Goal: Task Accomplishment & Management: Manage account settings

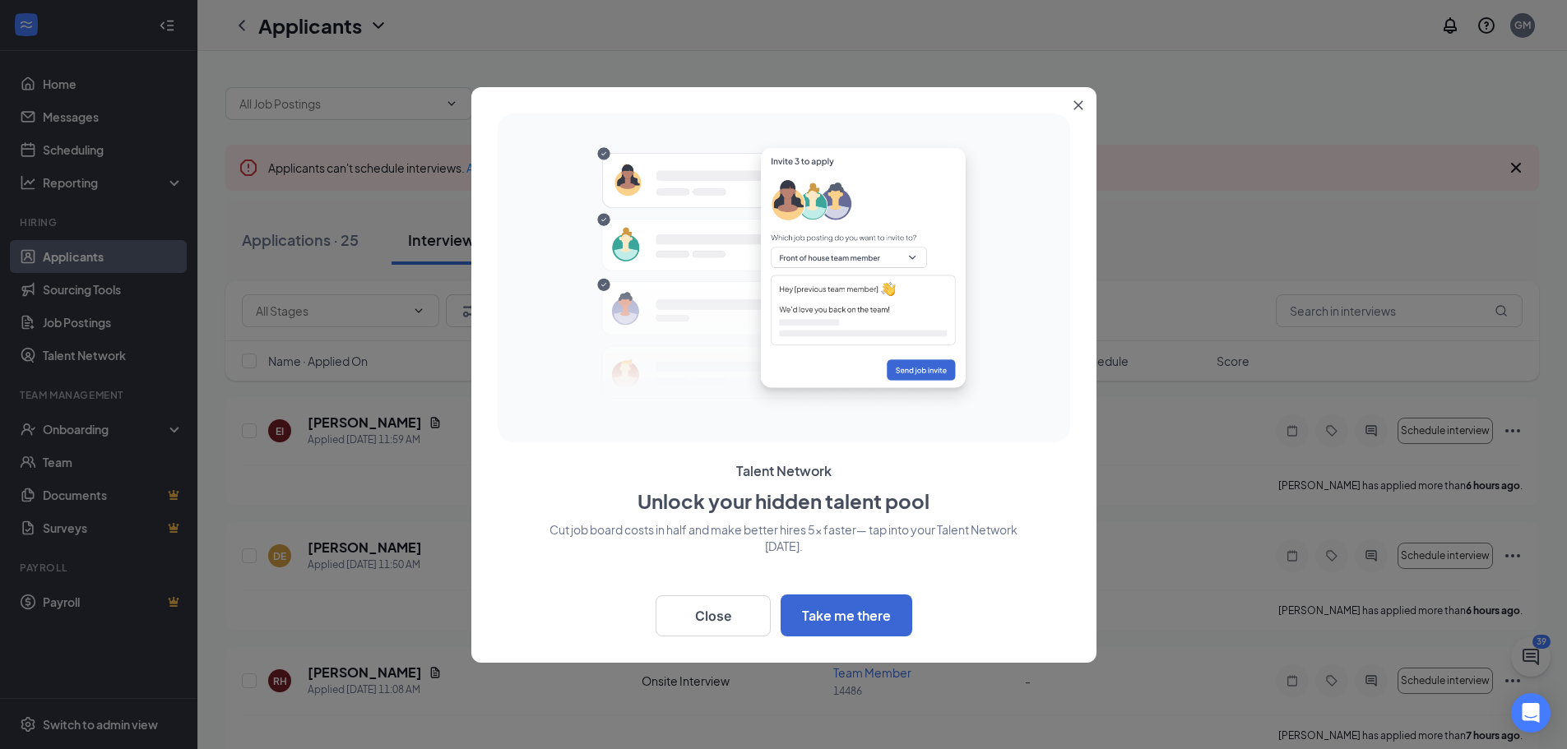
click at [1076, 109] on icon "Close" at bounding box center [1078, 105] width 10 height 10
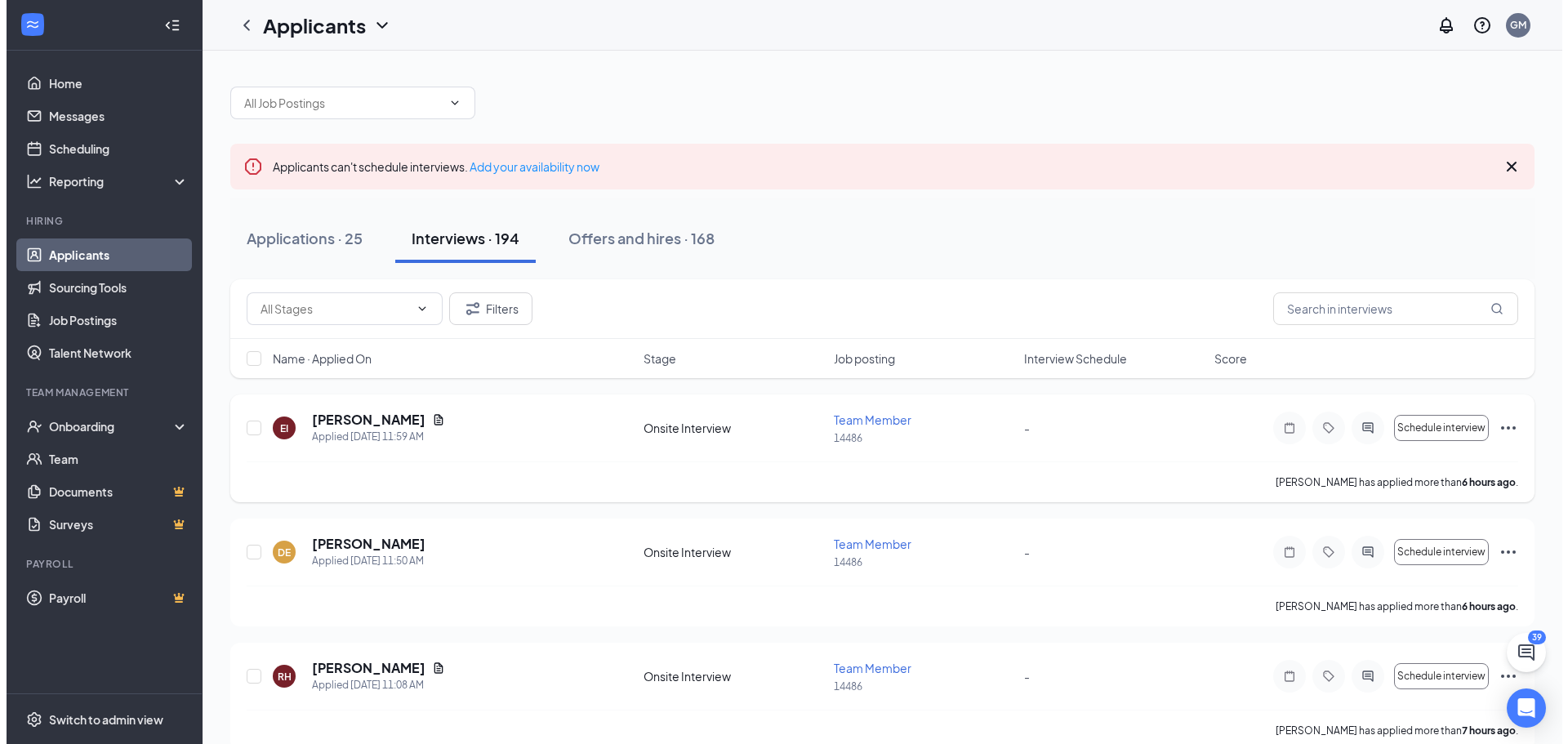
scroll to position [81, 0]
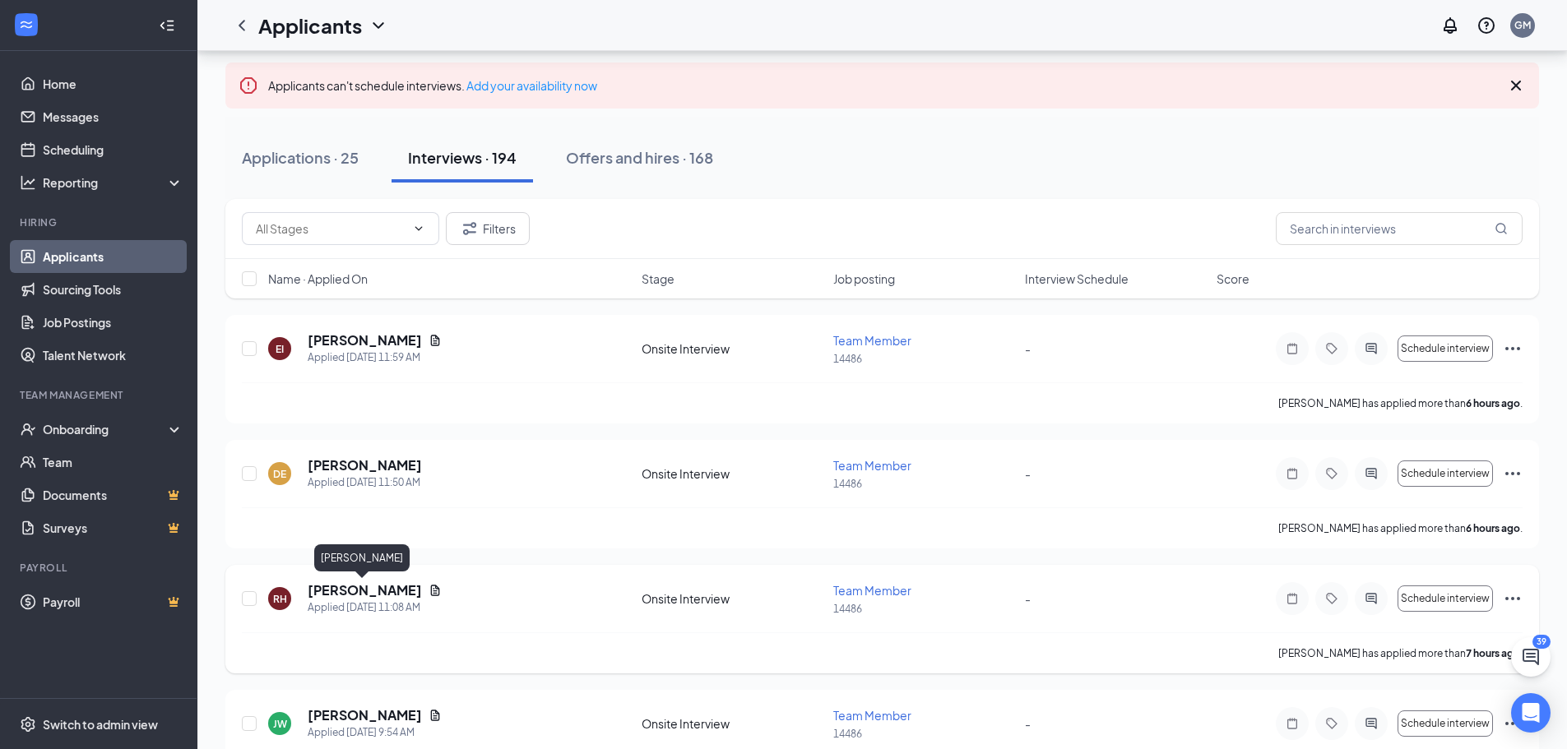
click at [353, 592] on h5 "[PERSON_NAME]" at bounding box center [365, 591] width 114 height 18
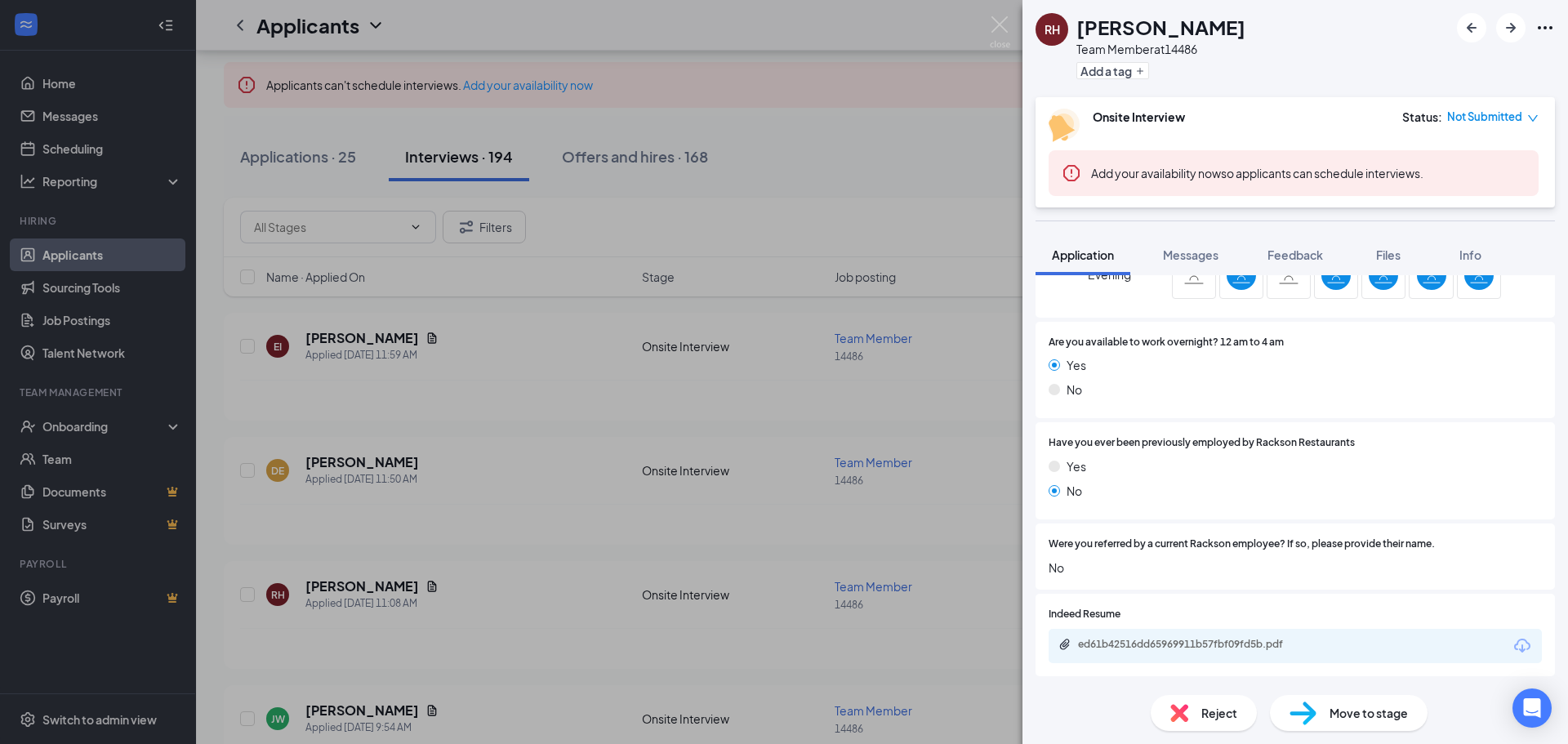
scroll to position [735, 0]
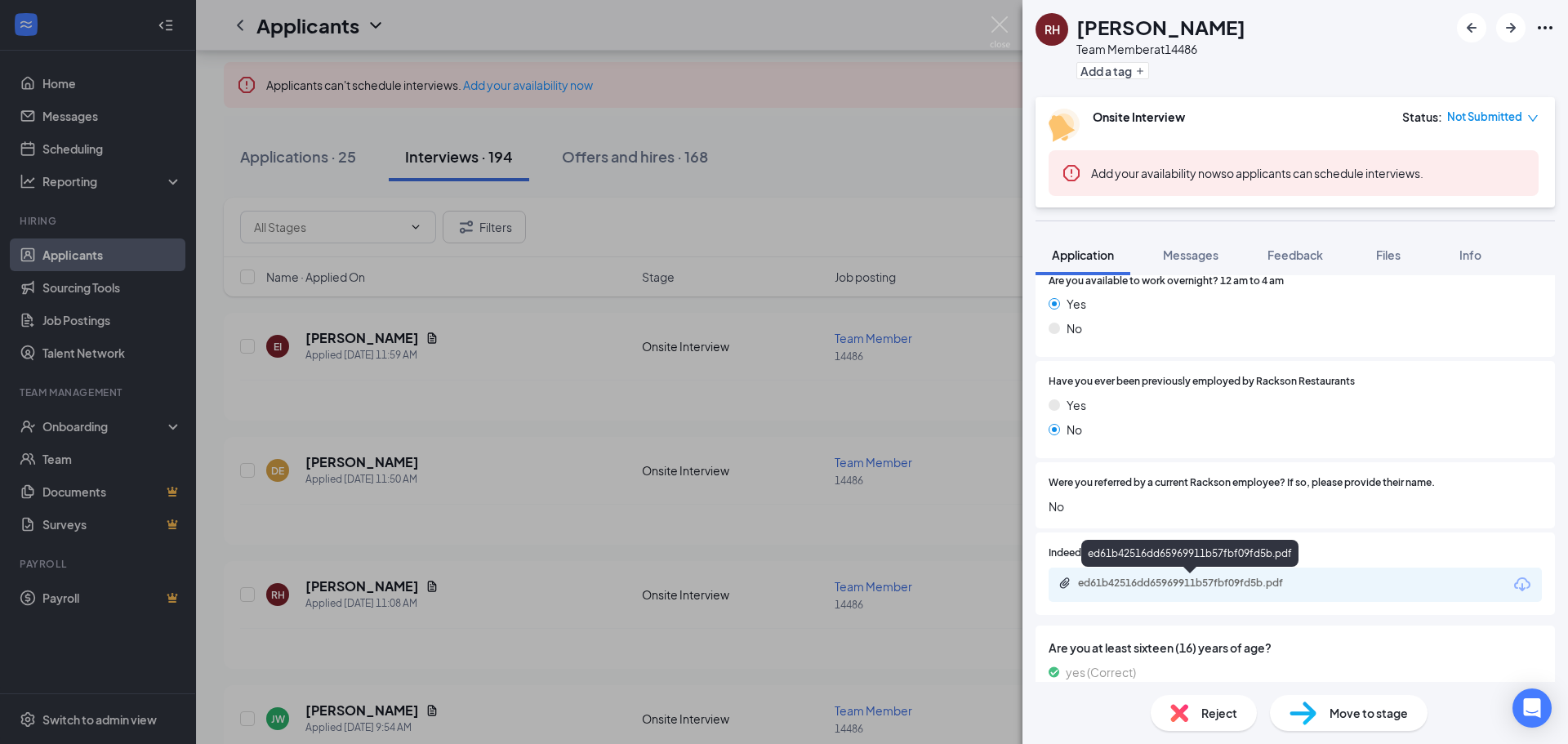
click at [1298, 587] on div "ed61b42516dd65969911b57fbf09fd5b.pdf" at bounding box center [1193, 583] width 228 height 13
click at [680, 330] on div "[PERSON_NAME] Team Member at 14486 Add a tag Onsite Interview Status : Not Subm…" at bounding box center [784, 372] width 1568 height 744
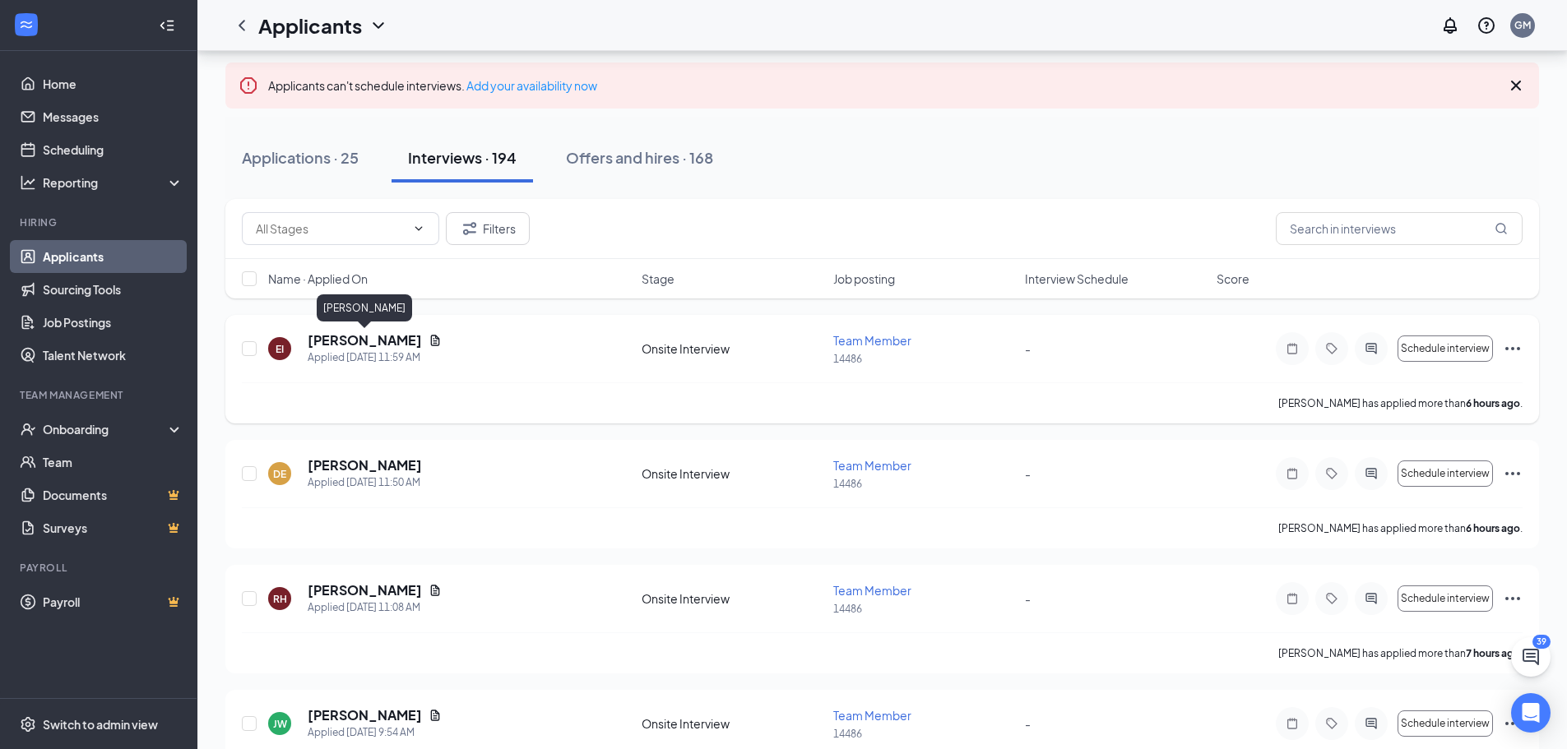
click at [408, 346] on h5 "[PERSON_NAME]" at bounding box center [365, 340] width 114 height 18
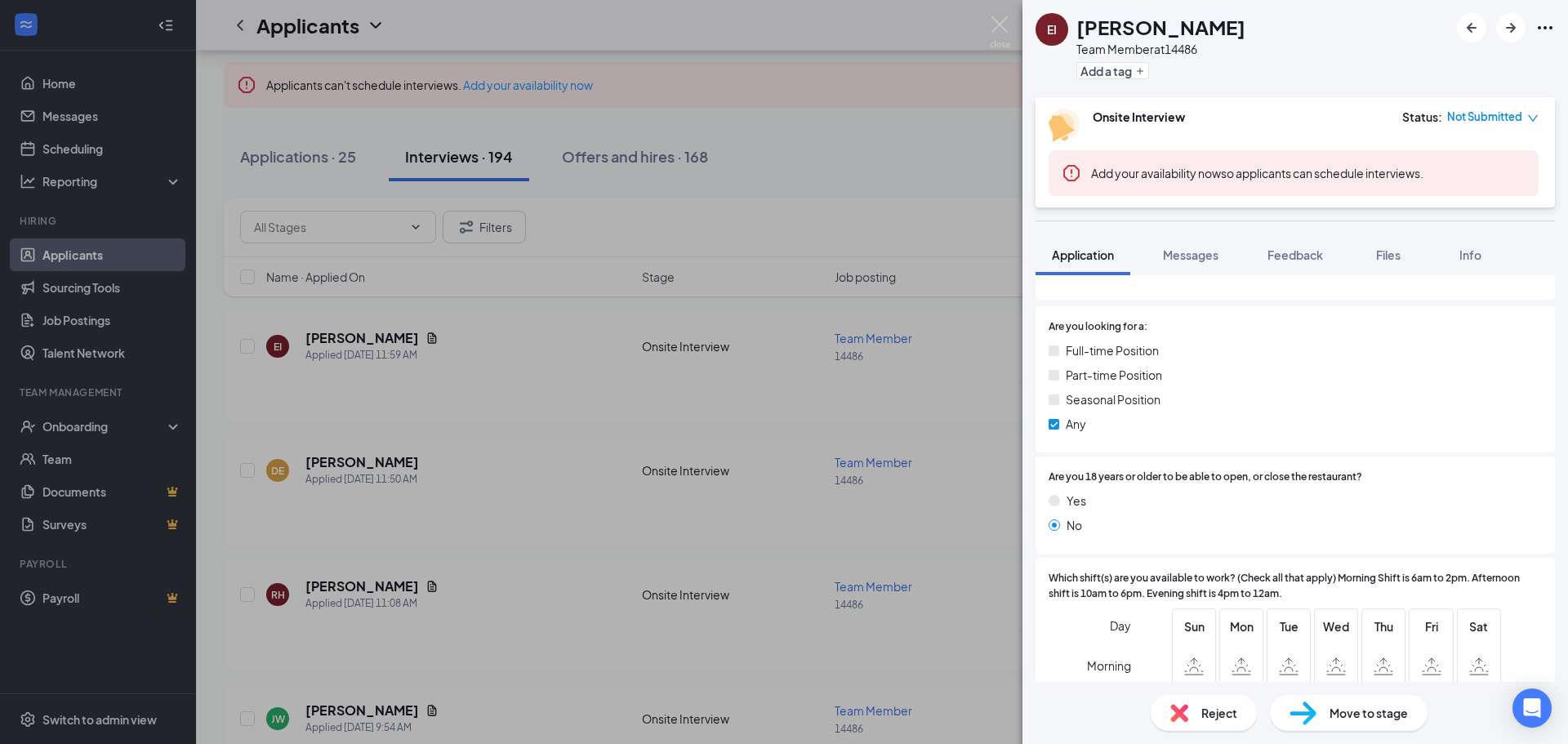
scroll to position [327, 0]
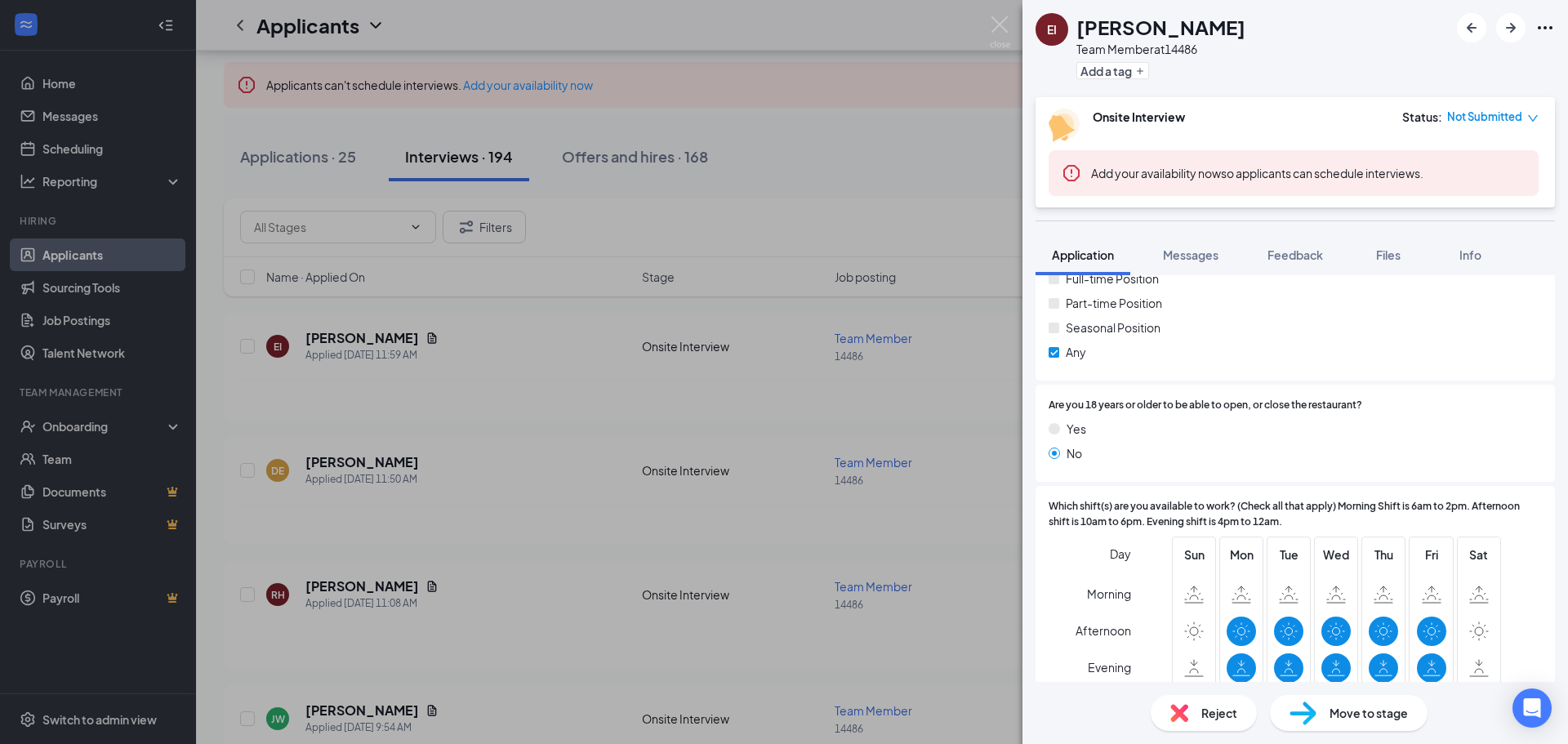
click at [950, 354] on div "EI [PERSON_NAME] Team Member at 14486 Add a tag Onsite Interview Status : Not S…" at bounding box center [784, 372] width 1568 height 744
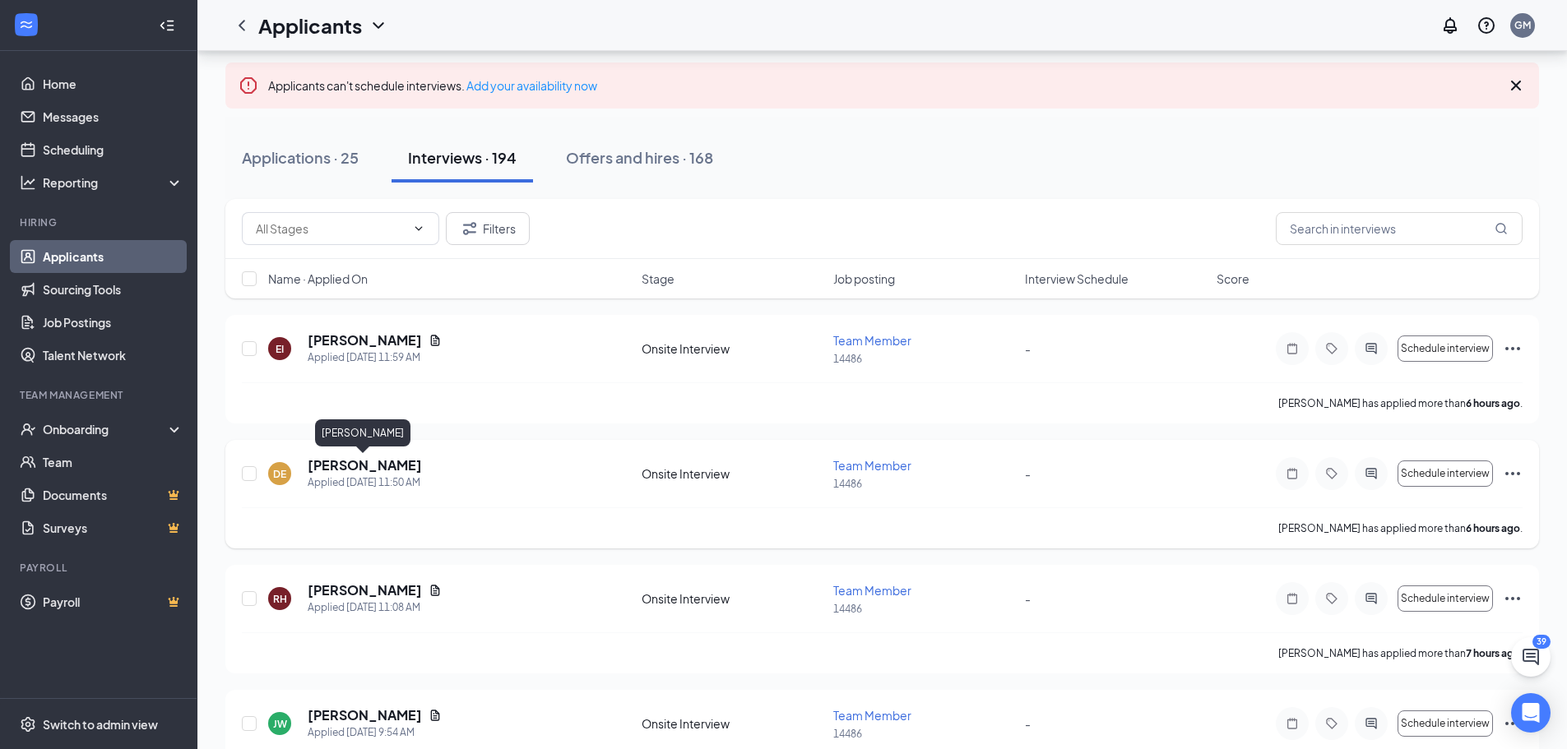
drag, startPoint x: 393, startPoint y: 464, endPoint x: 415, endPoint y: 458, distance: 22.1
click at [394, 464] on h5 "[PERSON_NAME]" at bounding box center [365, 466] width 114 height 18
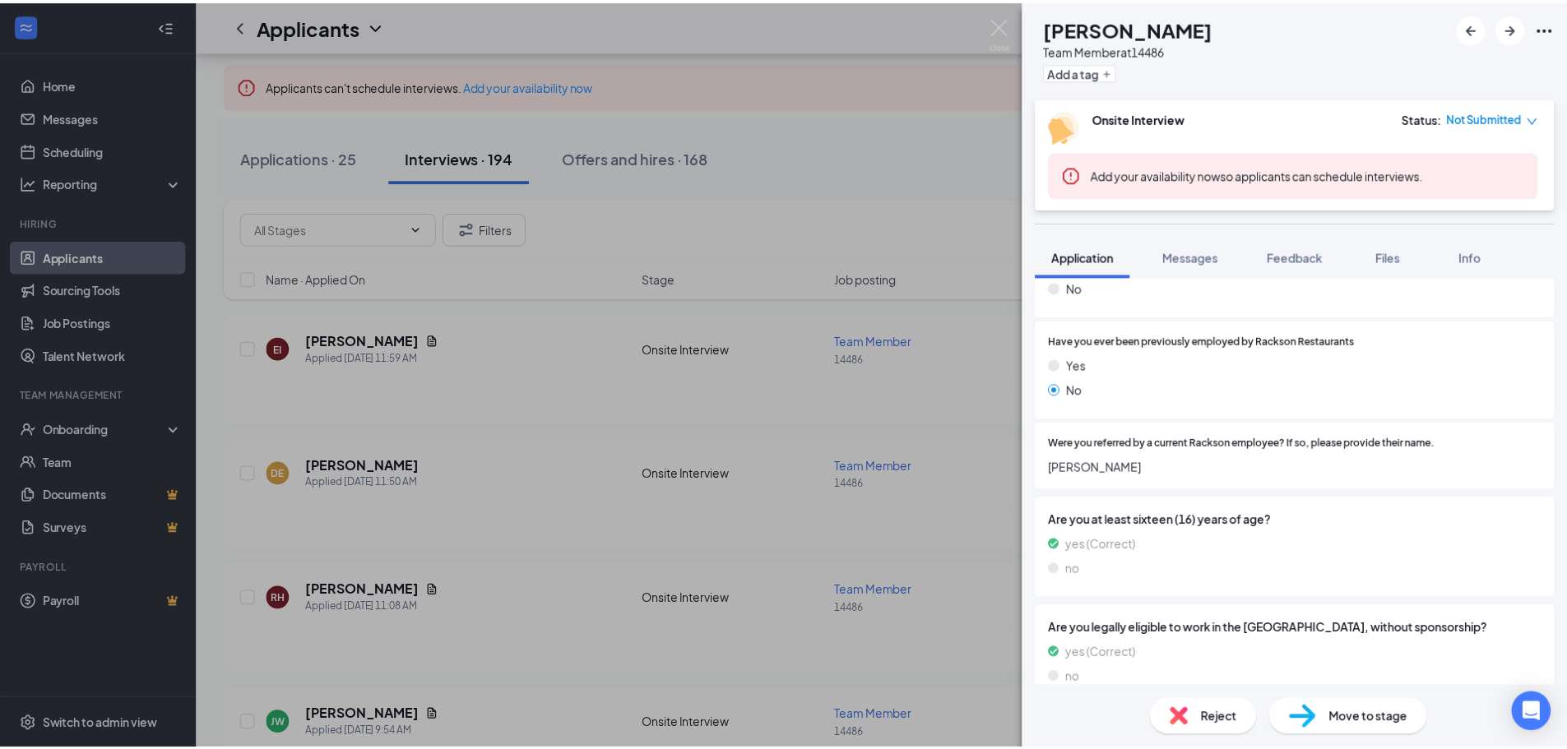
scroll to position [807, 0]
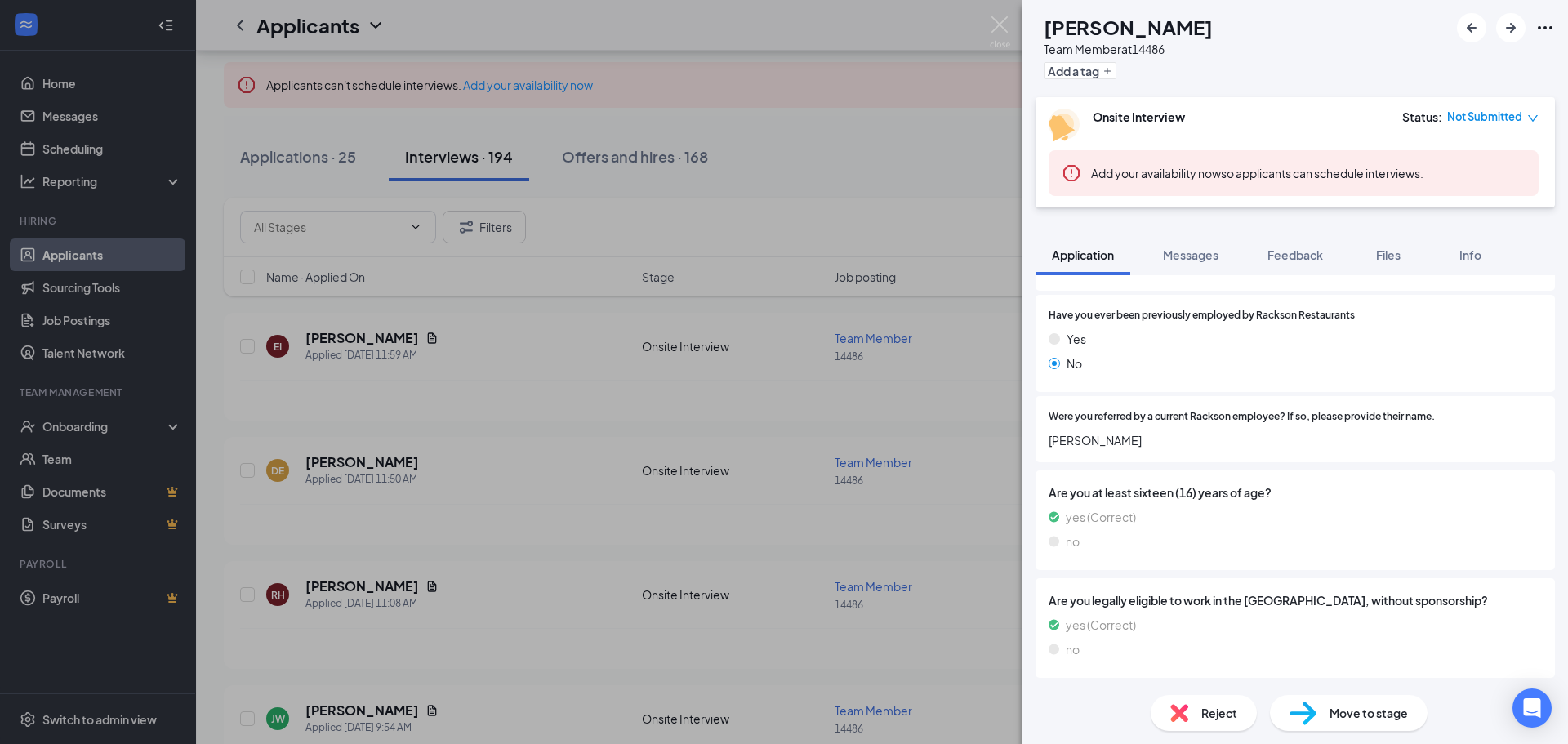
click at [840, 412] on div "DE [PERSON_NAME] Team Member at 14486 Add a tag Onsite Interview Status : Not S…" at bounding box center [784, 372] width 1568 height 744
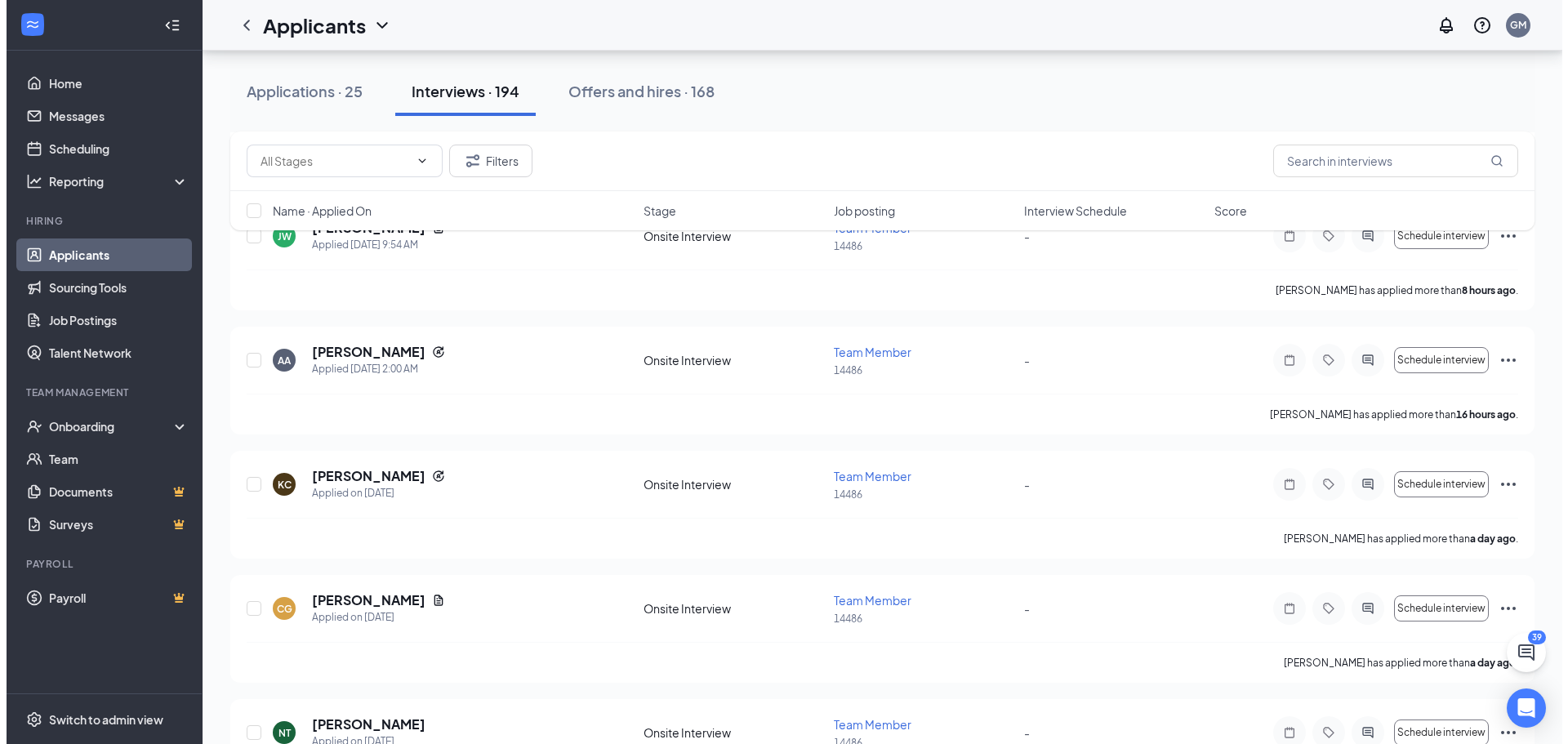
scroll to position [572, 0]
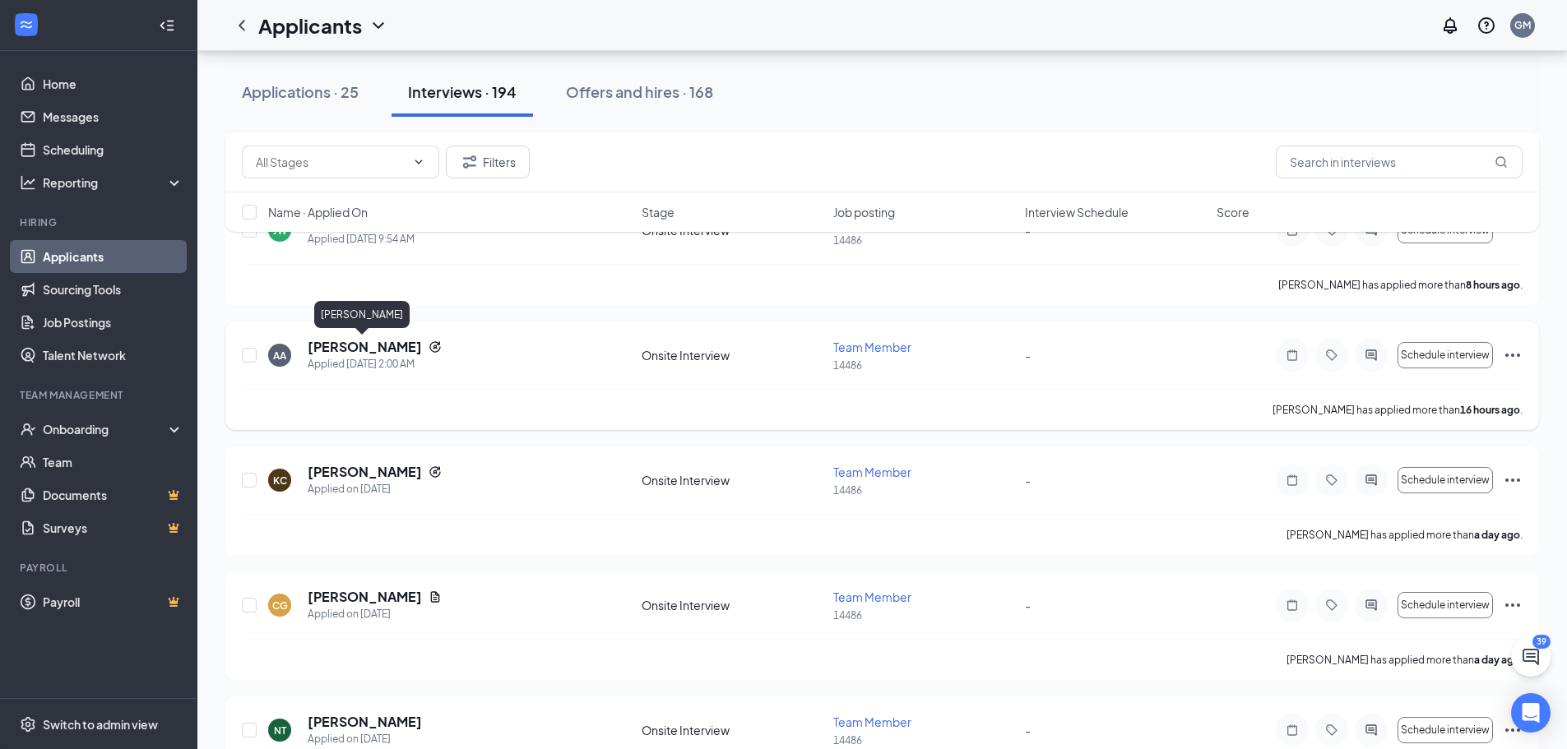
click at [350, 350] on h5 "[PERSON_NAME]" at bounding box center [365, 347] width 114 height 18
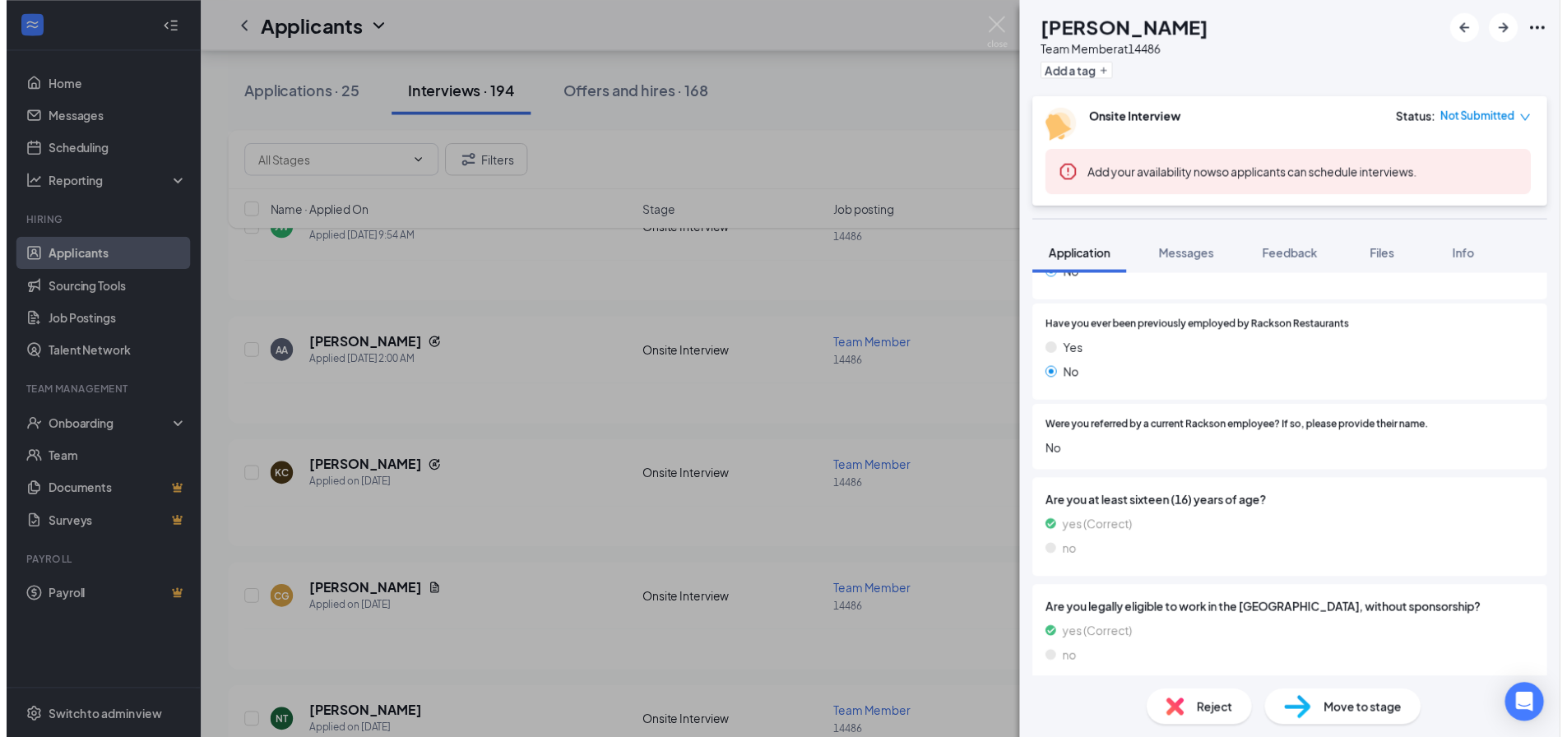
scroll to position [853, 0]
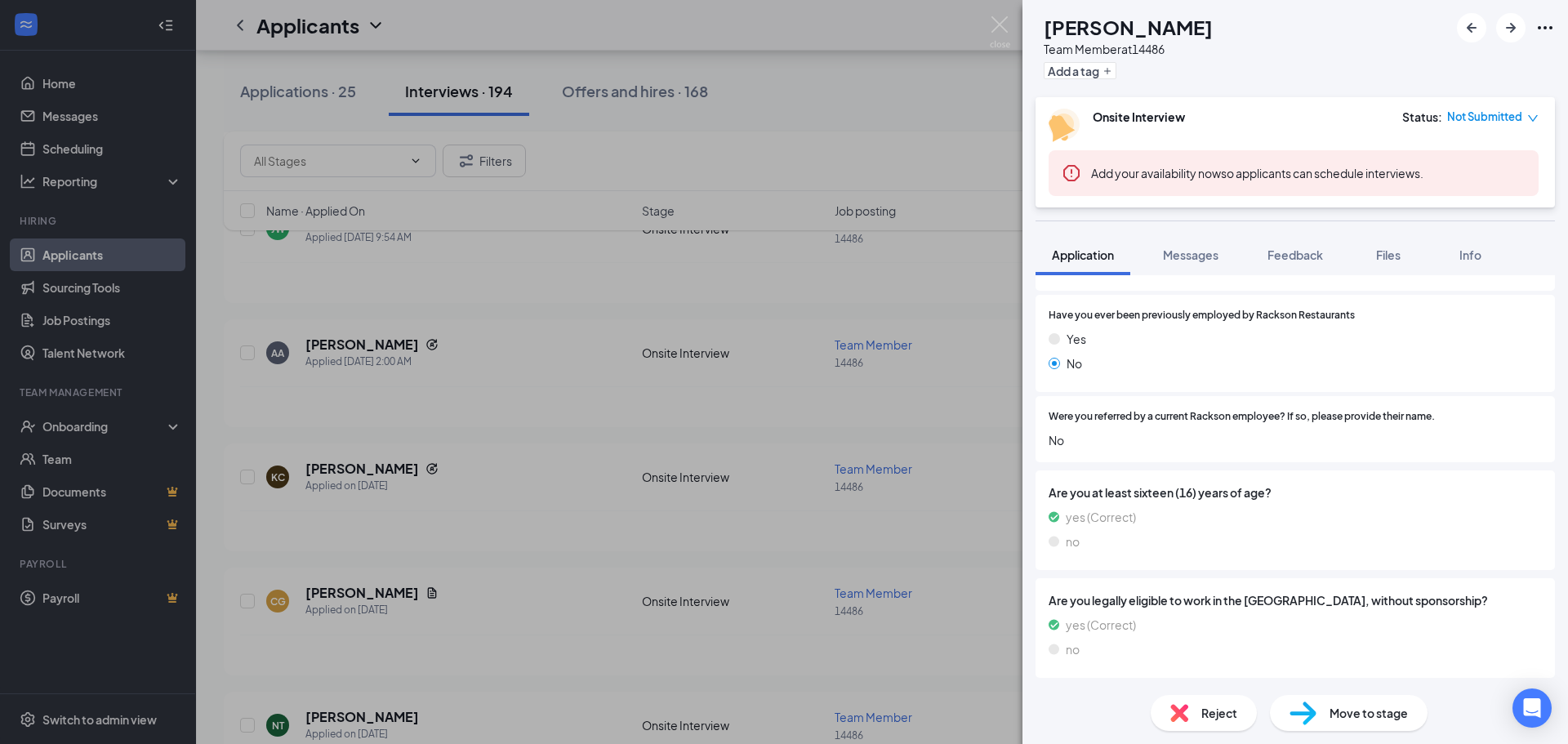
click at [761, 301] on div "AA [PERSON_NAME] Team Member at 14486 Add a tag Onsite Interview Status : Not S…" at bounding box center [784, 372] width 1568 height 744
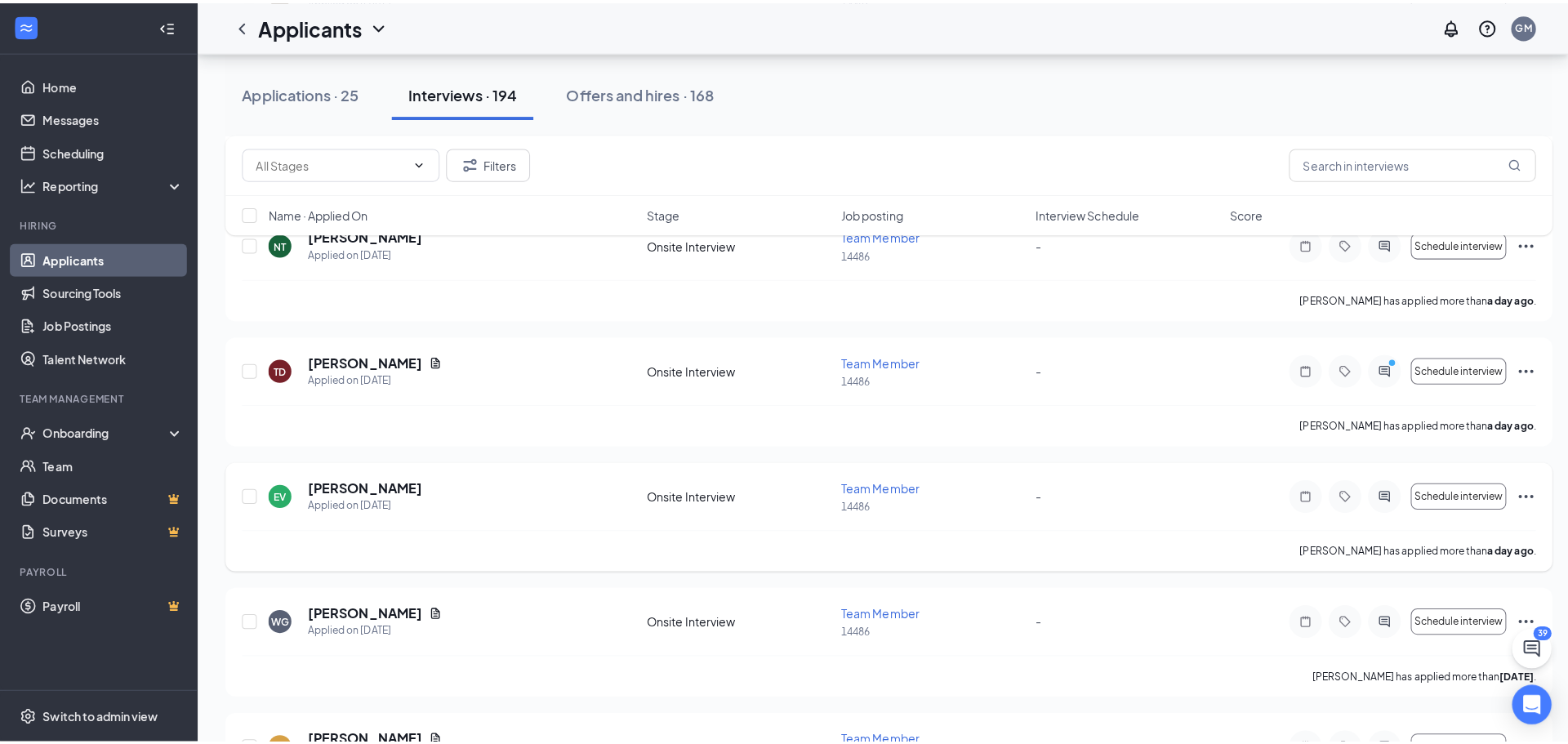
scroll to position [1062, 0]
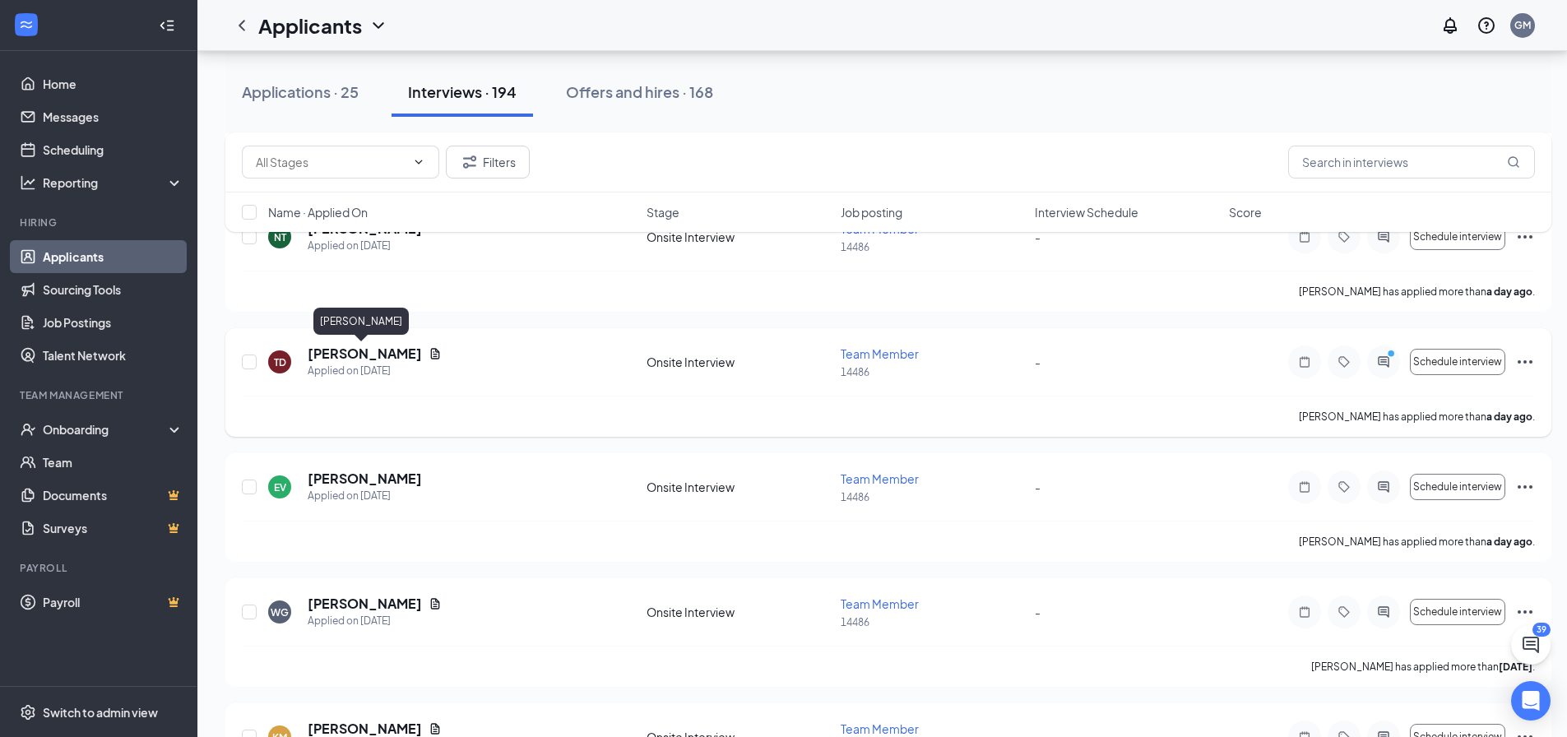
click at [378, 356] on h5 "[PERSON_NAME]" at bounding box center [365, 354] width 114 height 18
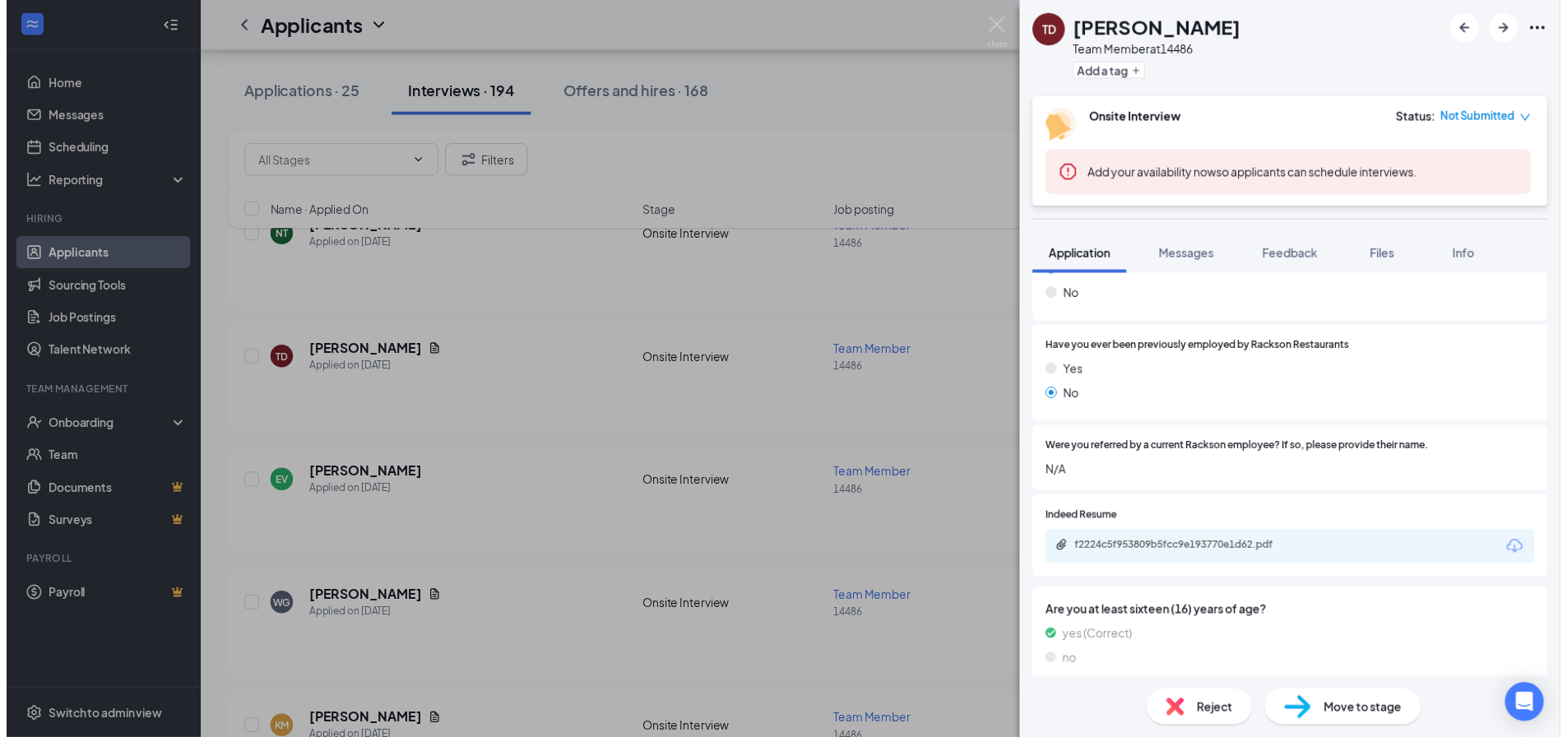
scroll to position [905, 0]
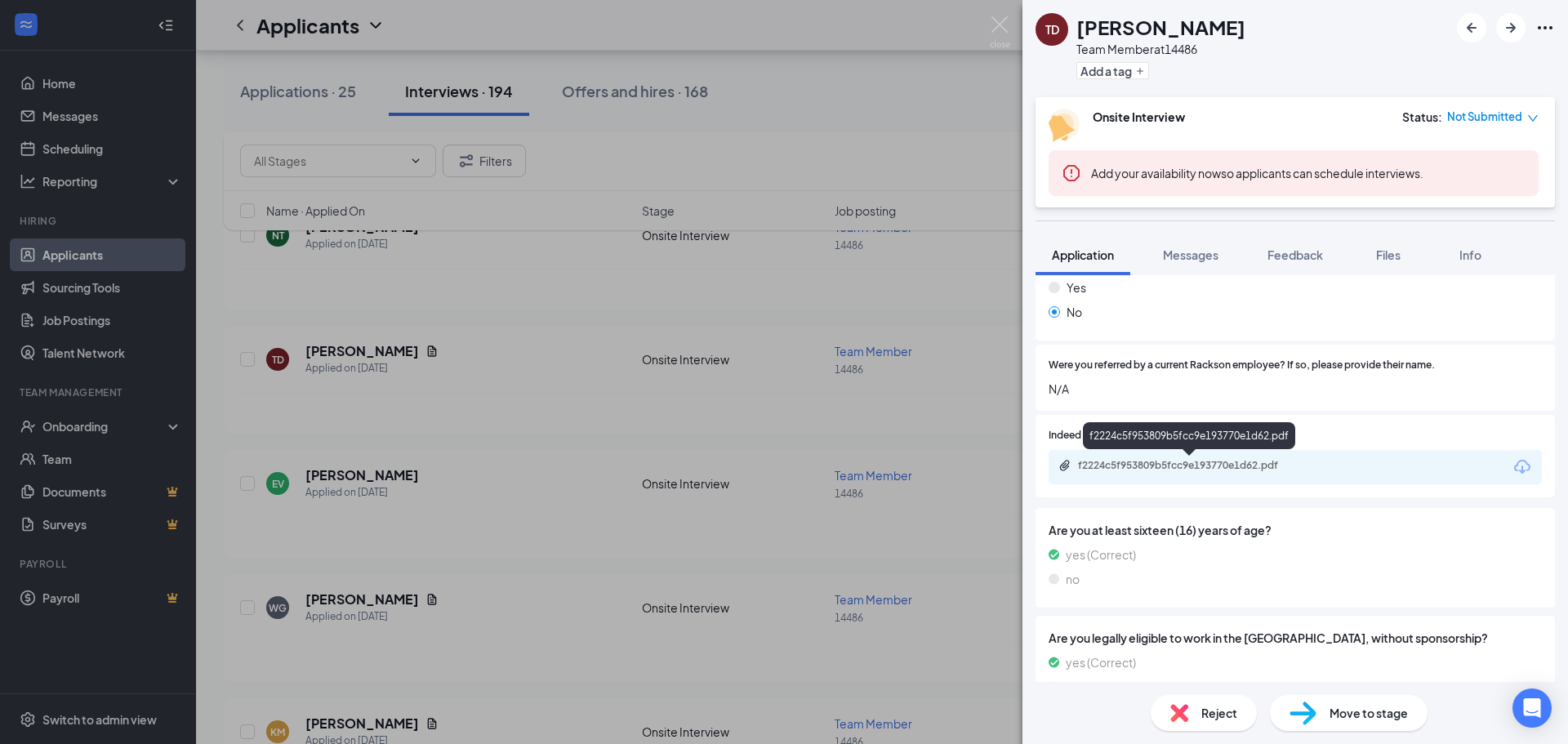
click at [1261, 485] on div "Indeed Resume f2224c5f953809b5fcc9e193770e1d62.pdf" at bounding box center [1295, 456] width 519 height 82
click at [1259, 468] on div "f2224c5f953809b5fcc9e193770e1d62.pdf" at bounding box center [1193, 465] width 228 height 13
click at [615, 332] on div "TD [PERSON_NAME] Team Member at 14486 Add a tag Onsite Interview Status : Not S…" at bounding box center [784, 372] width 1568 height 744
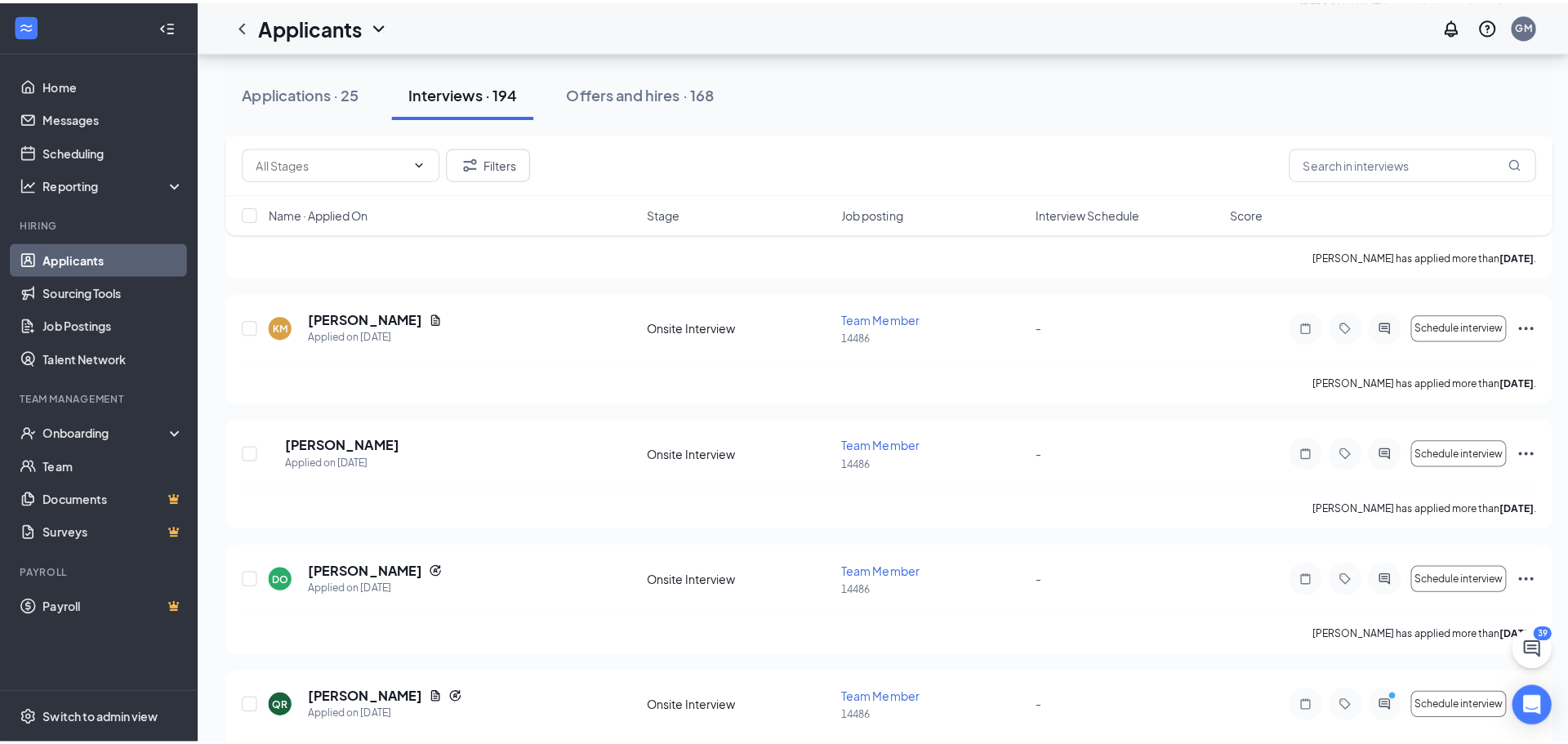
scroll to position [1553, 0]
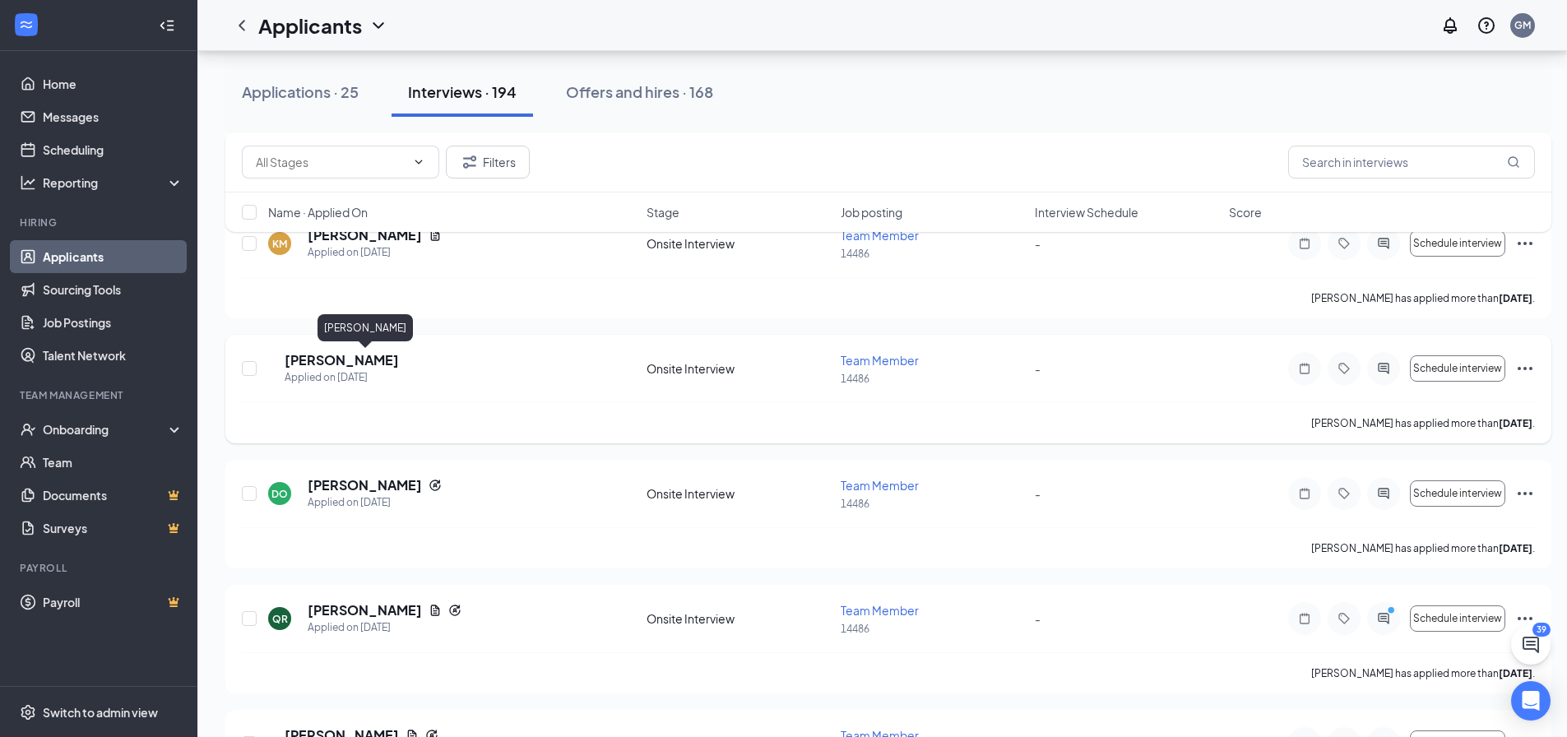
click at [378, 357] on h5 "[PERSON_NAME]" at bounding box center [342, 360] width 114 height 18
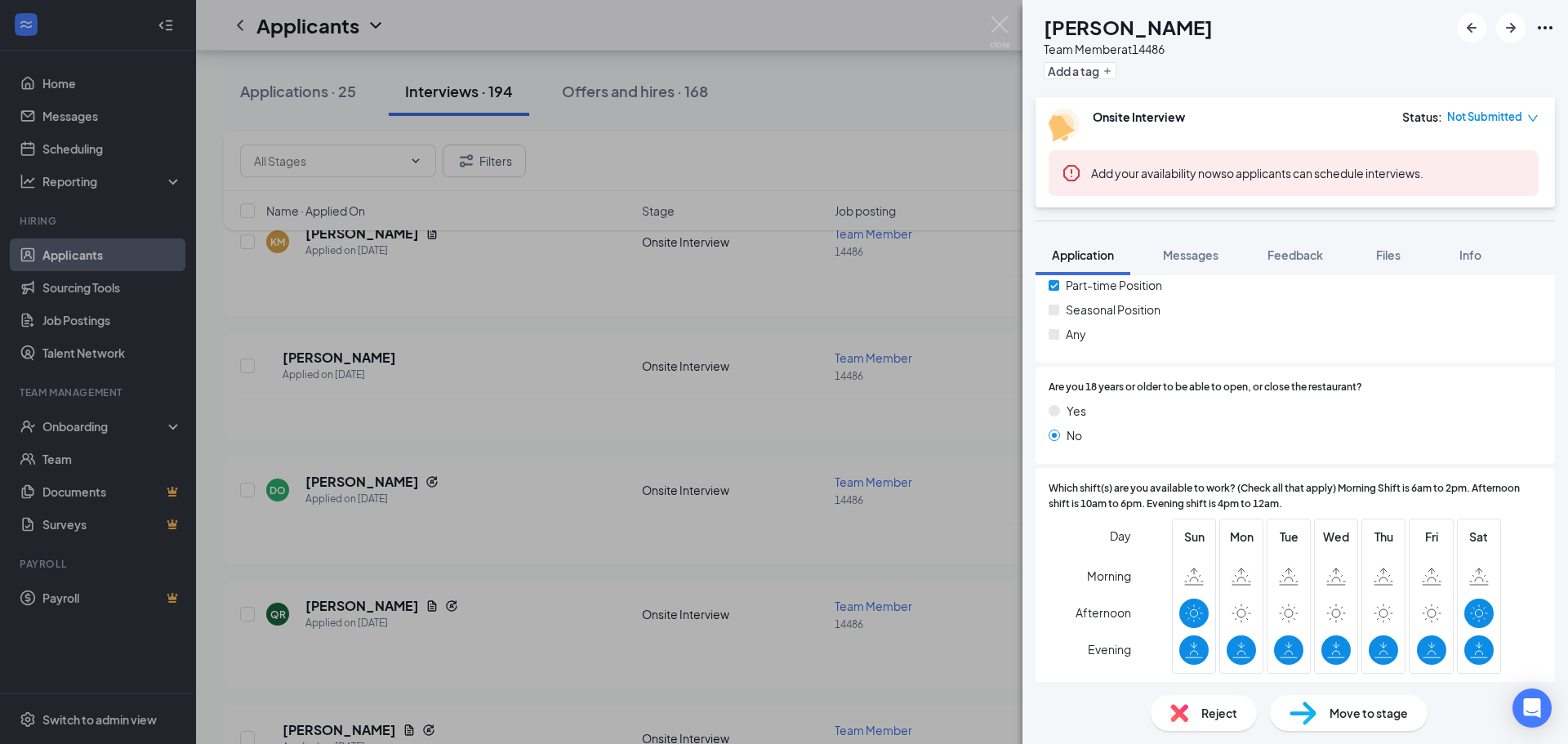
scroll to position [327, 0]
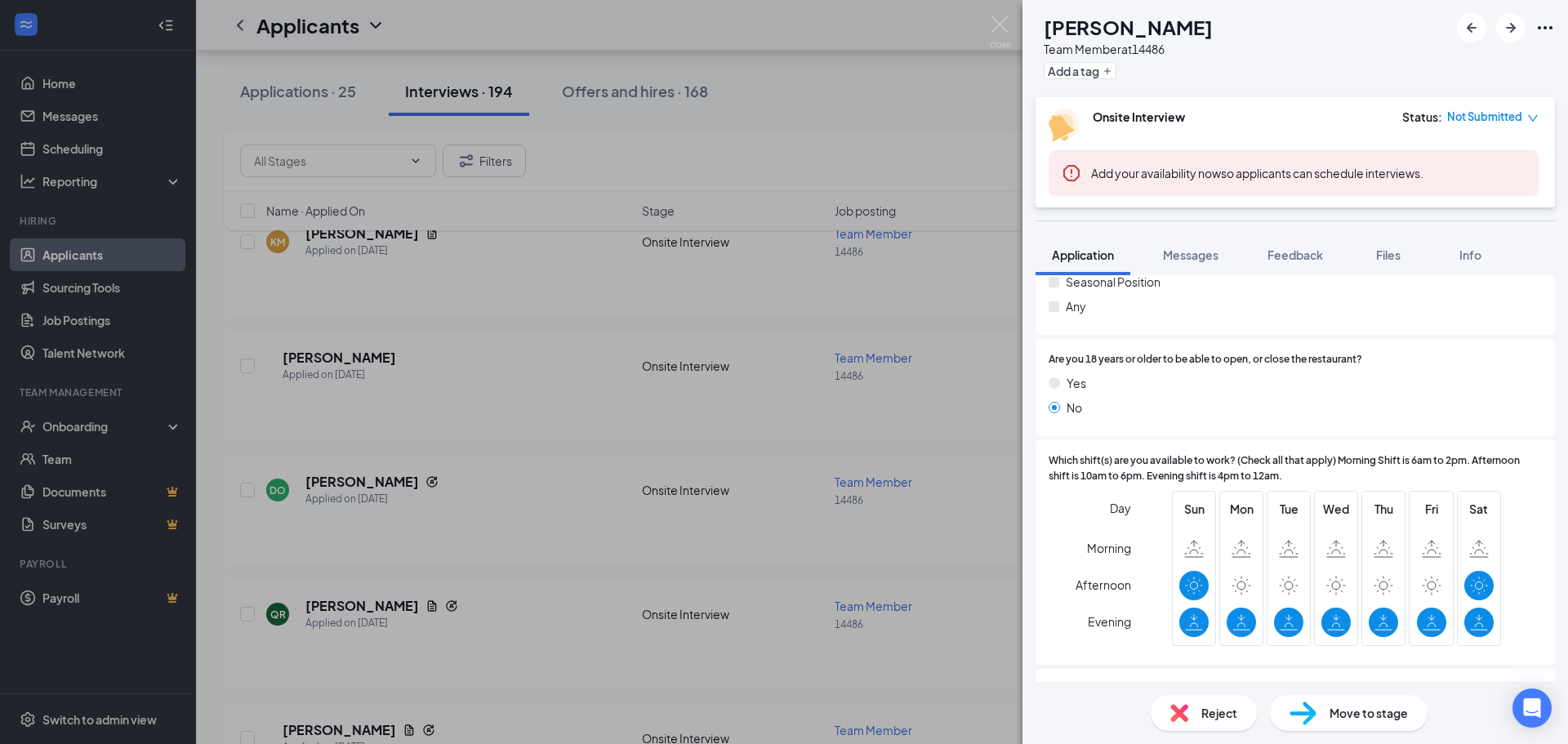
click at [789, 324] on div "ST [PERSON_NAME] Team Member at 14486 Add a tag Onsite Interview Status : Not S…" at bounding box center [784, 372] width 1568 height 744
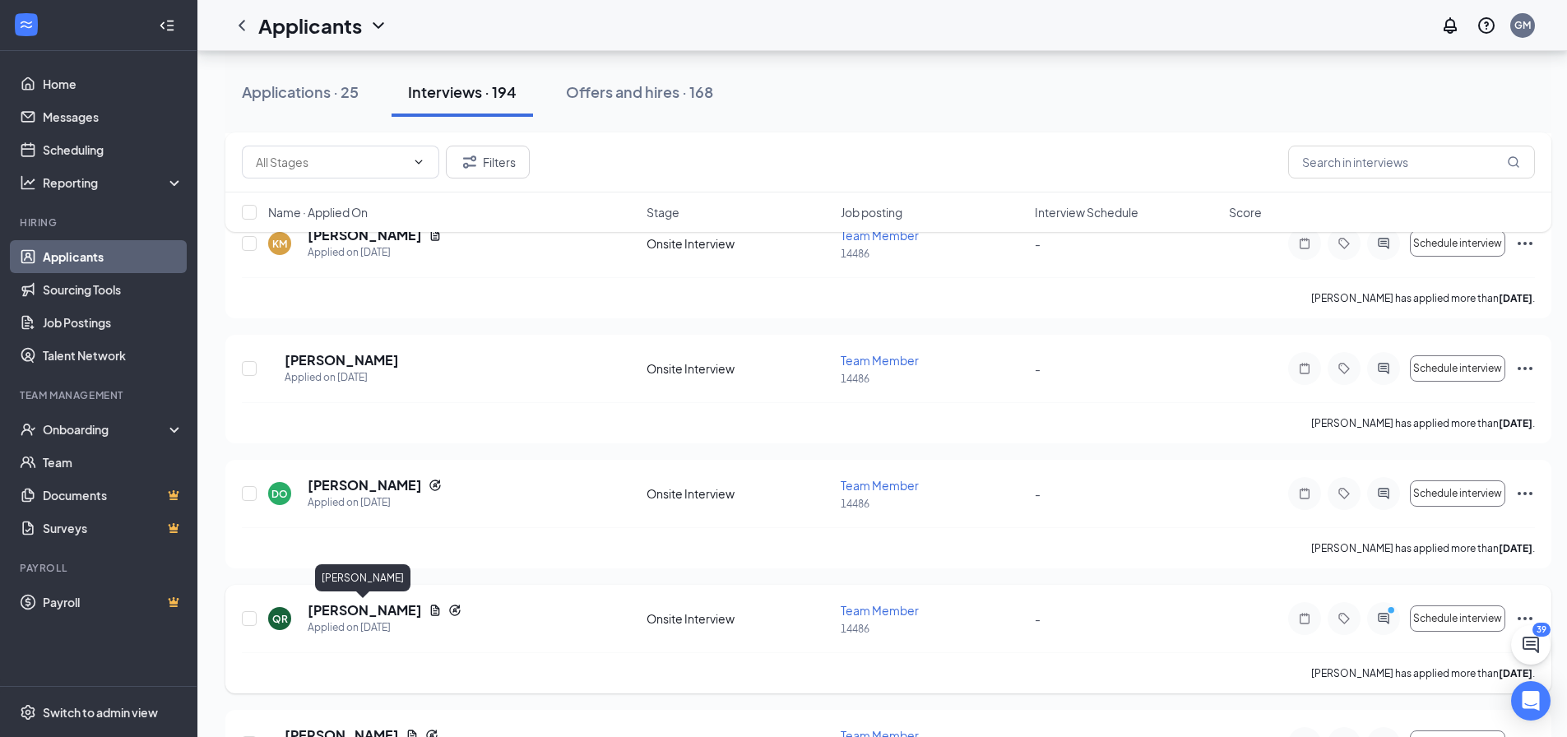
click at [390, 610] on h5 "[PERSON_NAME]" at bounding box center [365, 610] width 114 height 18
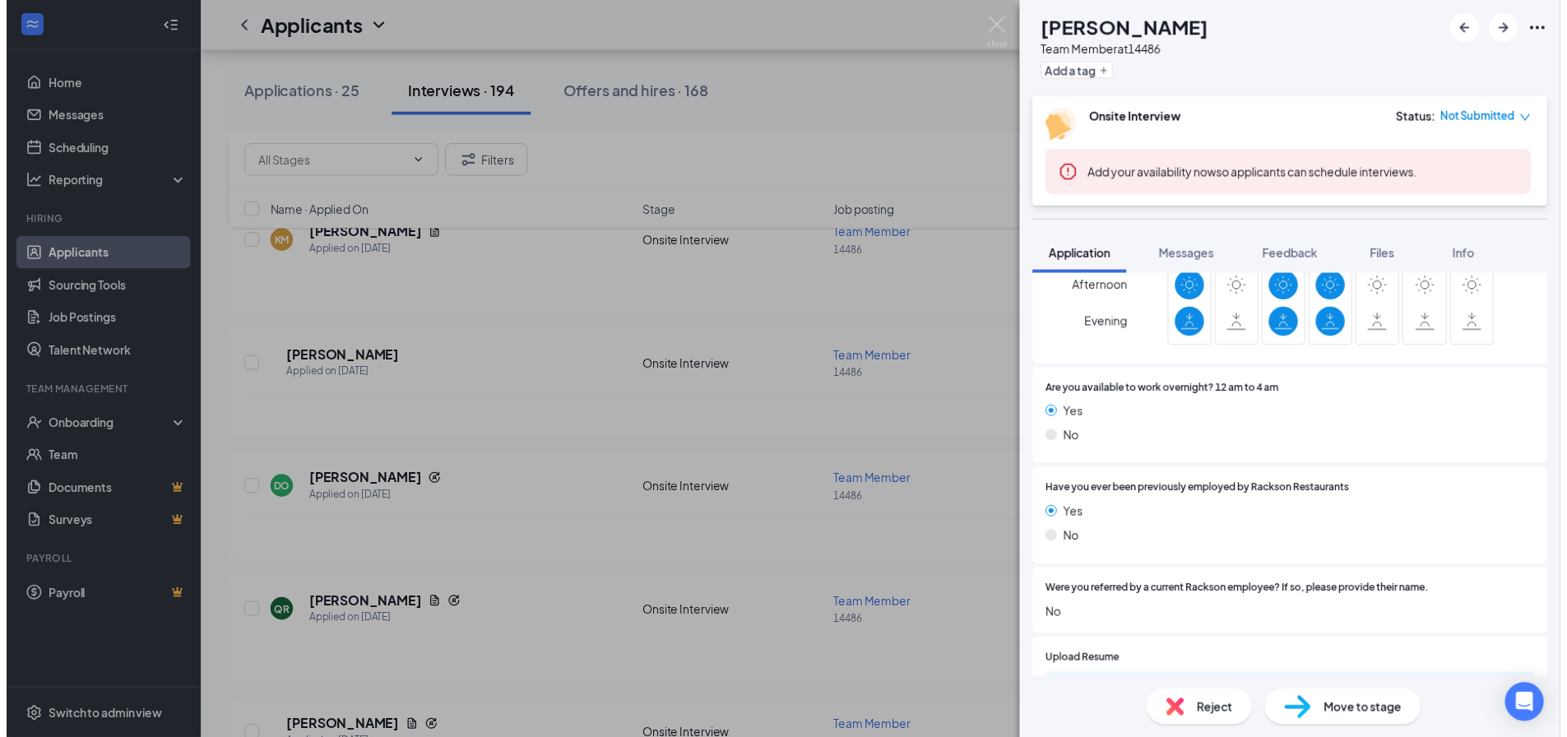
scroll to position [823, 0]
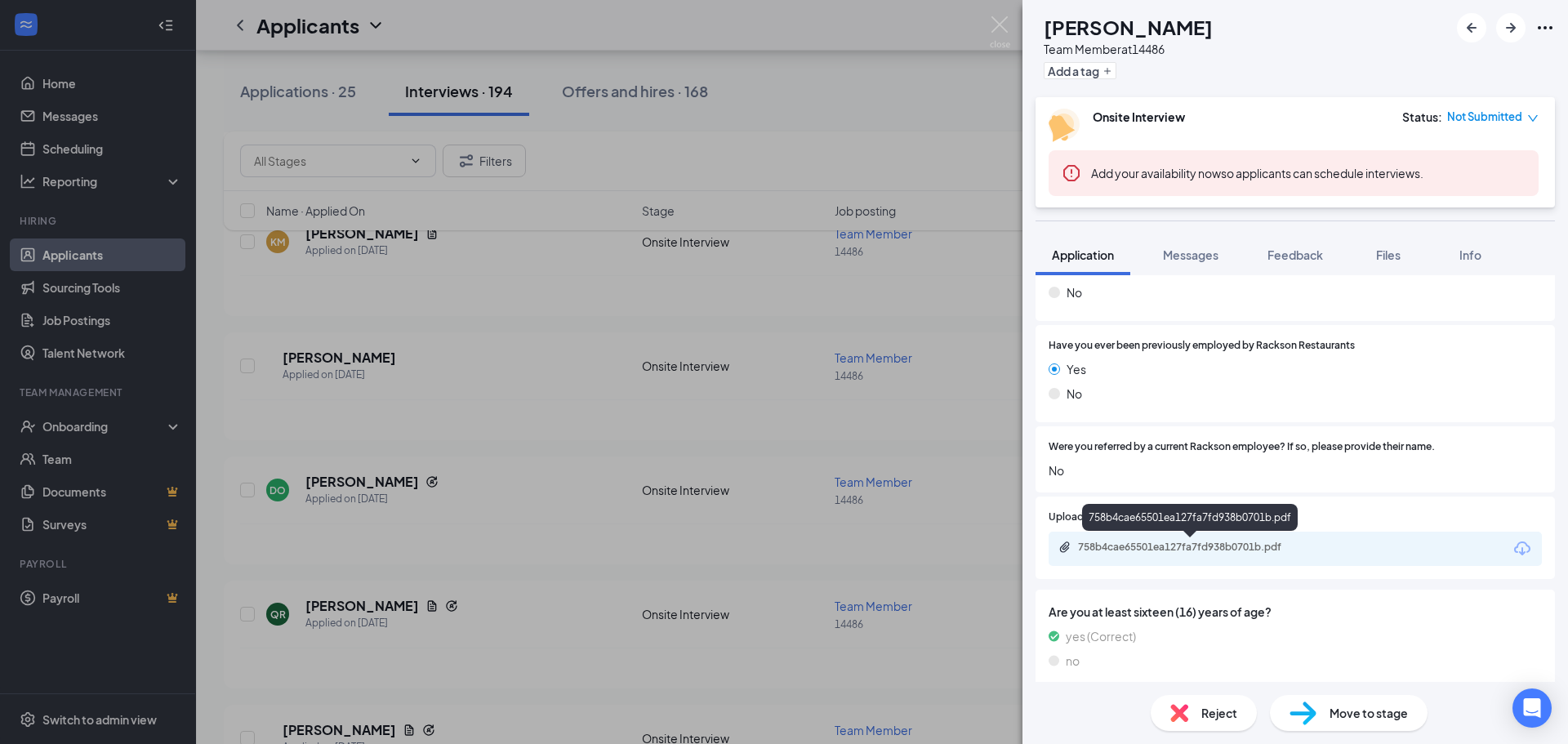
click at [1280, 544] on div "758b4cae65501ea127fa7fd938b0701b.pdf" at bounding box center [1193, 547] width 228 height 13
click at [529, 268] on div "QR [PERSON_NAME] Team Member at 14486 Add a tag Onsite Interview Status : Not S…" at bounding box center [784, 372] width 1568 height 744
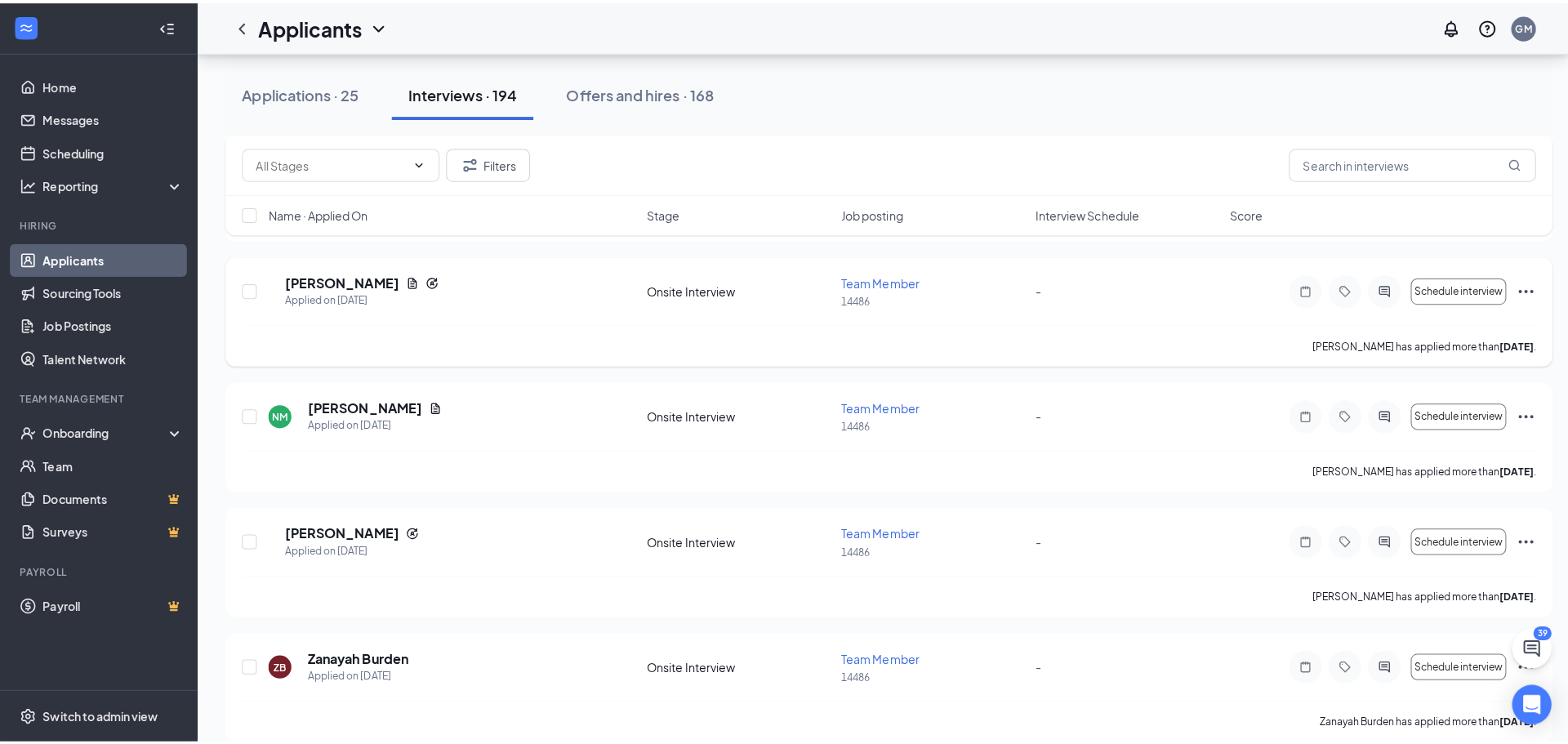
scroll to position [2042, 0]
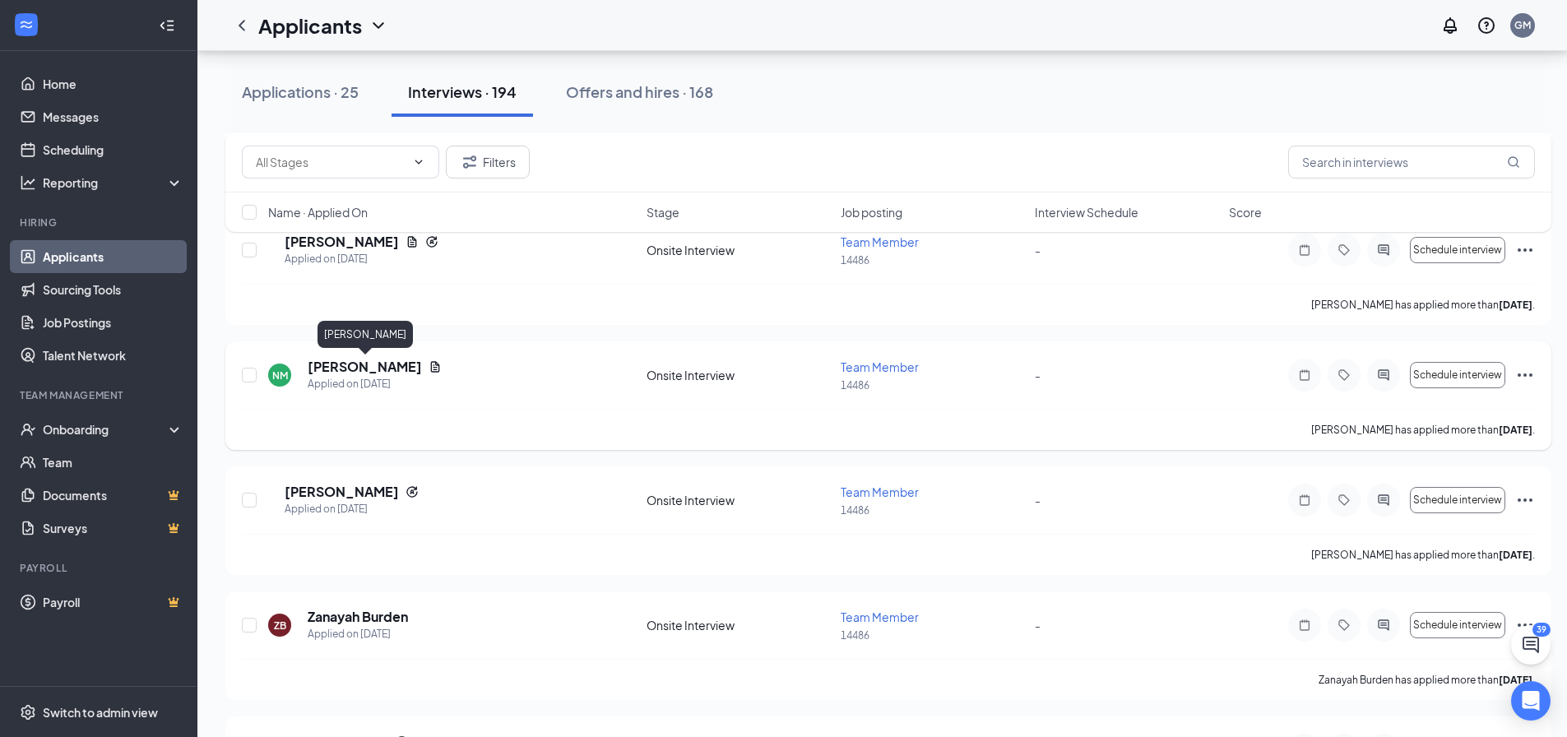
click at [387, 365] on h5 "[PERSON_NAME]" at bounding box center [365, 367] width 114 height 18
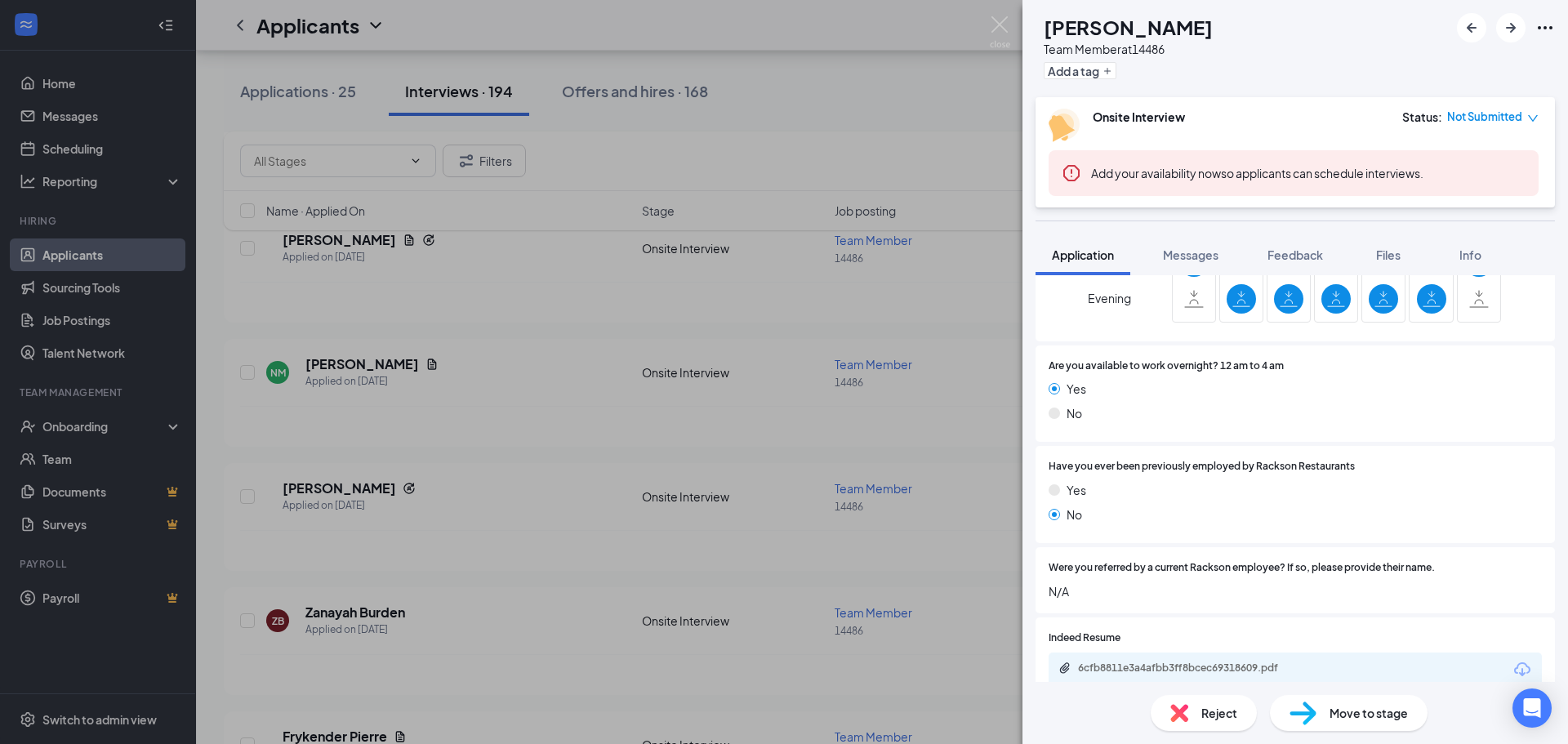
scroll to position [654, 0]
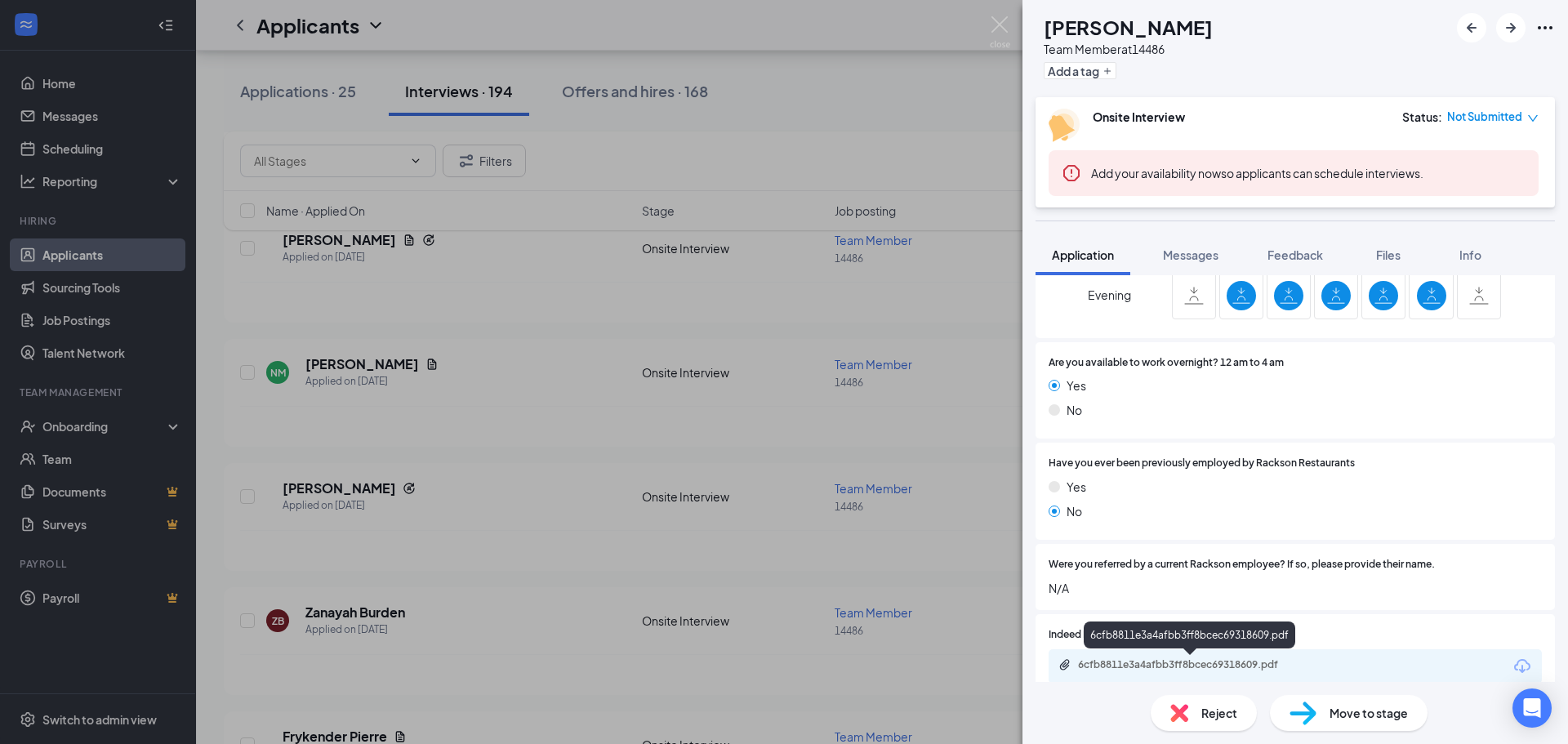
click at [1146, 664] on div "6cfb8811e3a4afbb3ff8bcec69318609.pdf" at bounding box center [1193, 665] width 228 height 13
click at [576, 378] on div "NM [PERSON_NAME] Team Member at 14486 Add a tag Onsite Interview Status : Not S…" at bounding box center [784, 372] width 1568 height 744
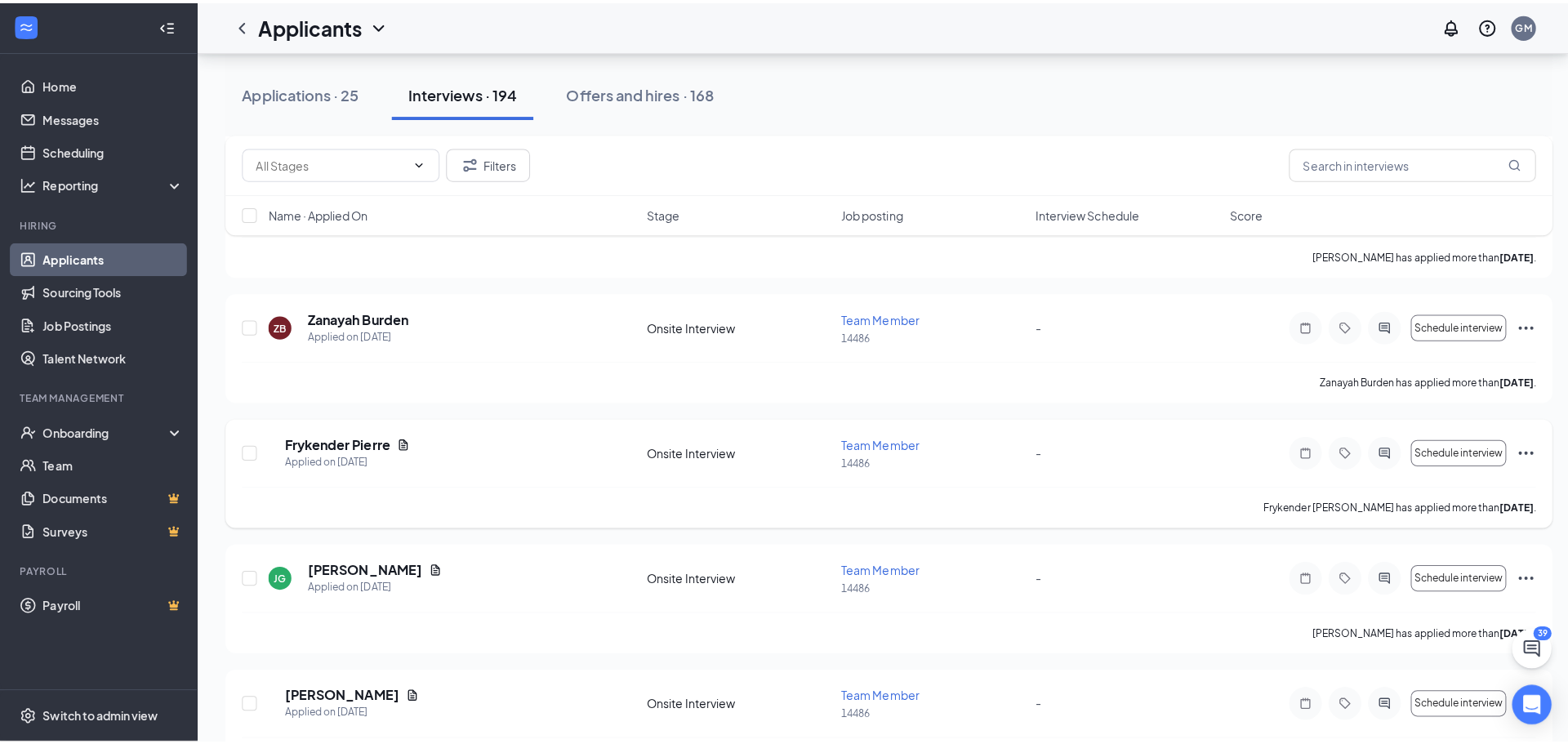
scroll to position [2452, 0]
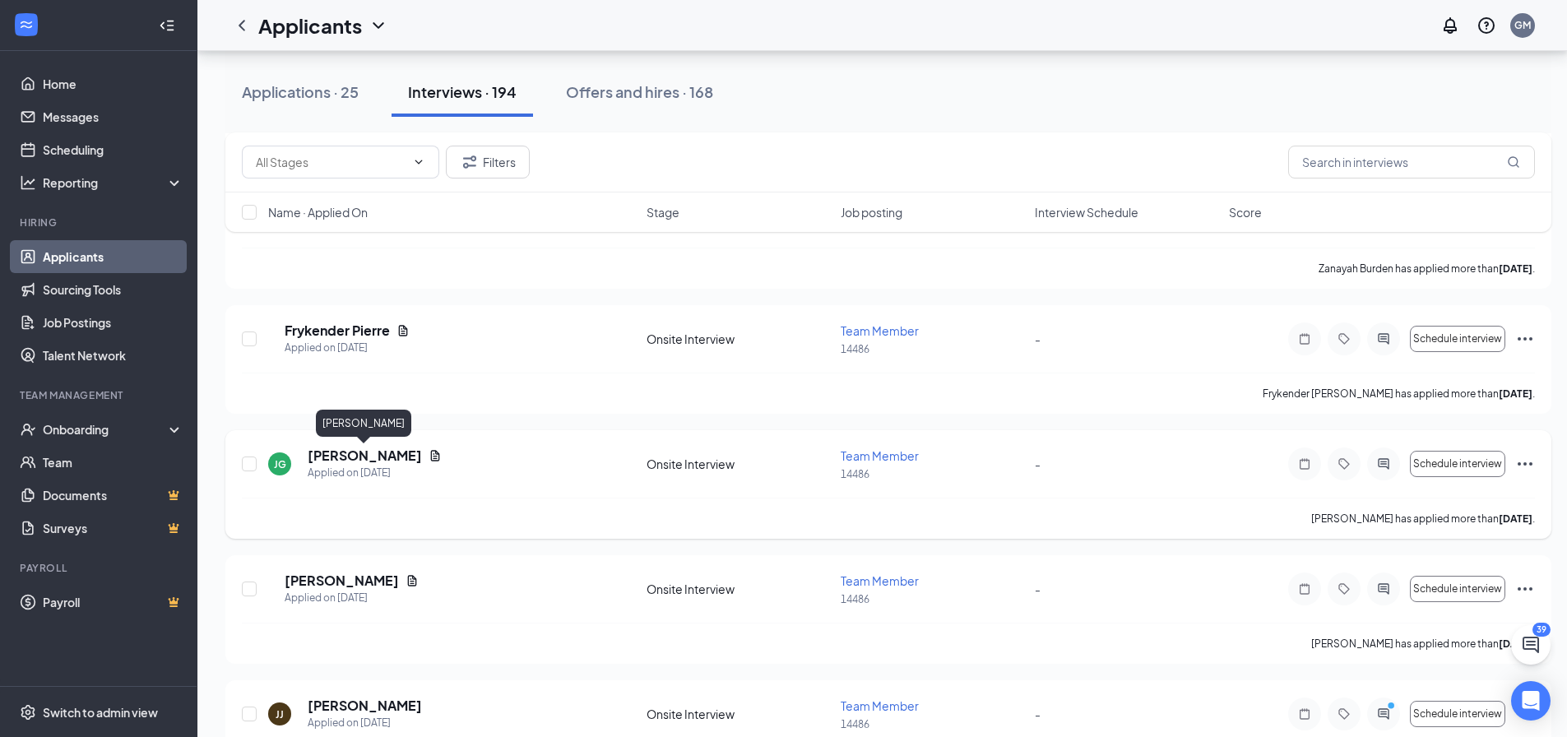
click at [361, 461] on h5 "[PERSON_NAME]" at bounding box center [365, 456] width 114 height 18
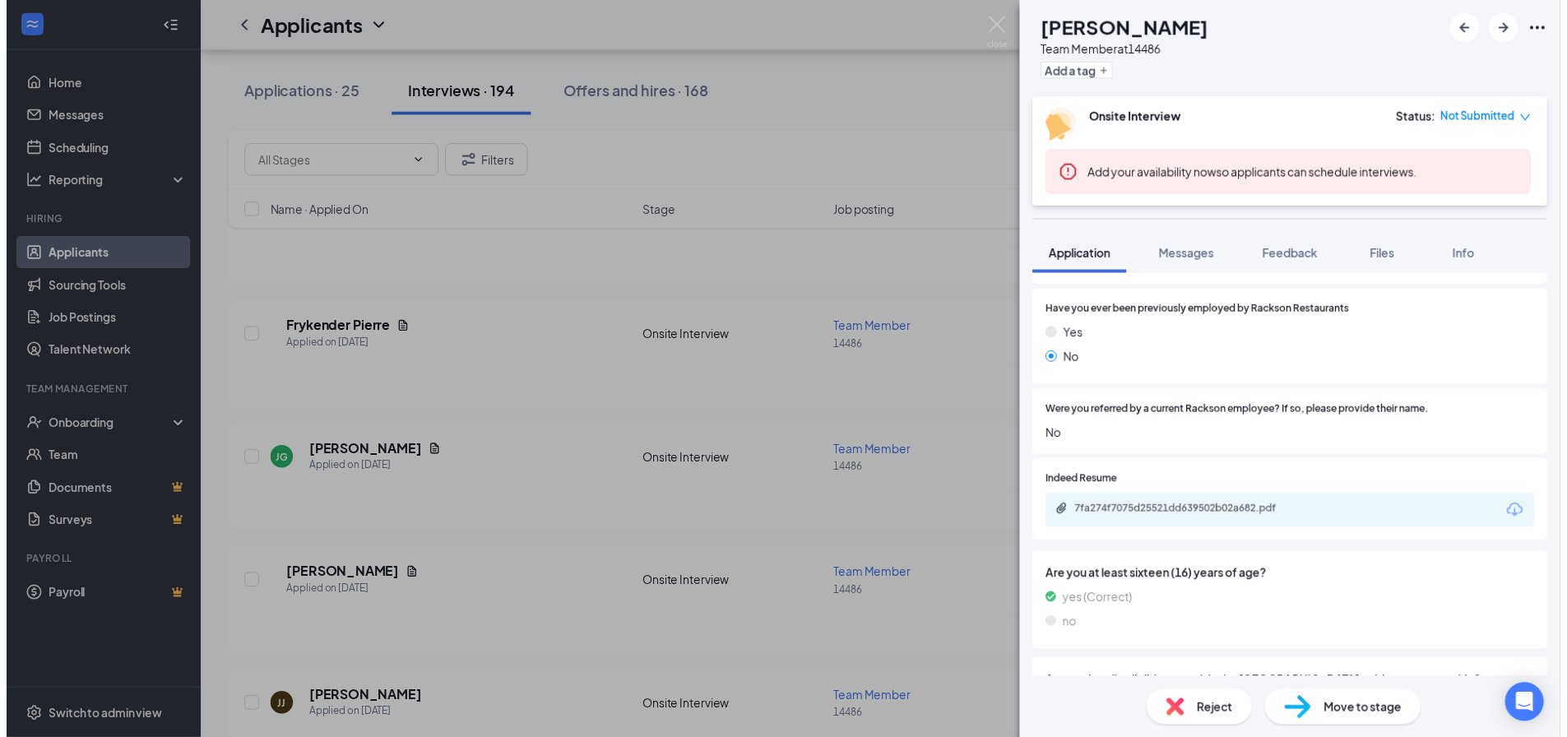
scroll to position [823, 0]
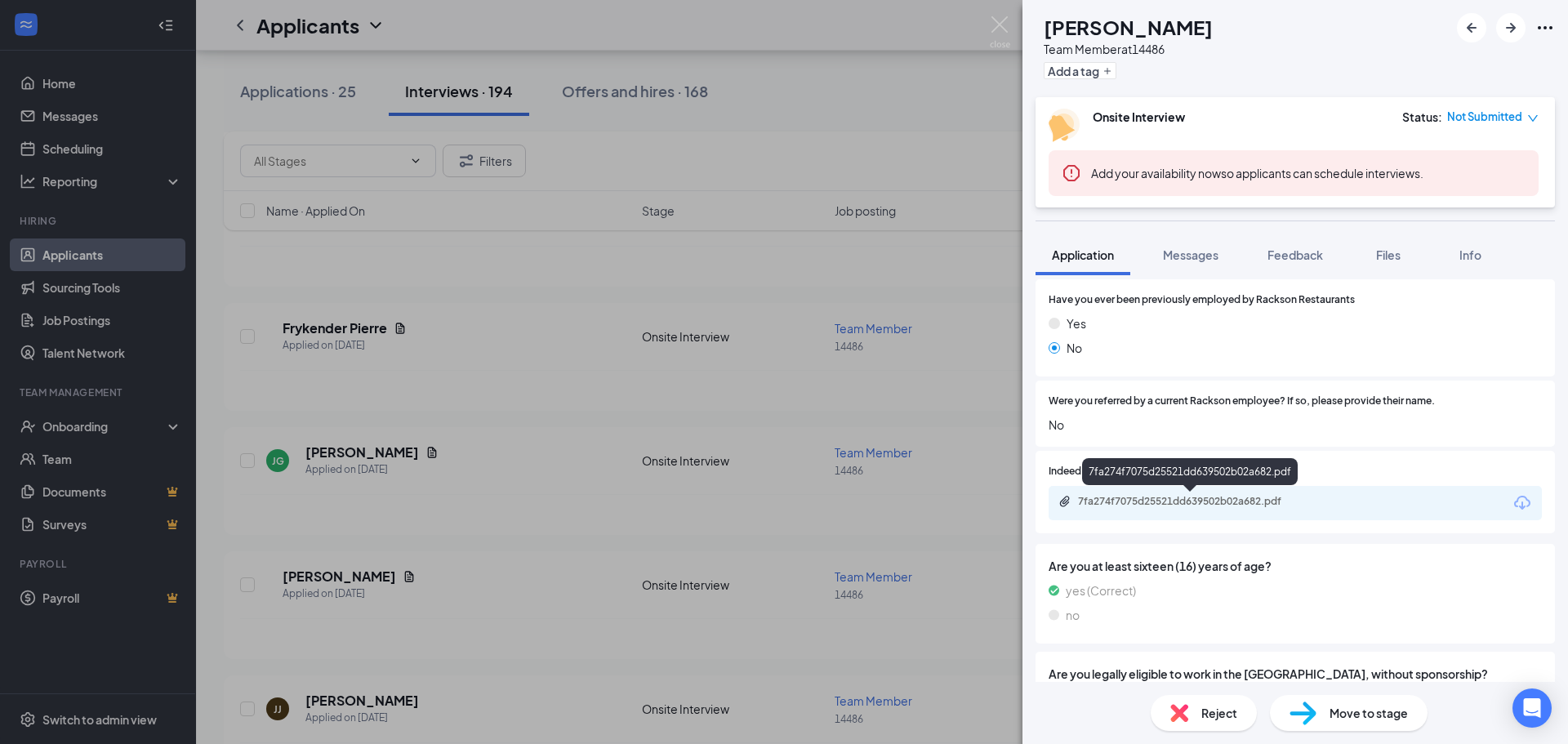
click at [1166, 506] on div "7fa274f7075d25521dd639502b02a682.pdf" at bounding box center [1193, 501] width 228 height 13
click at [558, 253] on div "[PERSON_NAME] Team Member at 14486 Add a tag Onsite Interview Status : Not Subm…" at bounding box center [784, 372] width 1568 height 744
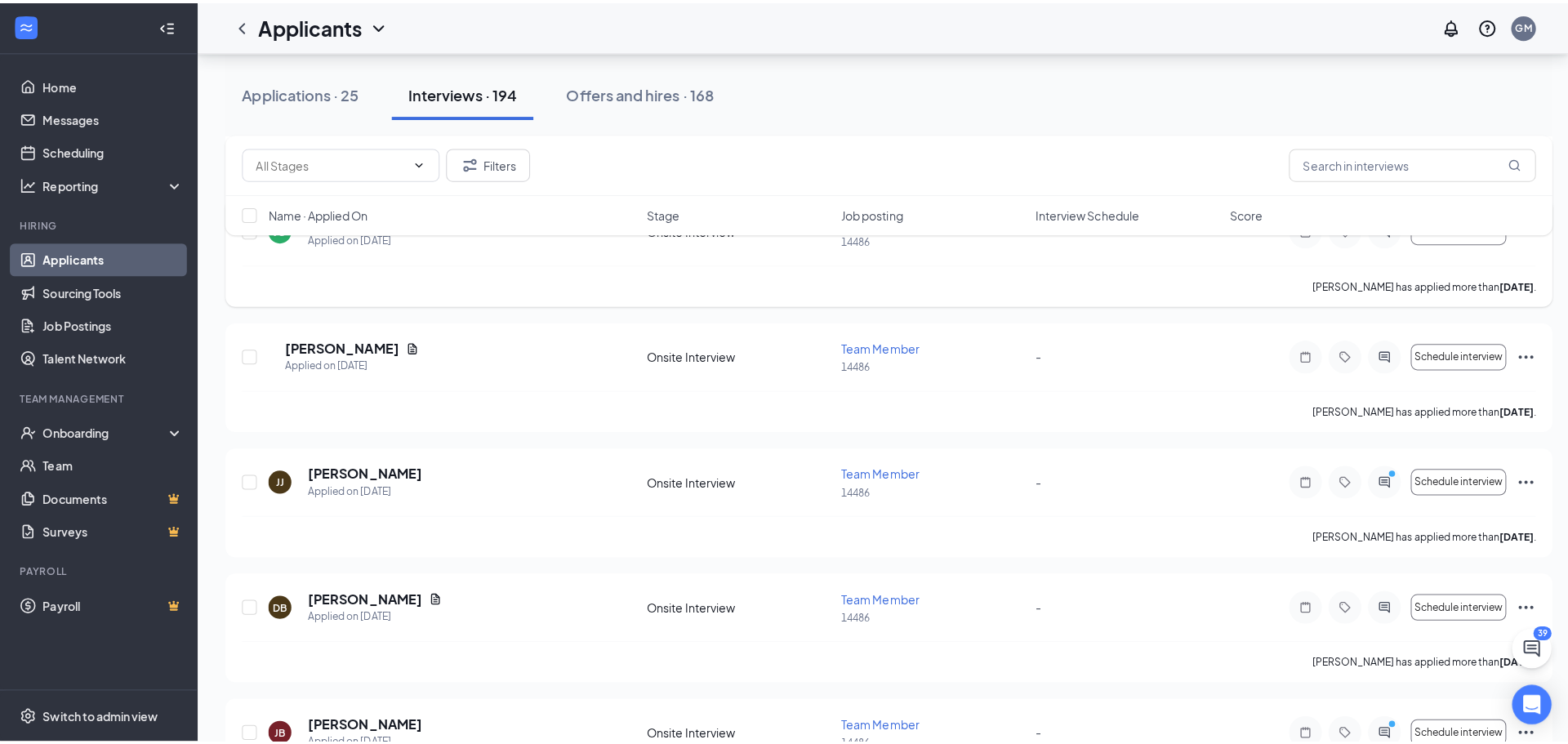
scroll to position [2696, 0]
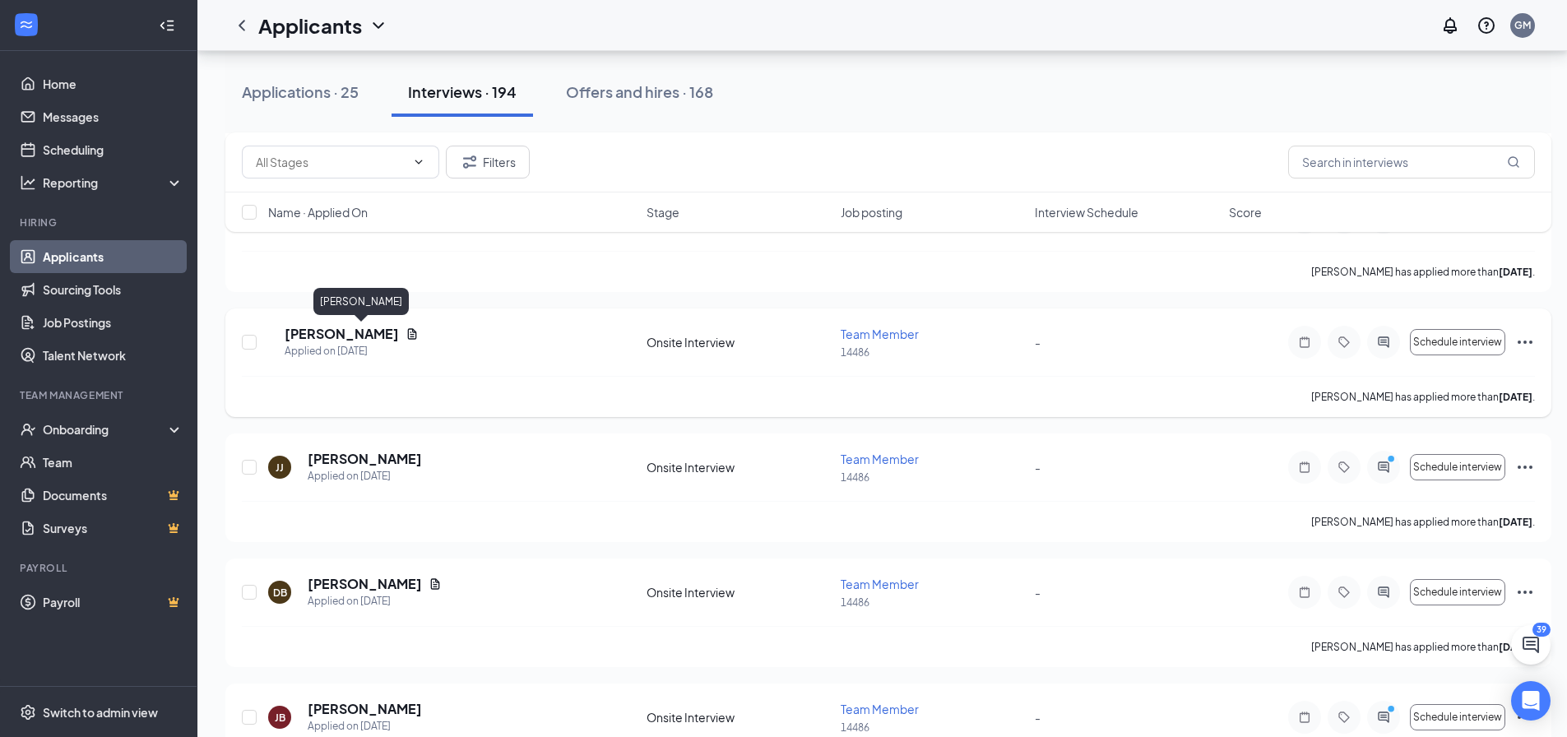
click at [345, 334] on h5 "[PERSON_NAME]" at bounding box center [342, 334] width 114 height 18
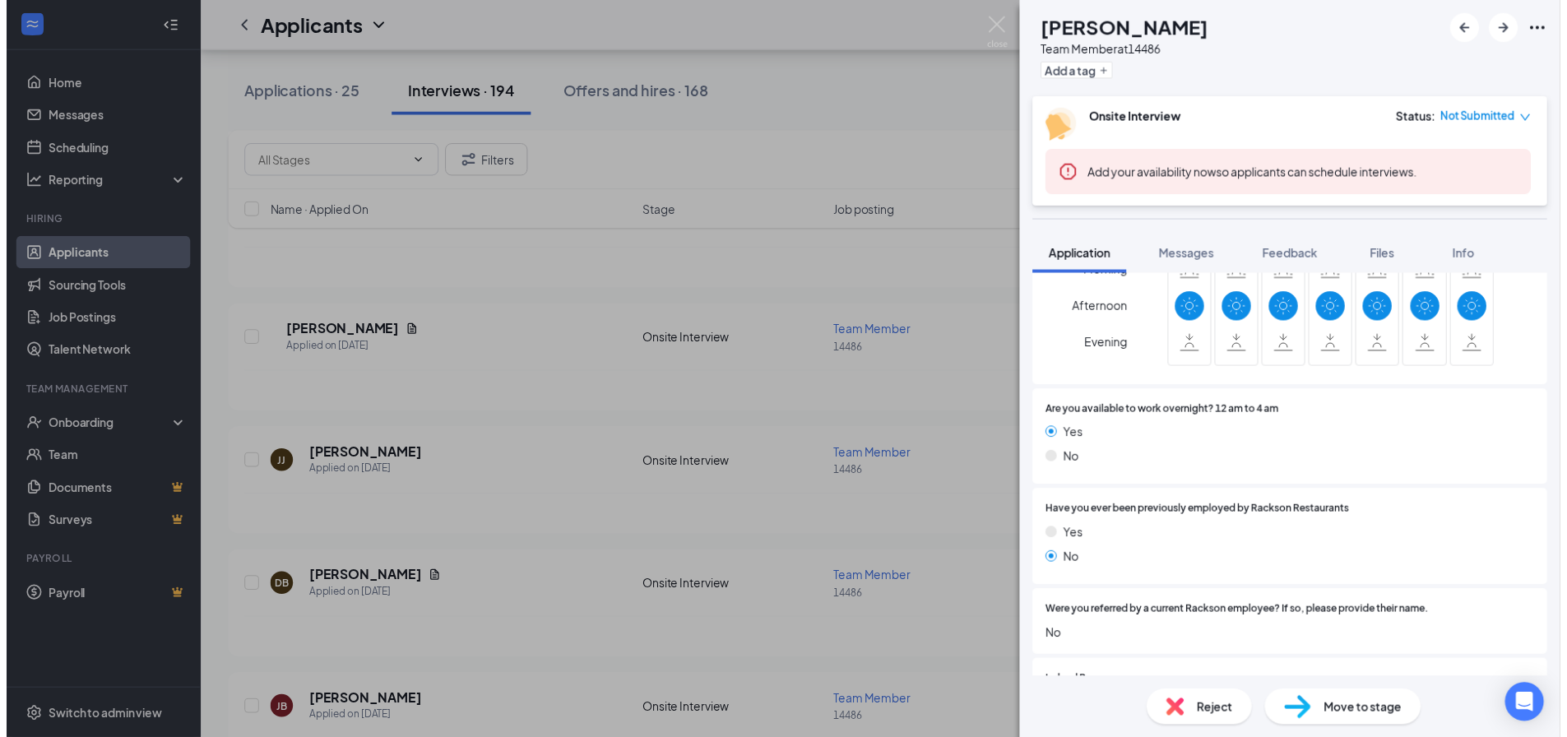
scroll to position [658, 0]
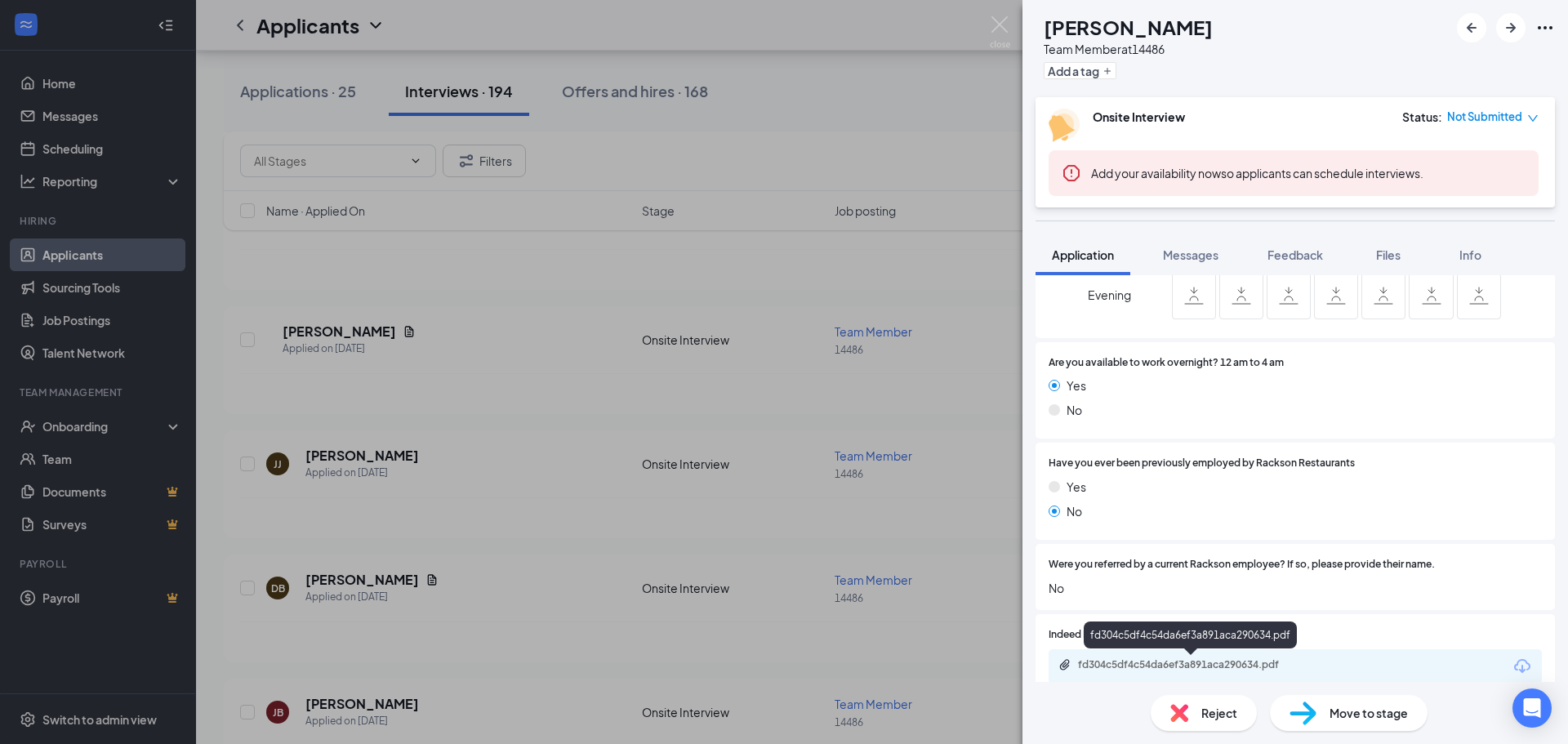
click at [1170, 667] on div "fd304c5df4c54da6ef3a891aca290634.pdf" at bounding box center [1193, 665] width 228 height 13
click at [523, 264] on div "[PERSON_NAME] Maqueal [PERSON_NAME] Team Member at 14486 Add a tag Onsite Inter…" at bounding box center [784, 372] width 1568 height 744
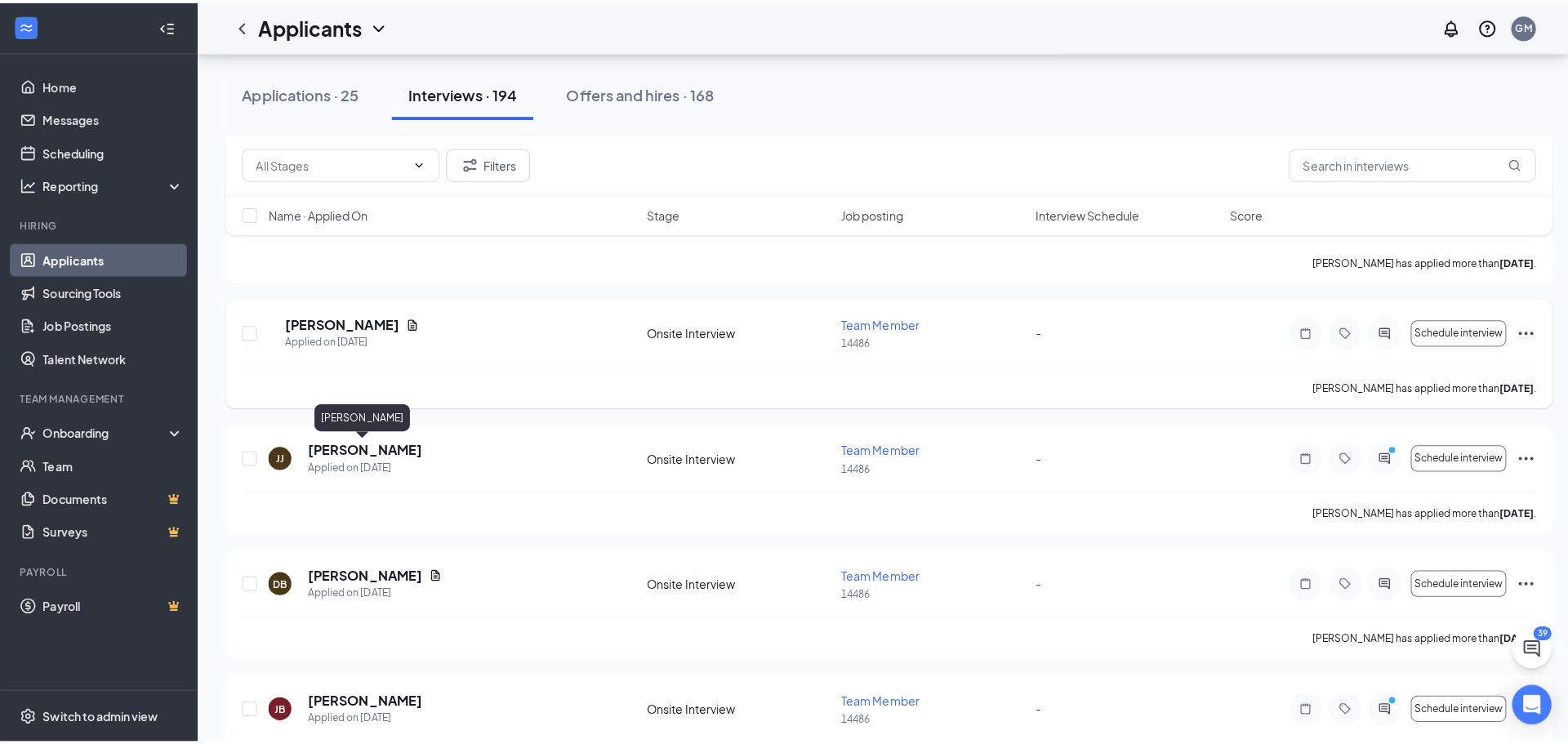
scroll to position [2696, 0]
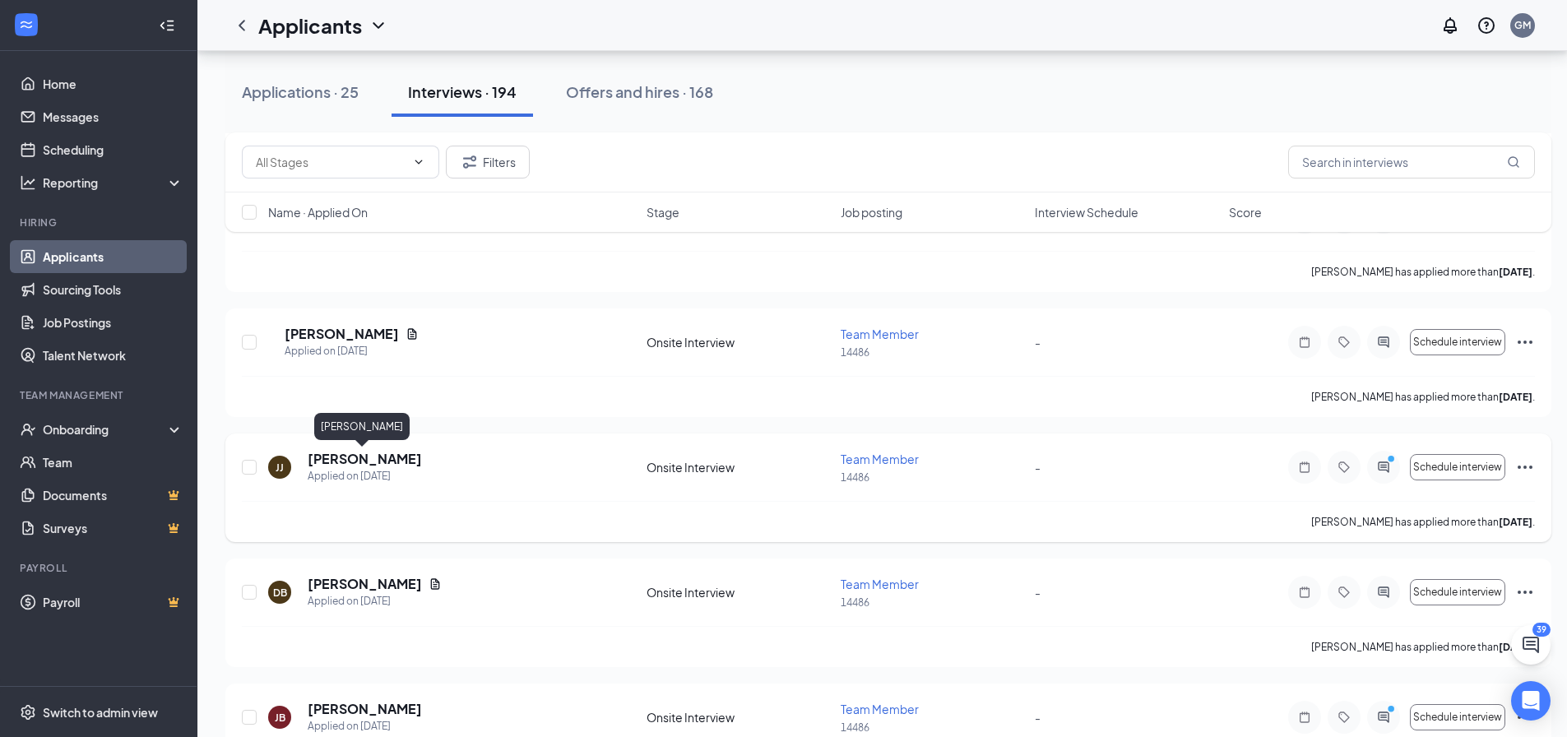
click at [382, 459] on h5 "[PERSON_NAME]" at bounding box center [365, 459] width 114 height 18
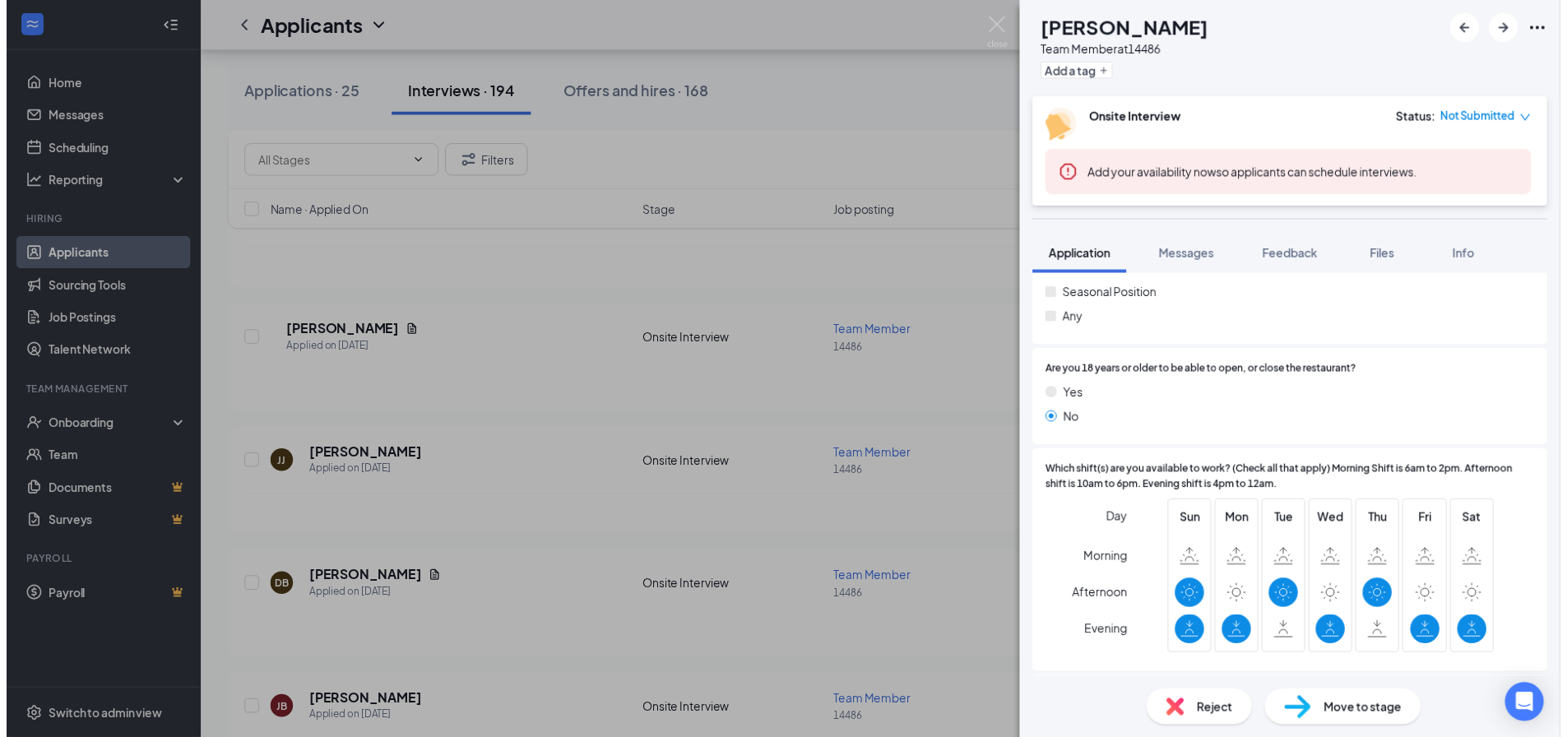
scroll to position [329, 0]
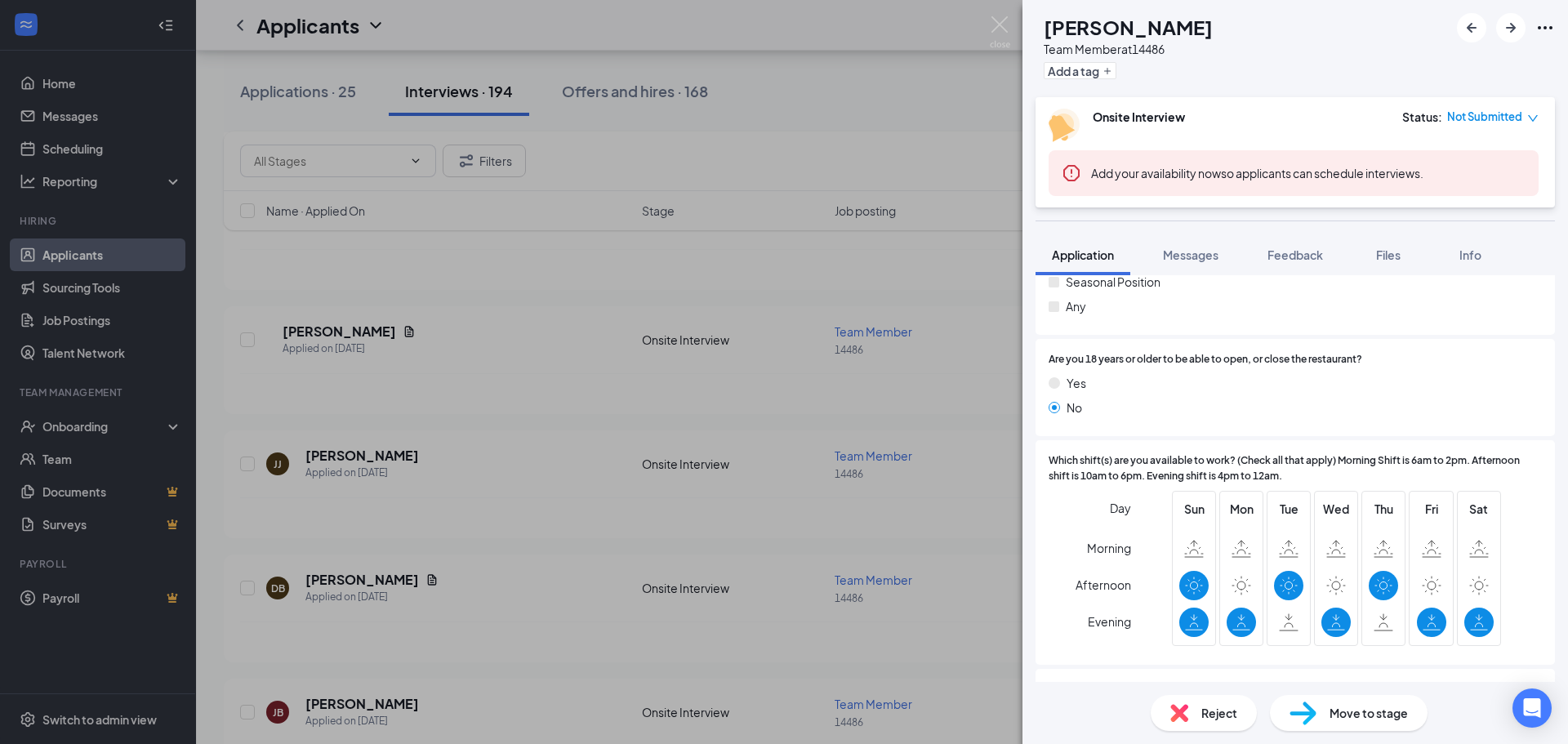
click at [932, 412] on div "[PERSON_NAME] [PERSON_NAME] Team Member at 14486 Add a tag Onsite Interview Sta…" at bounding box center [784, 372] width 1568 height 744
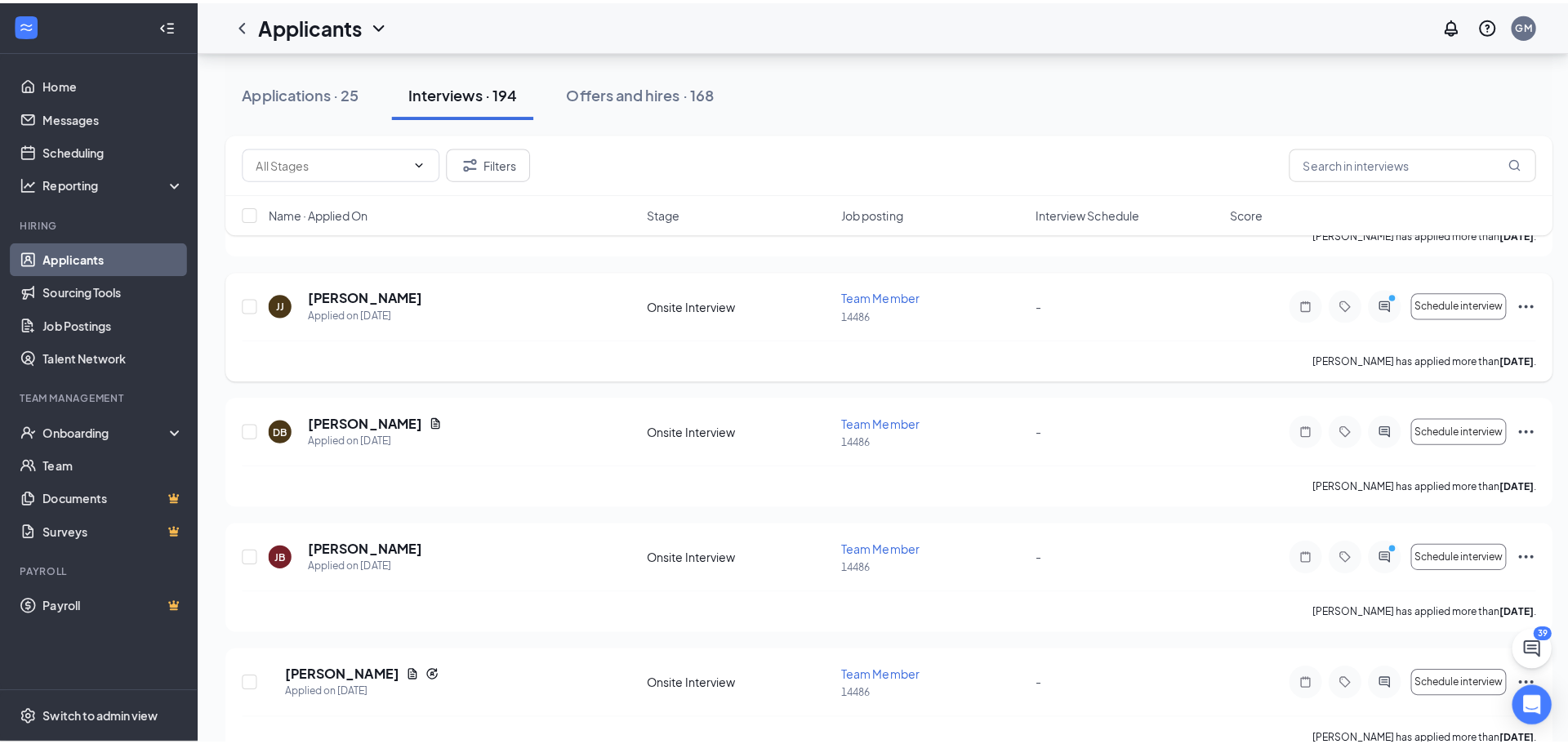
scroll to position [2860, 0]
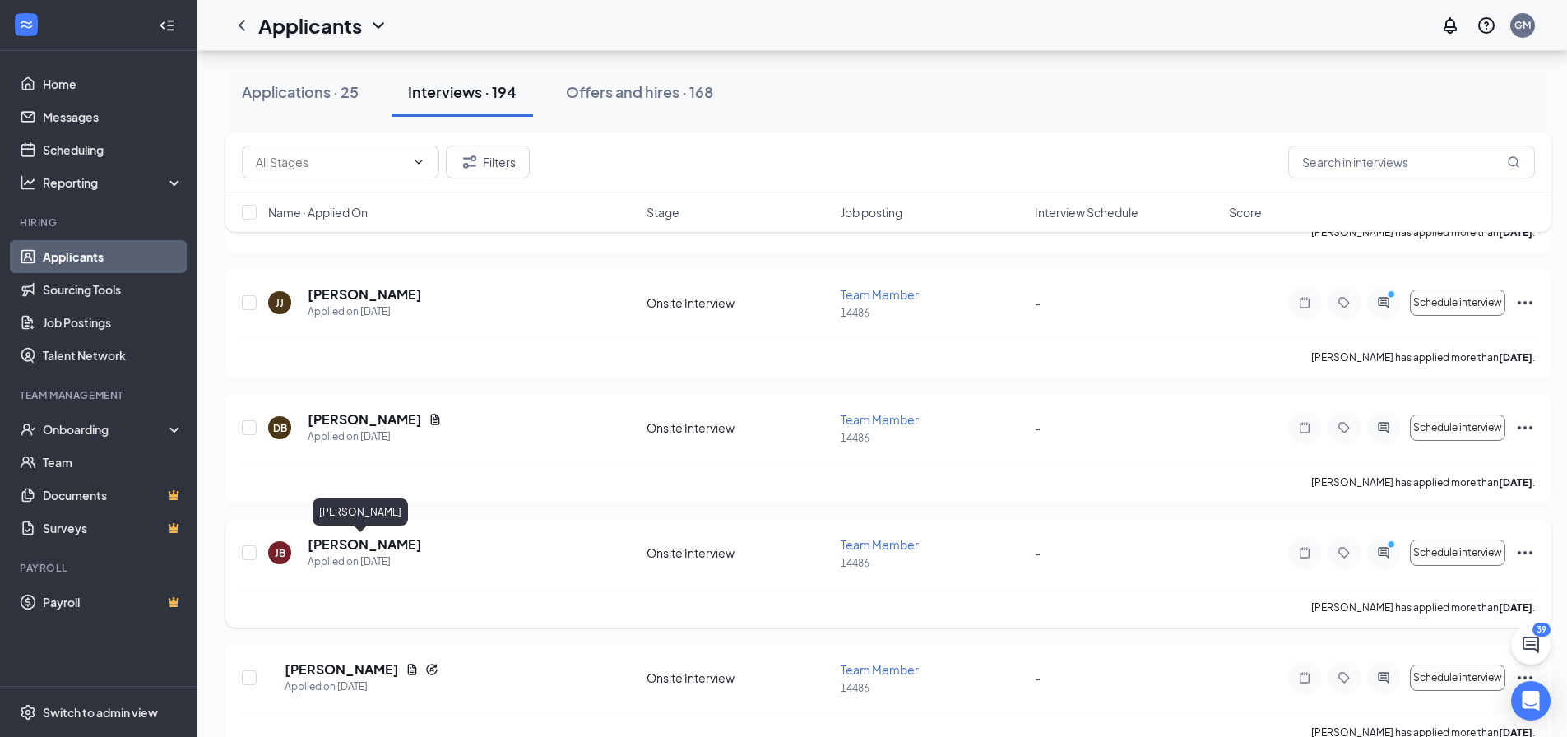
click at [369, 542] on h5 "[PERSON_NAME]" at bounding box center [365, 544] width 114 height 18
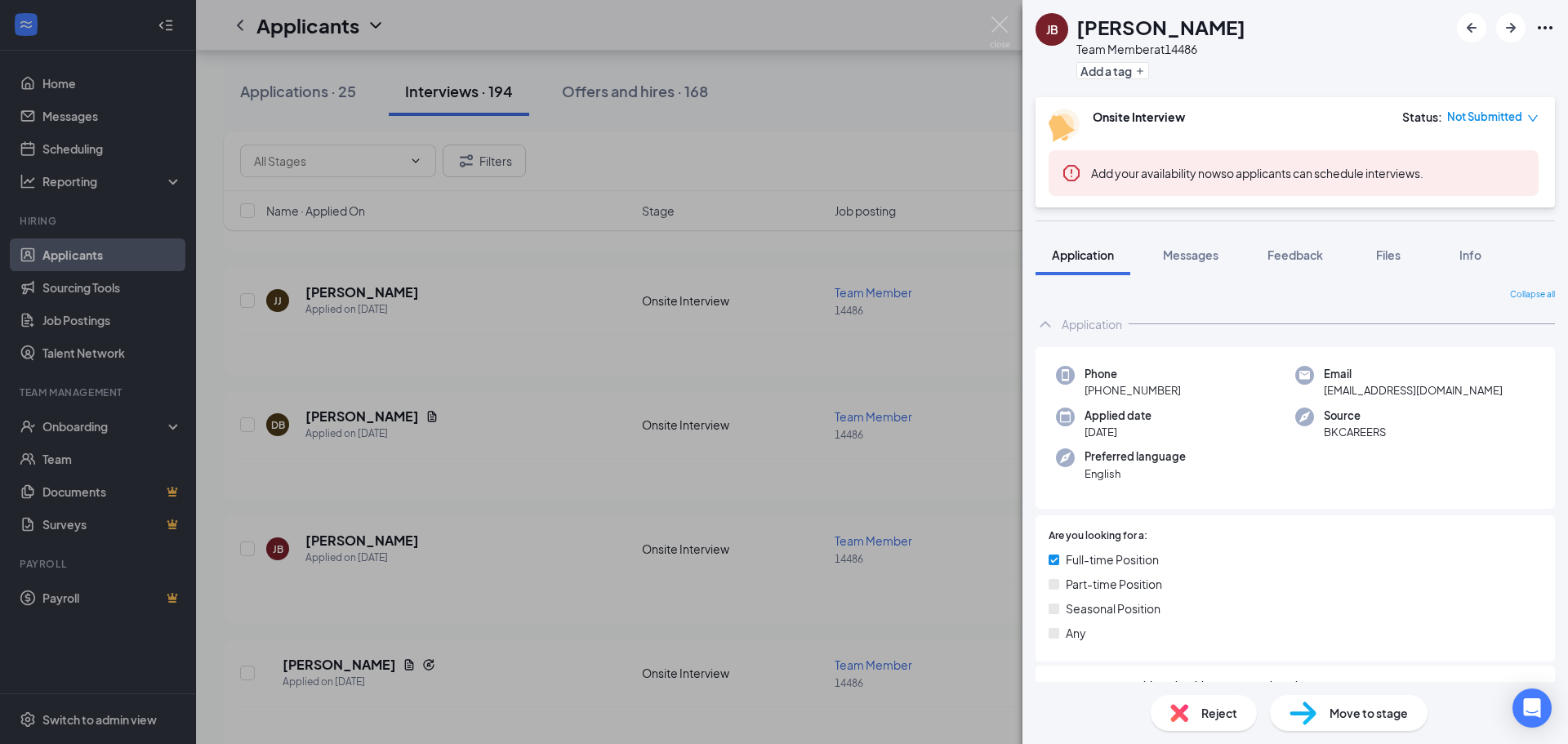
click at [564, 449] on div "[PERSON_NAME] [PERSON_NAME] Team Member at 14486 Add a tag Onsite Interview Sta…" at bounding box center [784, 372] width 1568 height 744
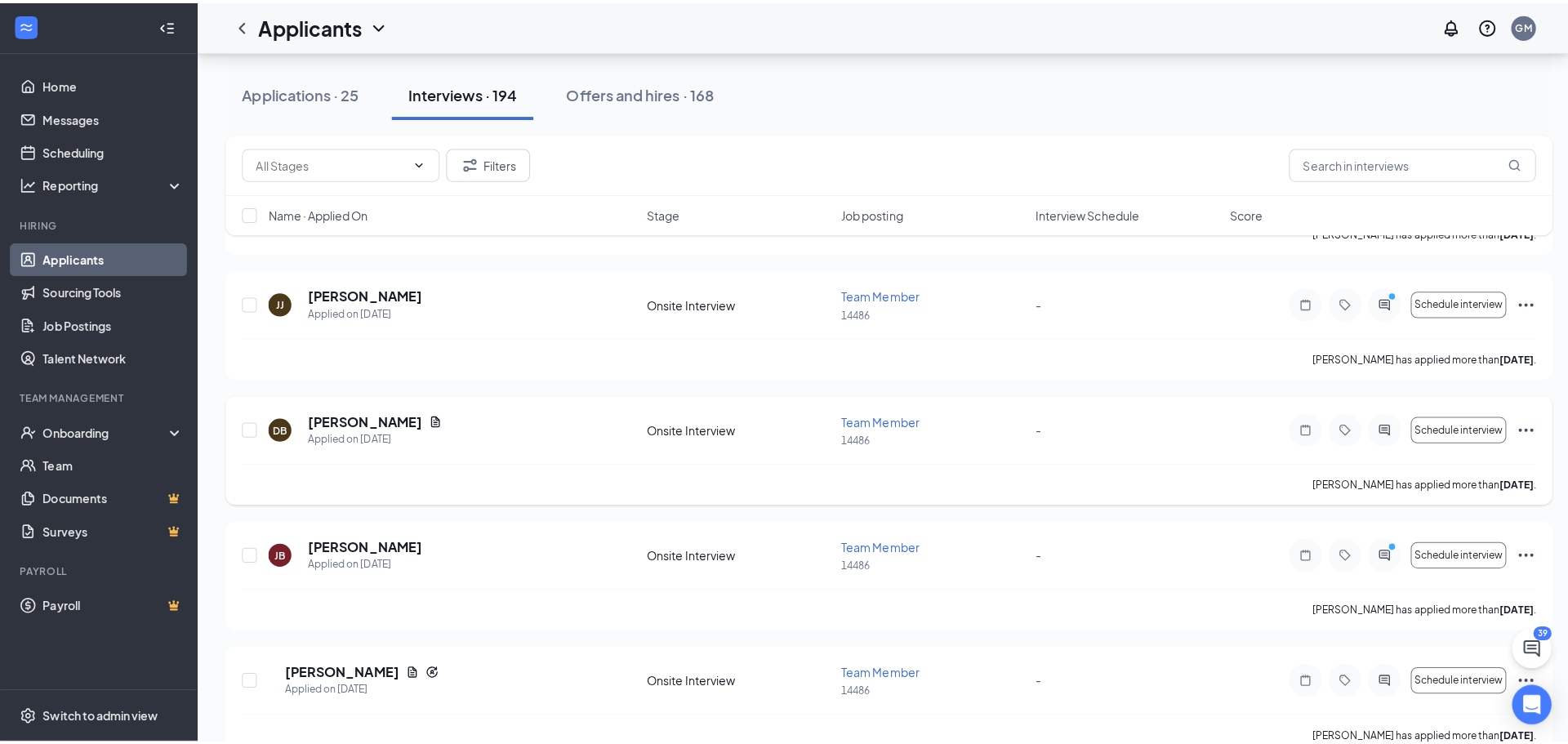
scroll to position [3105, 0]
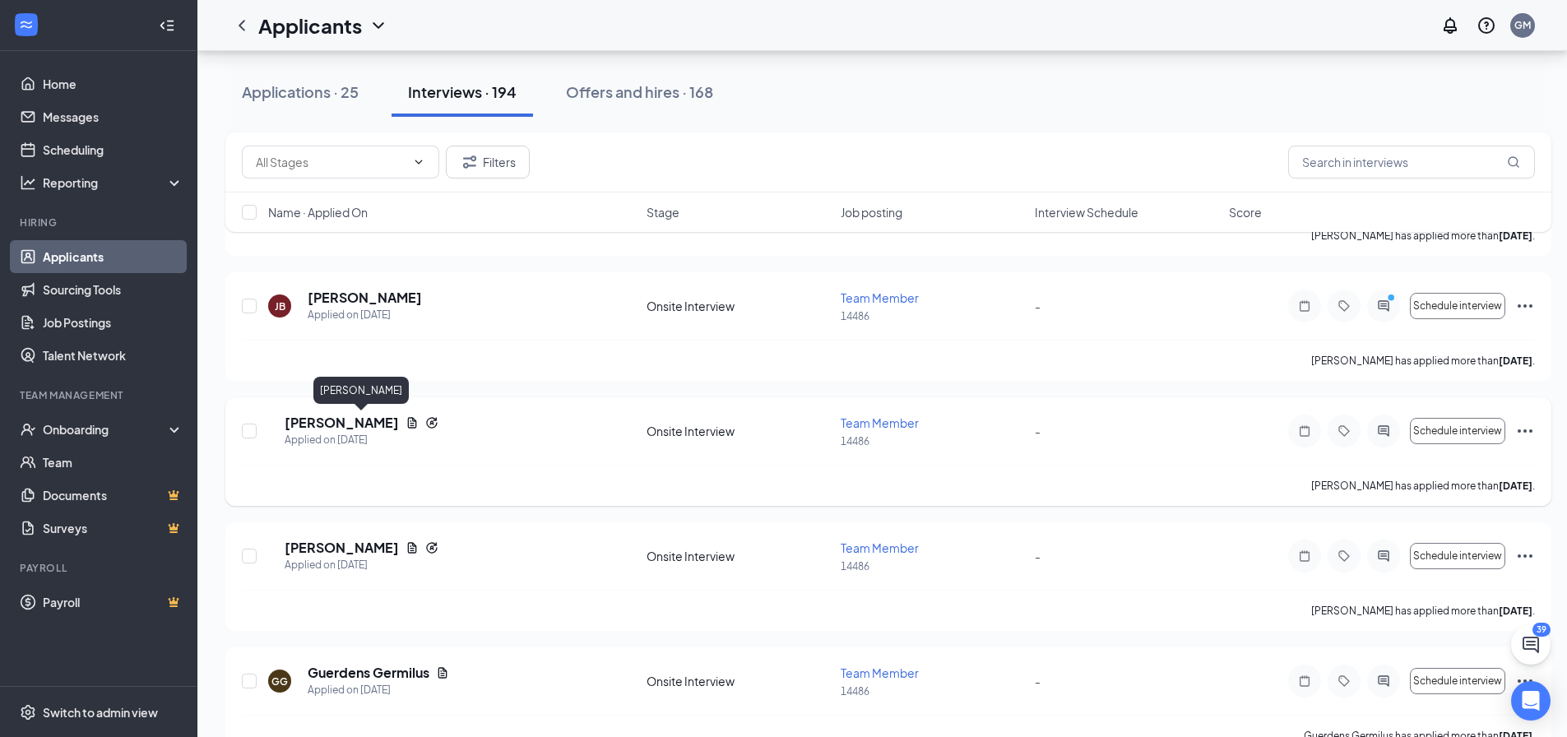
click at [354, 422] on h5 "[PERSON_NAME]" at bounding box center [342, 423] width 114 height 18
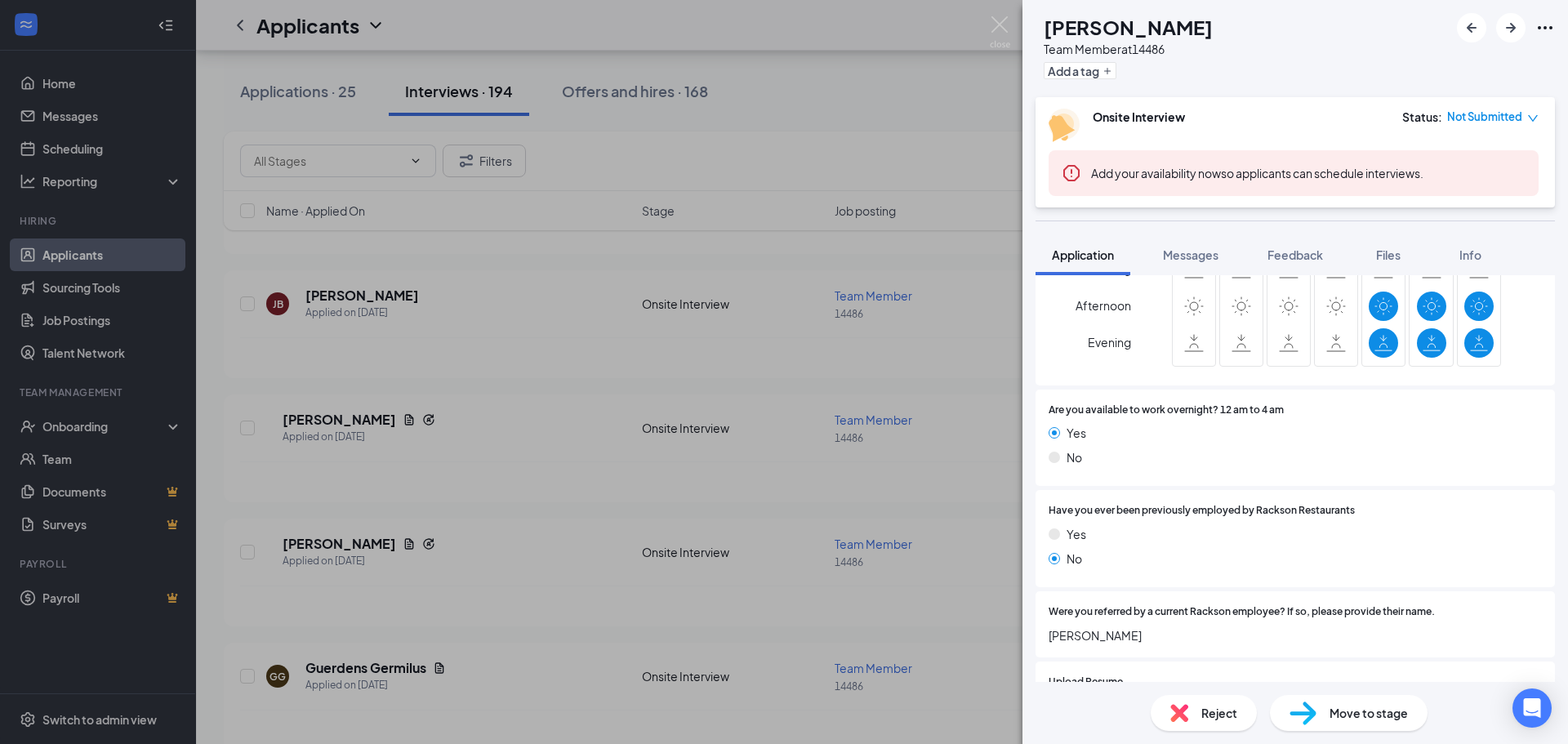
scroll to position [654, 0]
click at [563, 398] on div "DC [PERSON_NAME] Team Member at 14486 Add a tag Onsite Interview Status : Not S…" at bounding box center [784, 372] width 1568 height 744
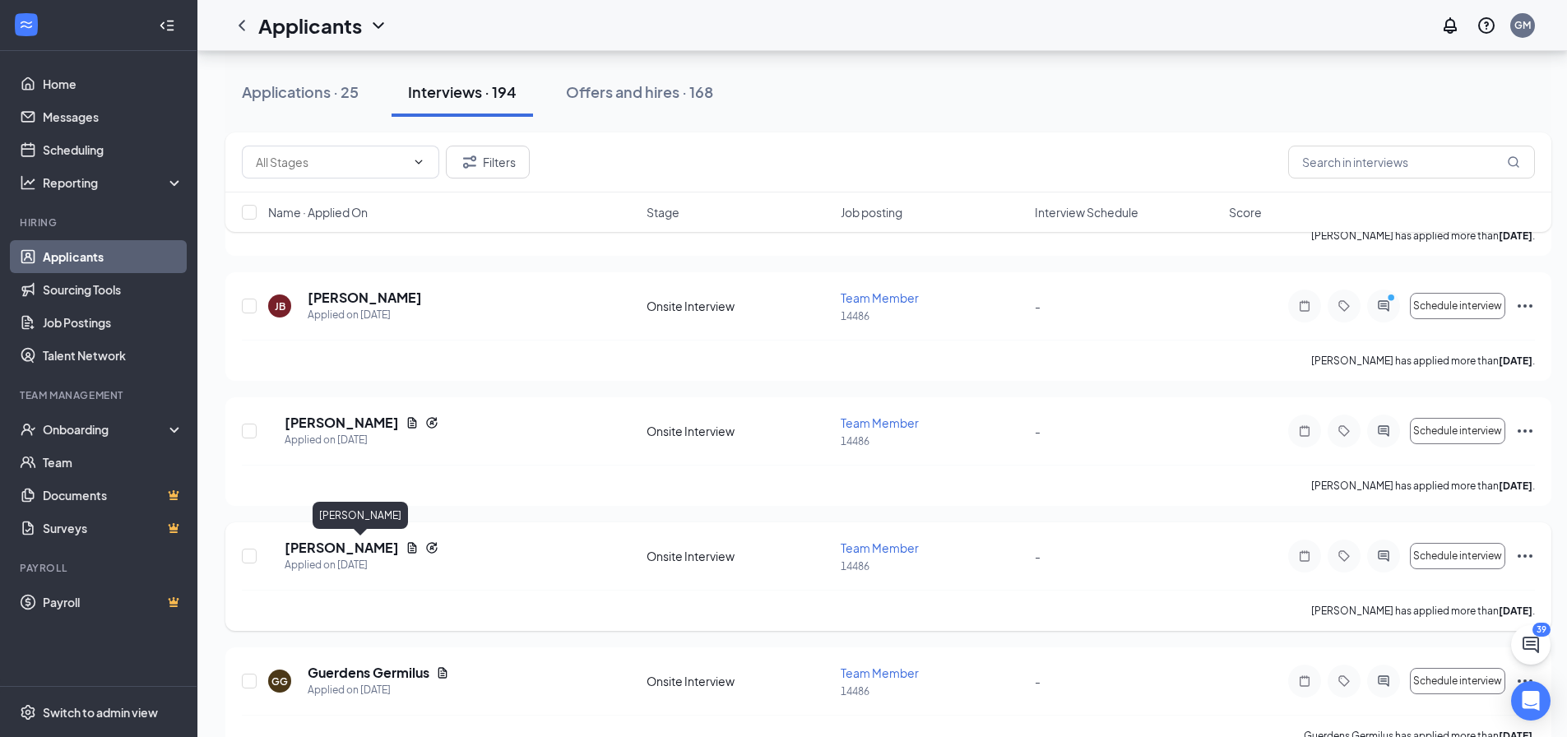
click at [326, 553] on h5 "[PERSON_NAME]" at bounding box center [342, 548] width 114 height 18
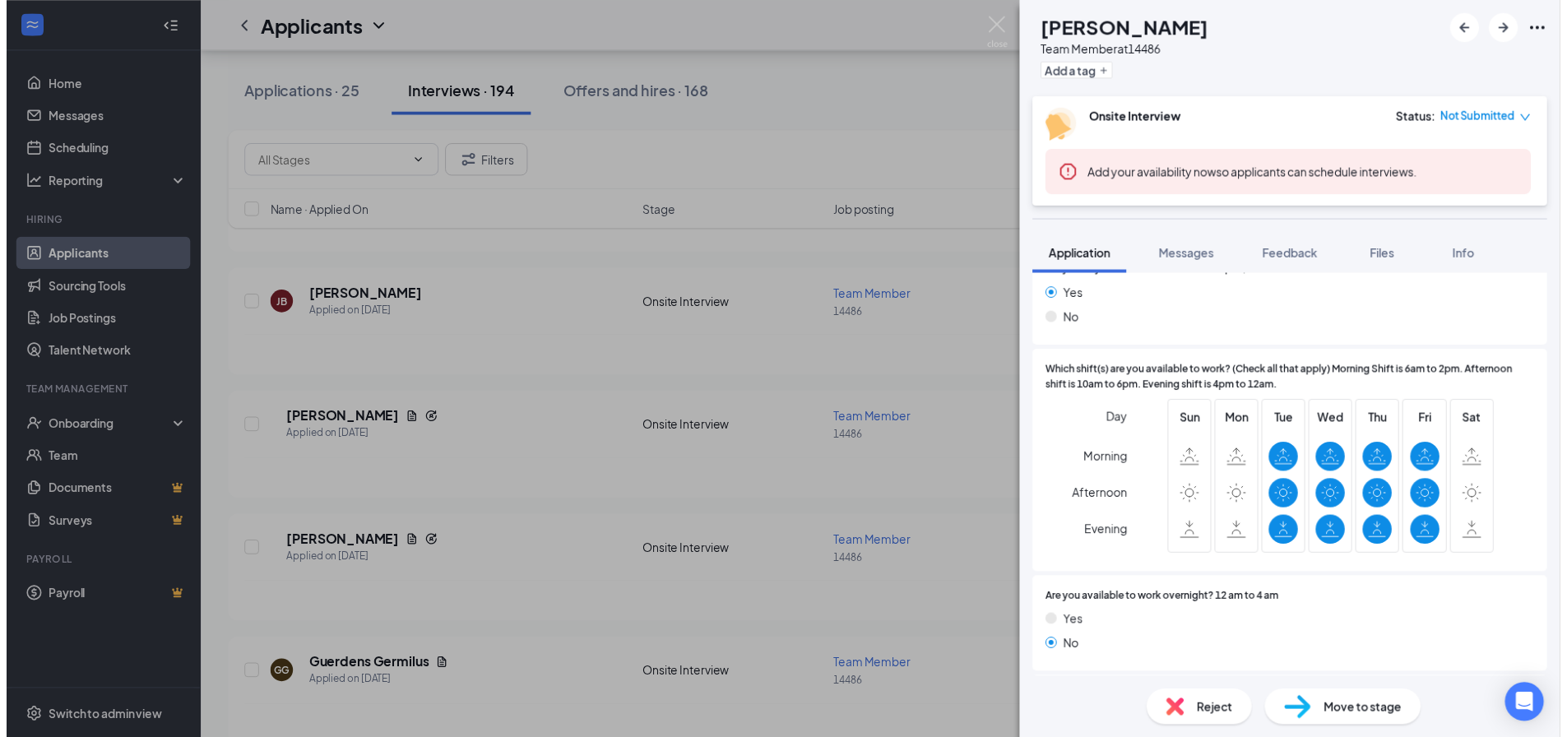
scroll to position [494, 0]
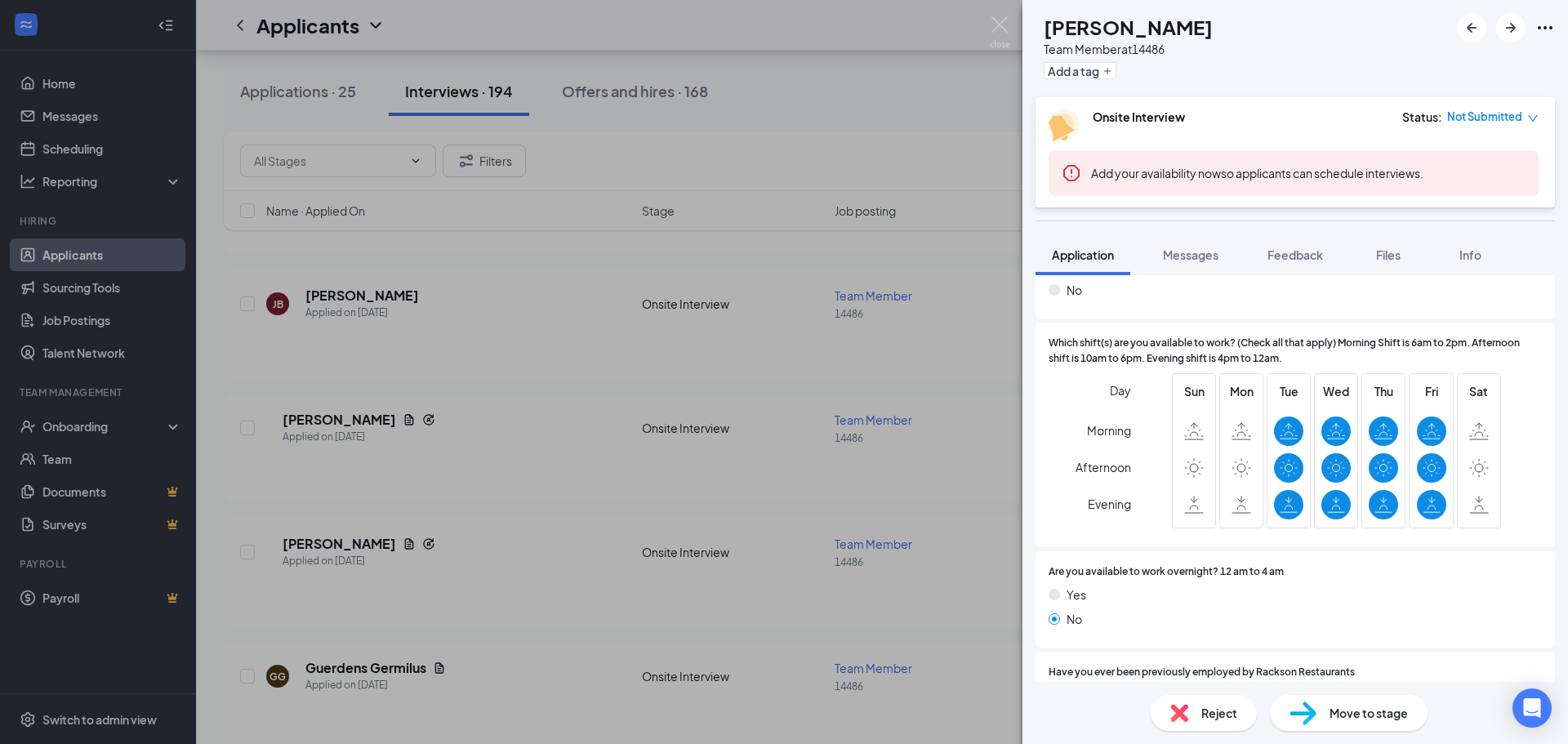
click at [941, 412] on div "[PERSON_NAME] [PERSON_NAME] Team Member at 14486 Add a tag Onsite Interview Sta…" at bounding box center [784, 372] width 1568 height 744
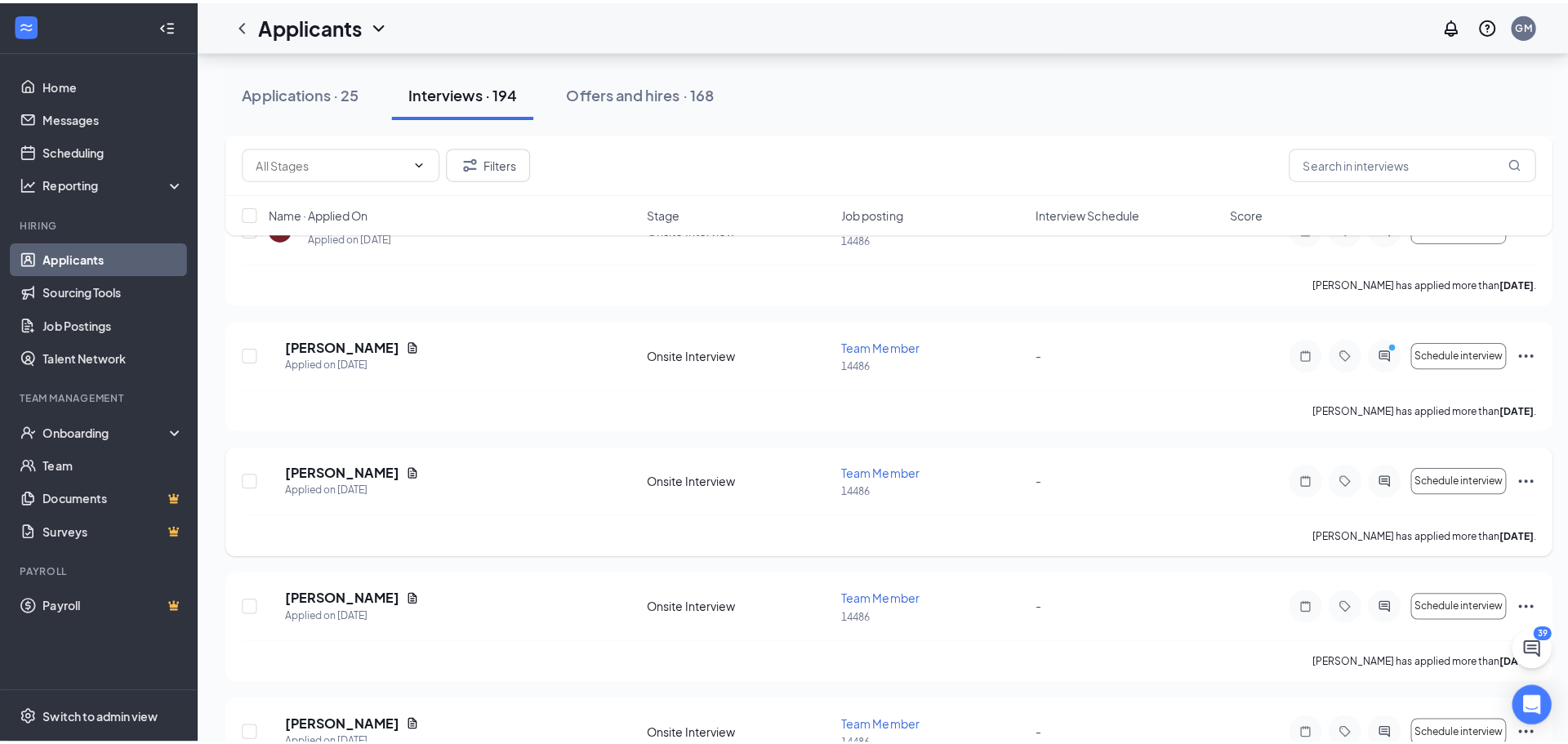
scroll to position [3840, 0]
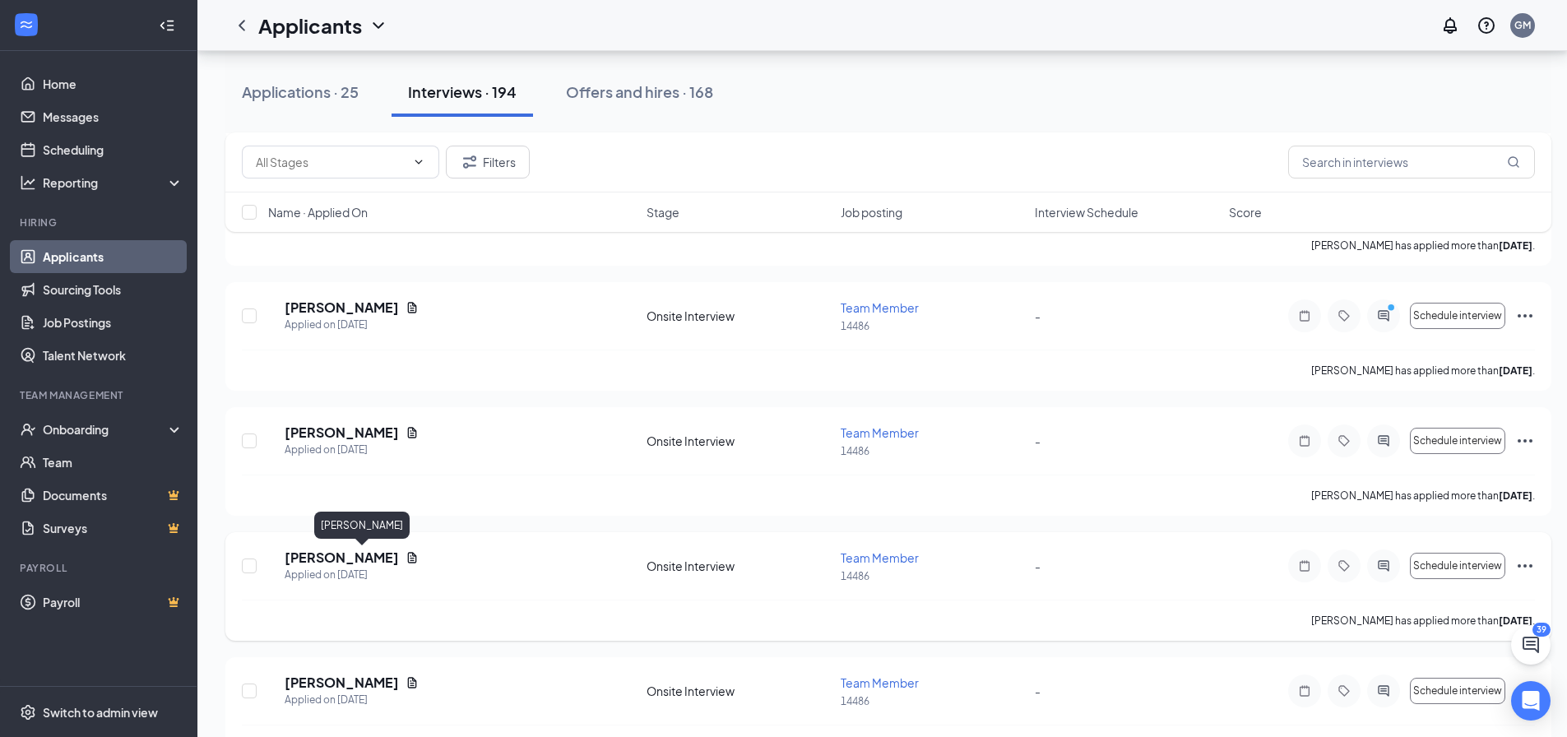
click at [385, 559] on h5 "[PERSON_NAME]" at bounding box center [342, 558] width 114 height 18
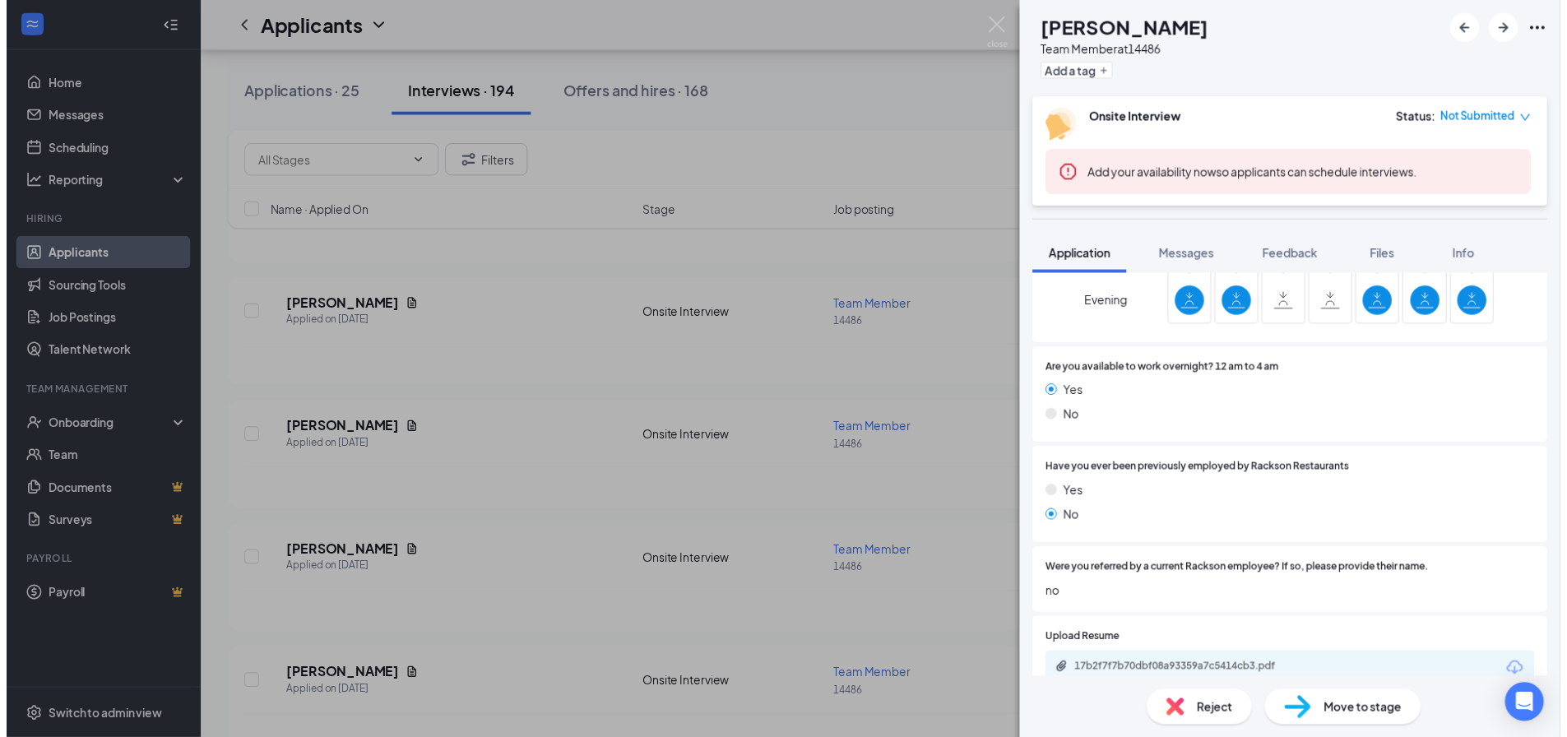
scroll to position [740, 0]
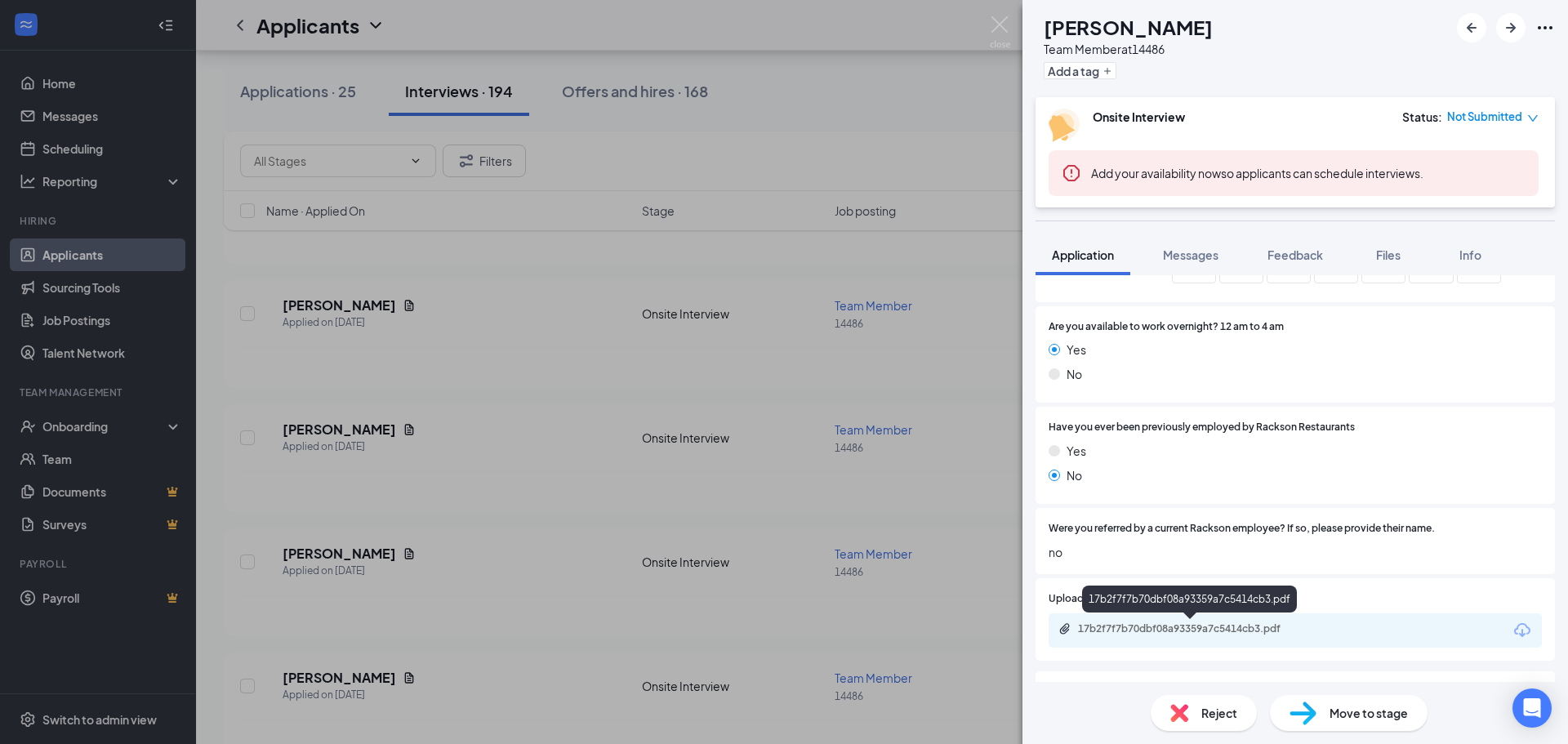
click at [1185, 630] on div "17b2f7f7b70dbf08a93359a7c5414cb3.pdf" at bounding box center [1193, 629] width 228 height 13
click at [524, 330] on div "[PERSON_NAME] Team Member at 14486 Add a tag Onsite Interview Status : Not Subm…" at bounding box center [784, 372] width 1568 height 744
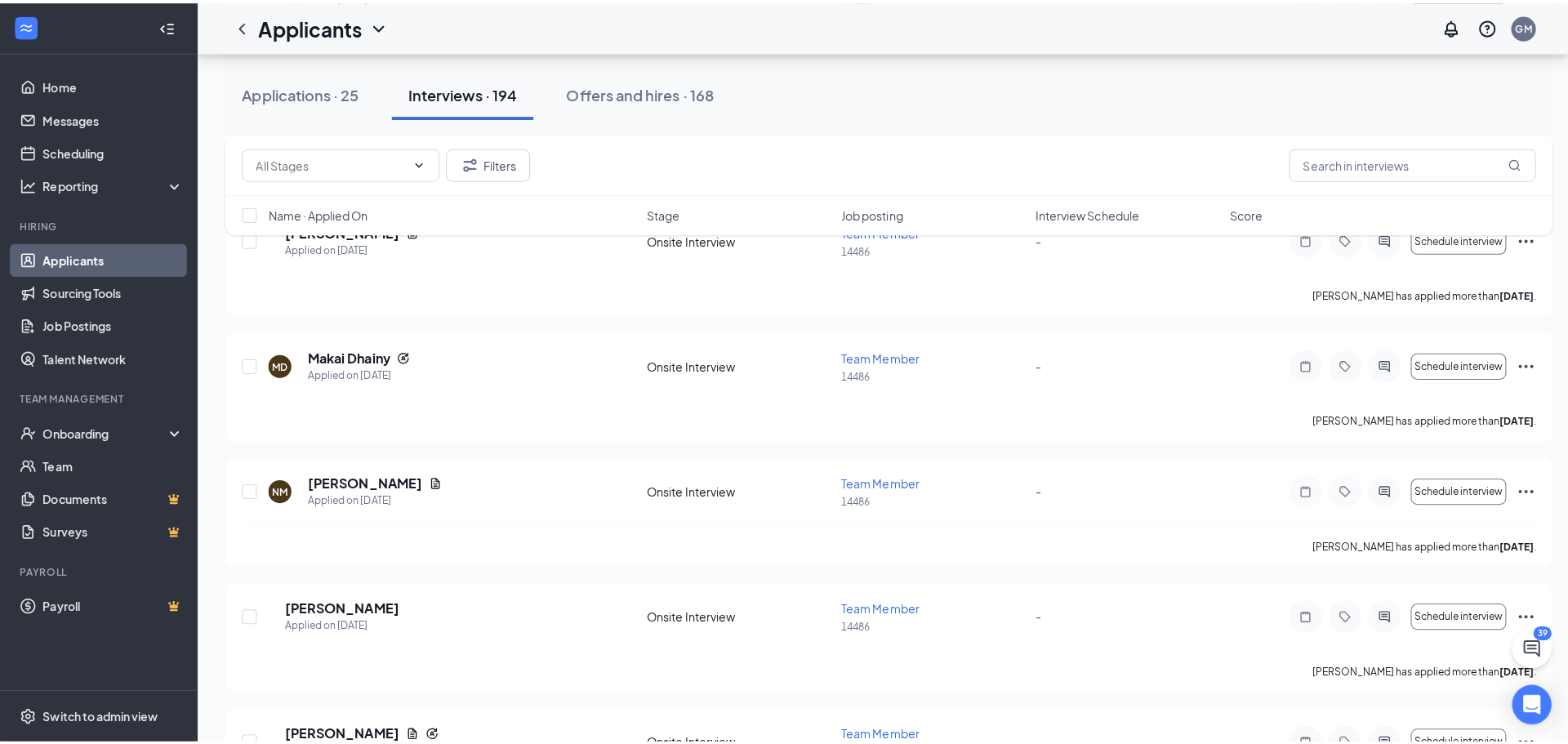
scroll to position [4331, 0]
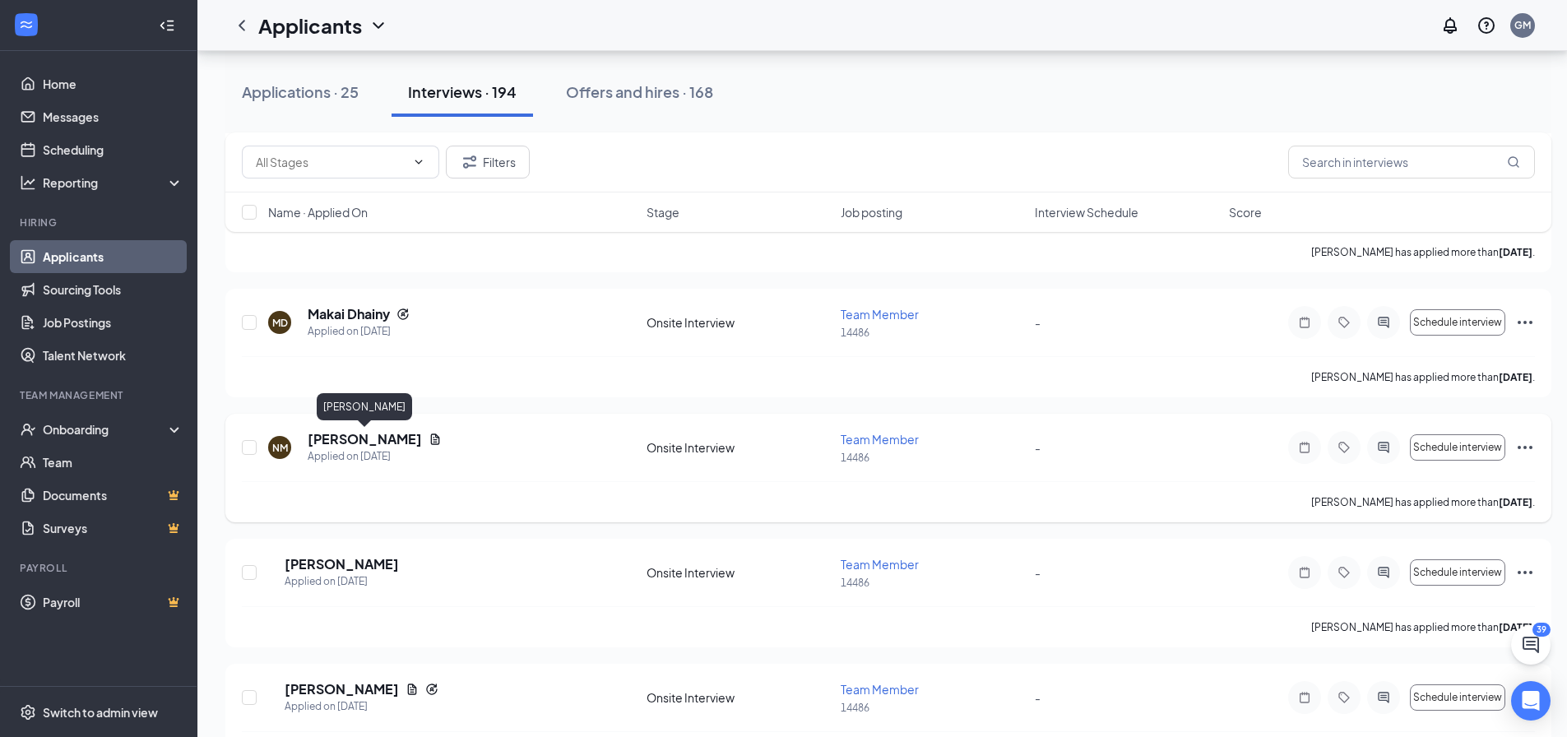
click at [403, 434] on h5 "[PERSON_NAME]" at bounding box center [365, 439] width 114 height 18
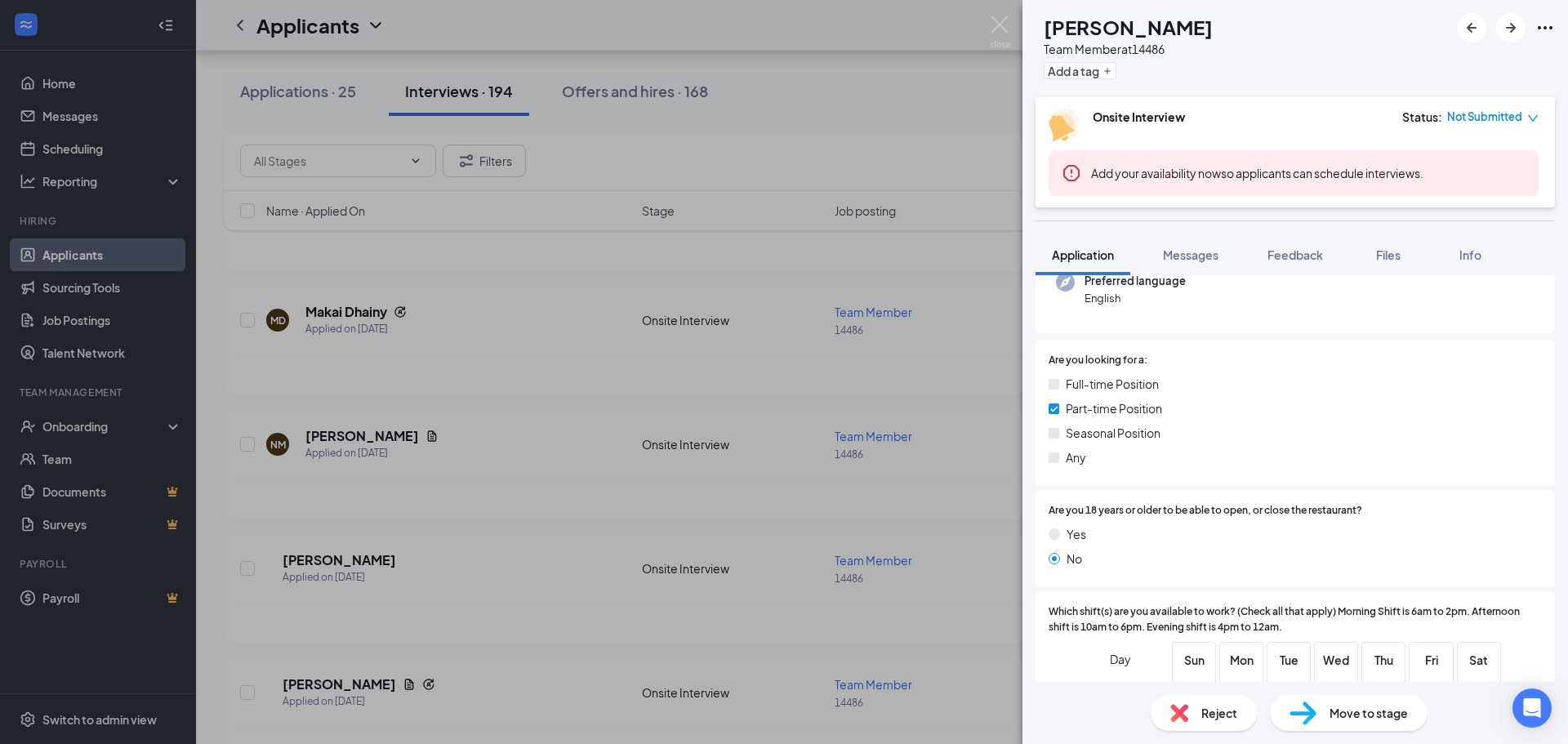
scroll to position [327, 0]
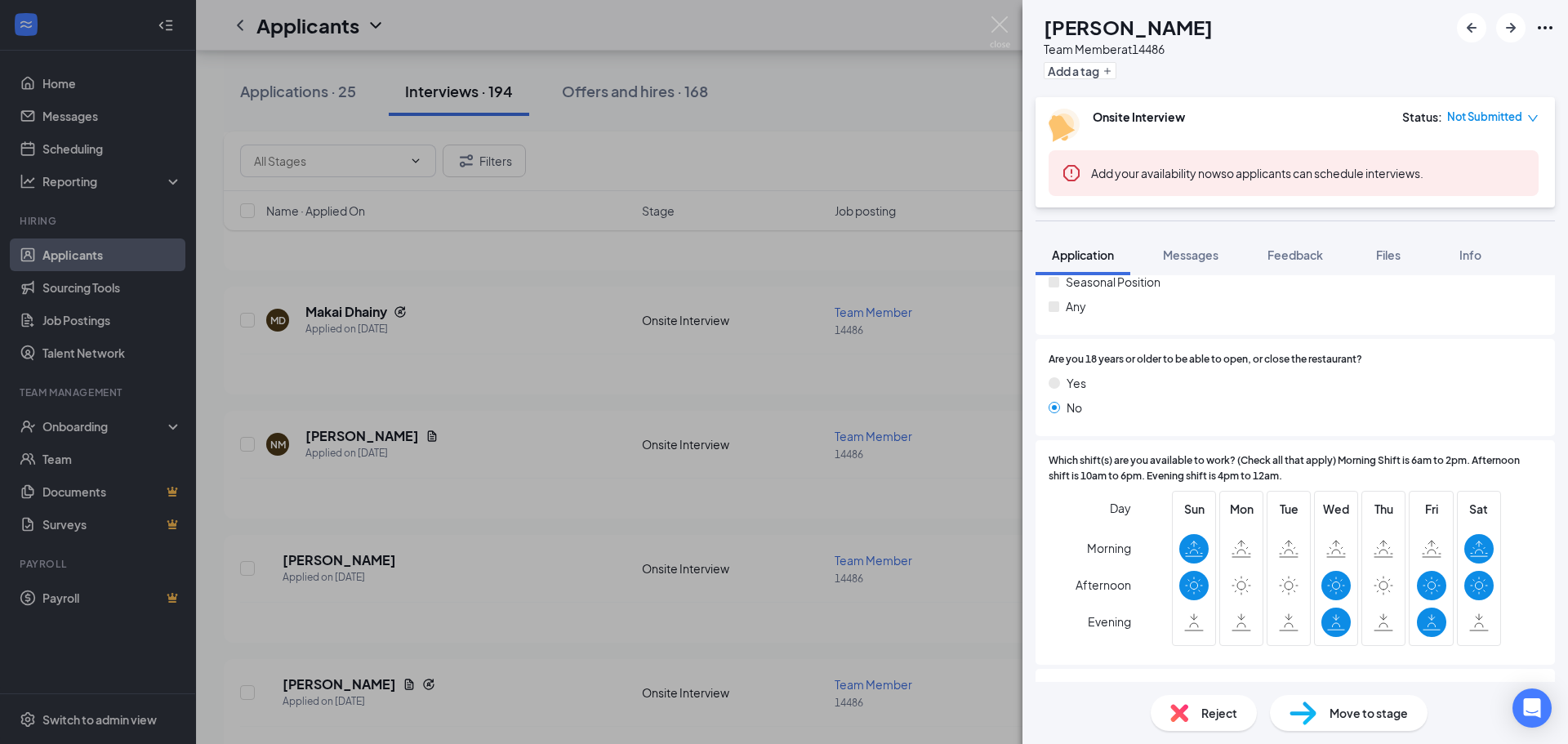
click at [929, 379] on div "NM [PERSON_NAME] Team Member at 14486 Add a tag Onsite Interview Status : Not S…" at bounding box center [784, 372] width 1568 height 744
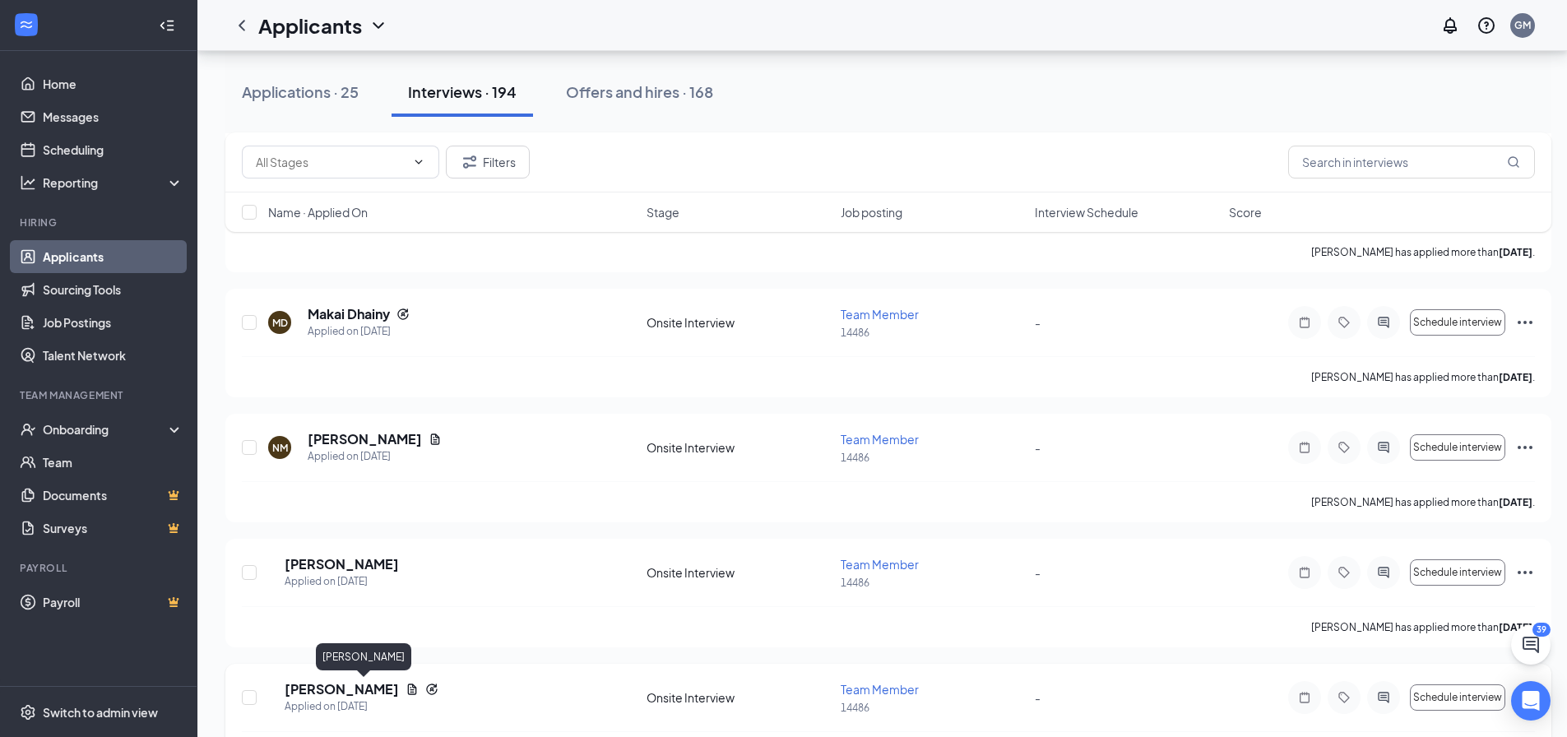
click at [364, 692] on h5 "[PERSON_NAME]" at bounding box center [342, 689] width 114 height 18
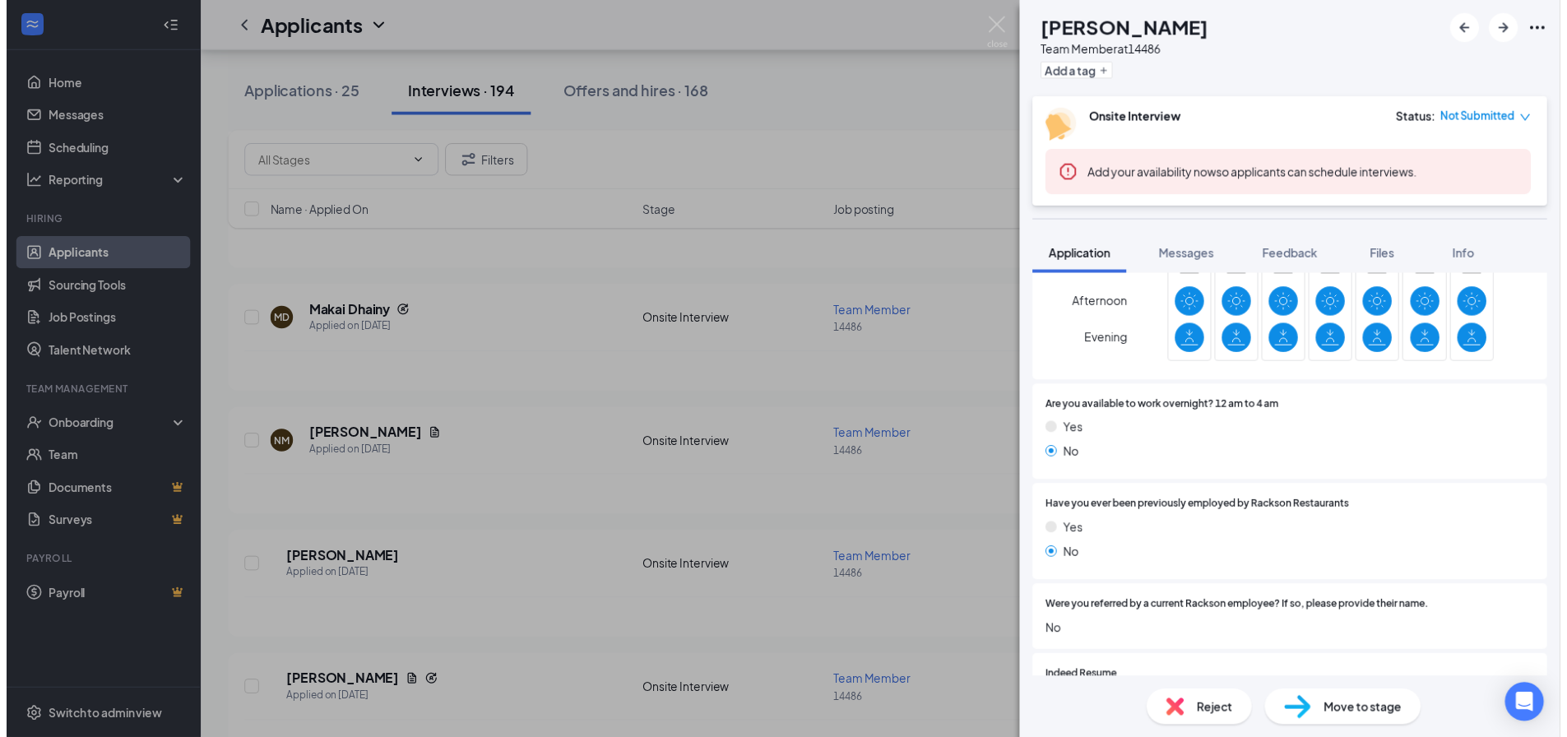
scroll to position [740, 0]
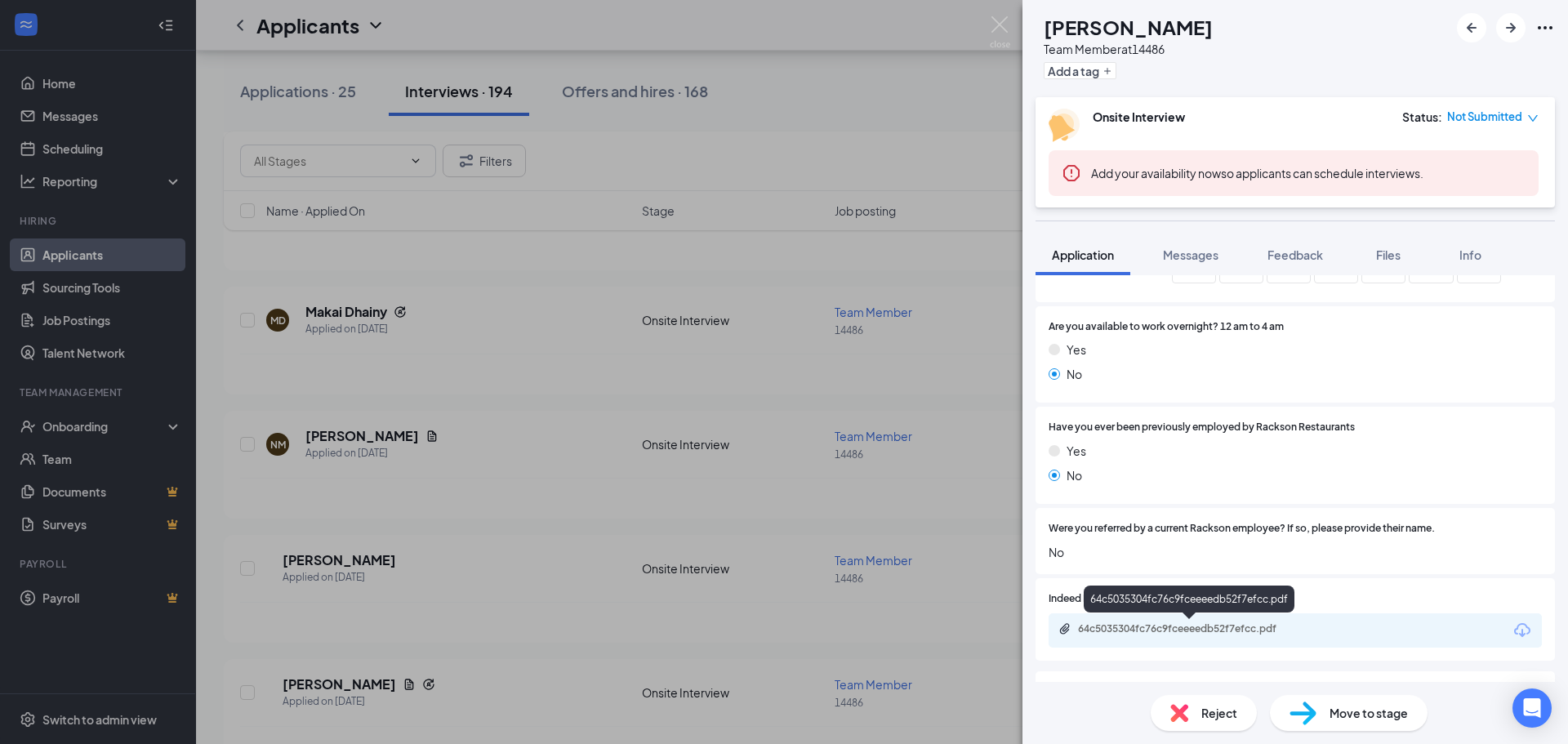
click at [1151, 628] on div "64c5035304fc76c9fceeeedb52f7efcc.pdf" at bounding box center [1193, 629] width 228 height 13
click at [537, 384] on div "MA [PERSON_NAME] Team Member at 14486 Add a tag Onsite Interview Status : Not S…" at bounding box center [784, 372] width 1568 height 744
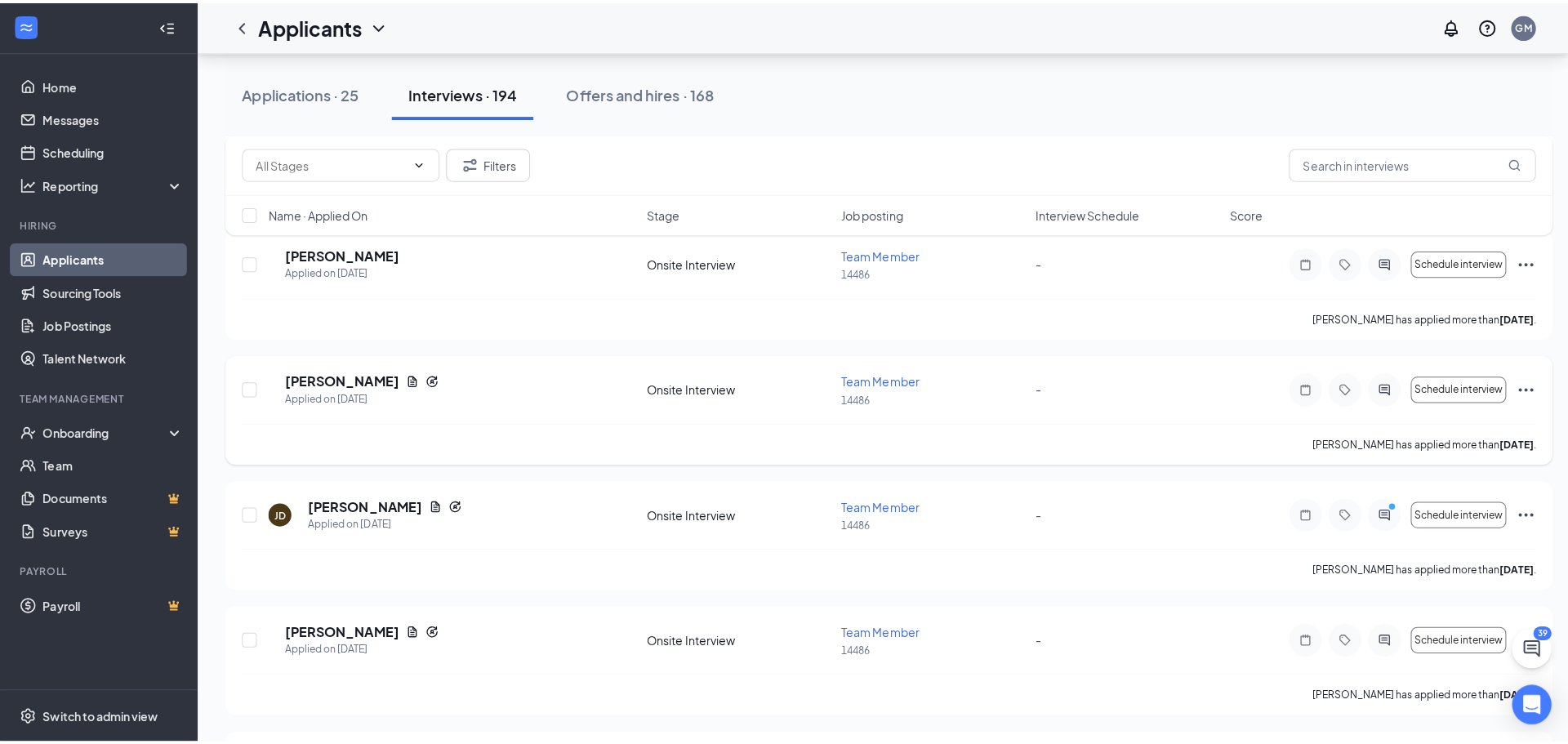
scroll to position [4658, 0]
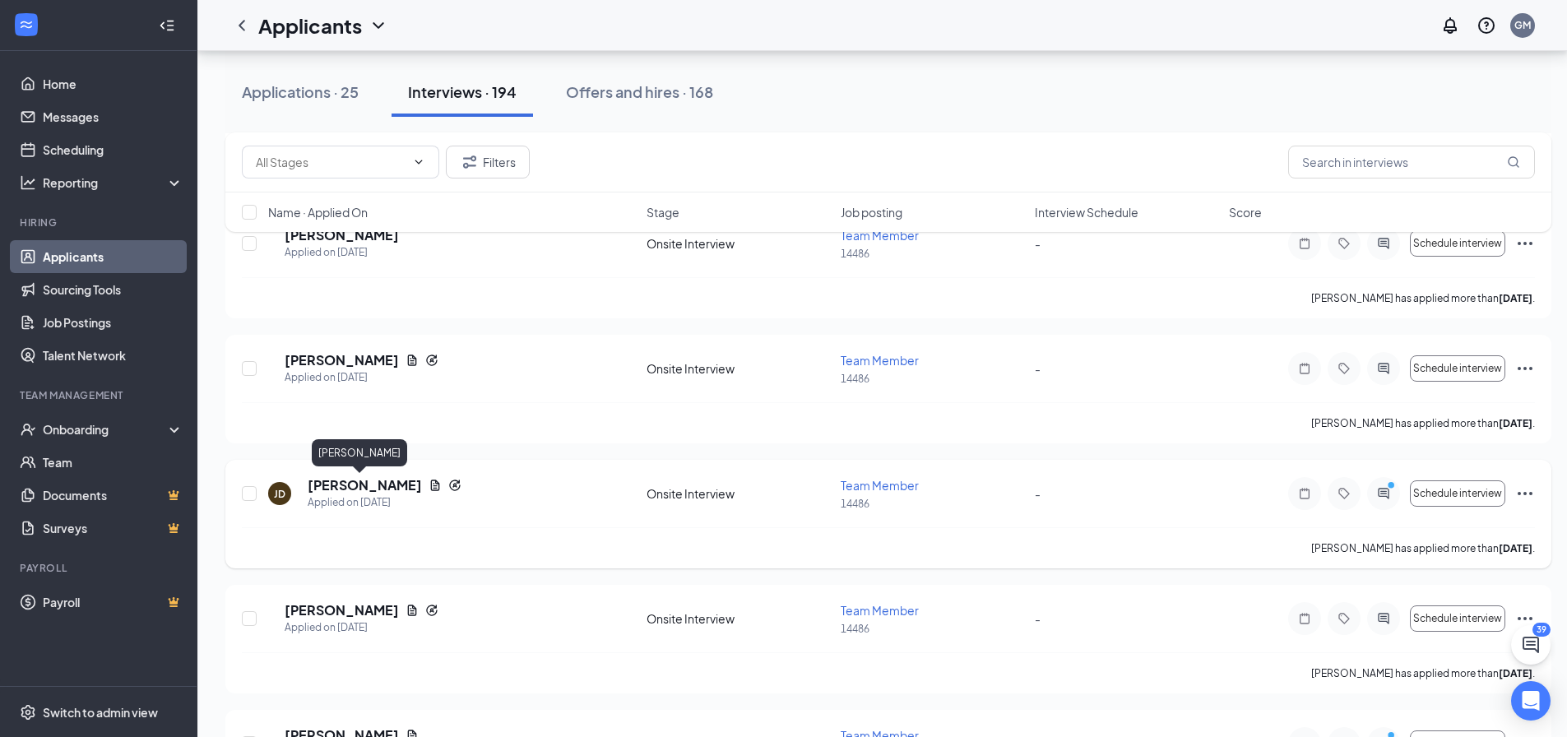
click at [350, 487] on h5 "[PERSON_NAME]" at bounding box center [365, 485] width 114 height 18
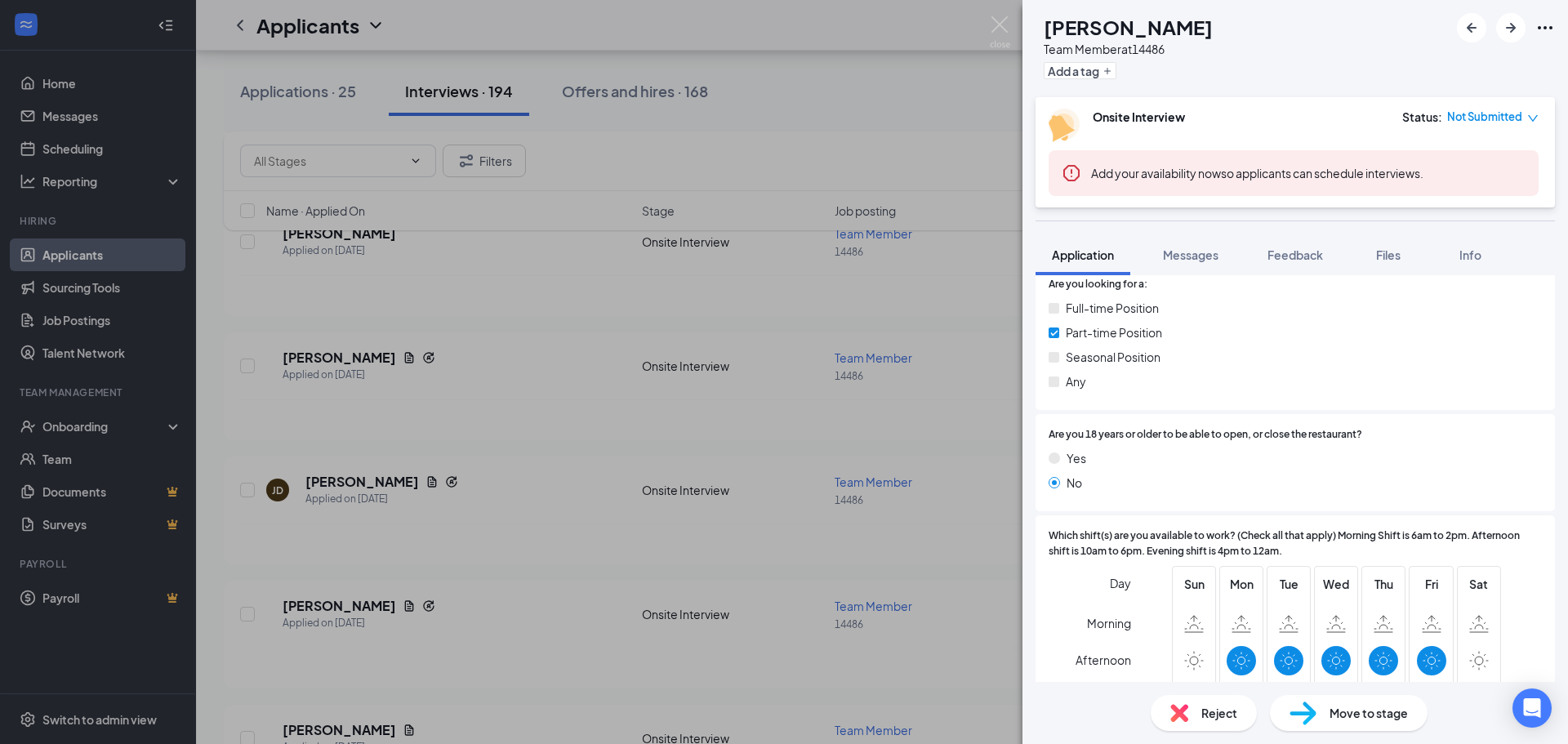
scroll to position [327, 0]
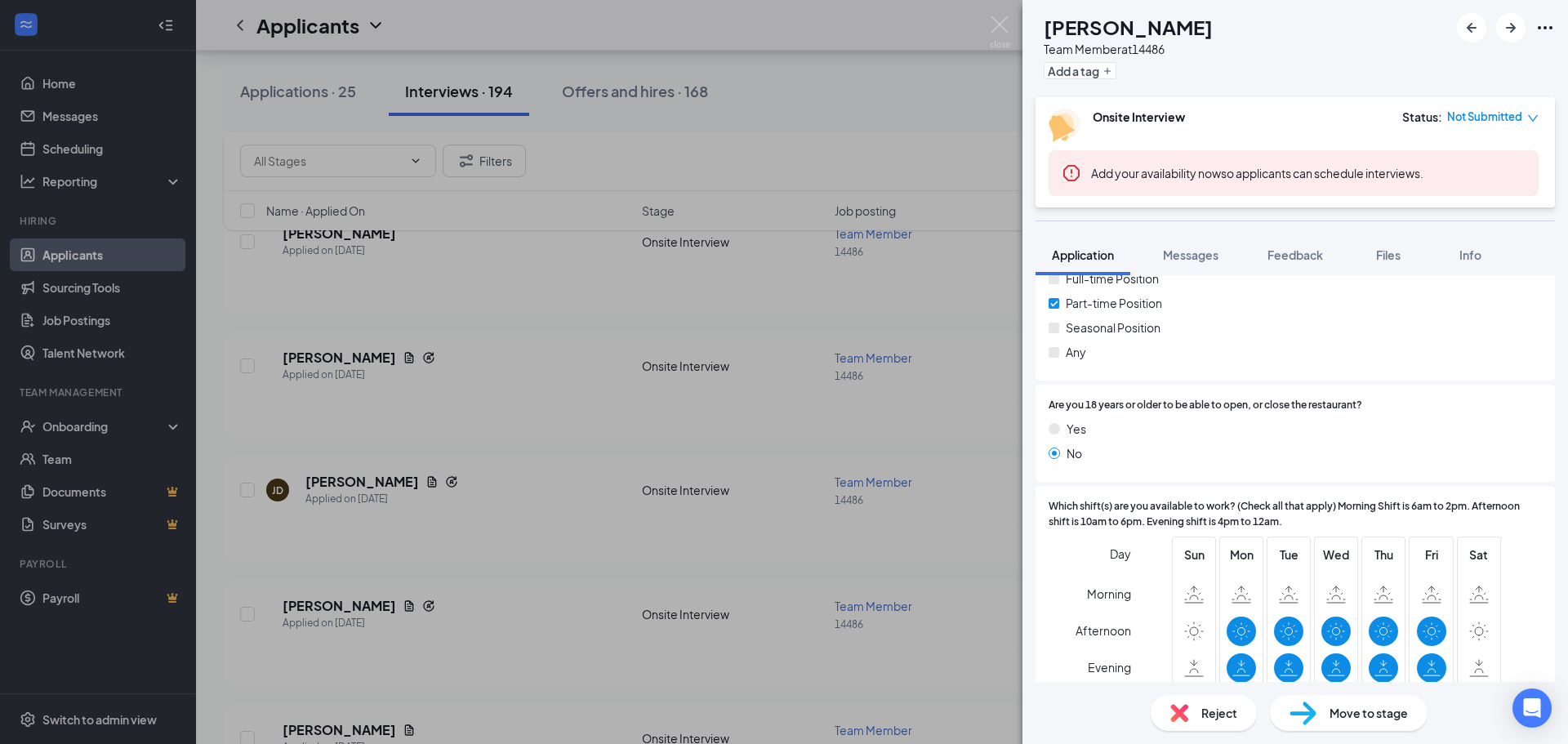
click at [803, 444] on div "[PERSON_NAME] Team Member at 14486 Add a tag Onsite Interview Status : Not Subm…" at bounding box center [784, 372] width 1568 height 744
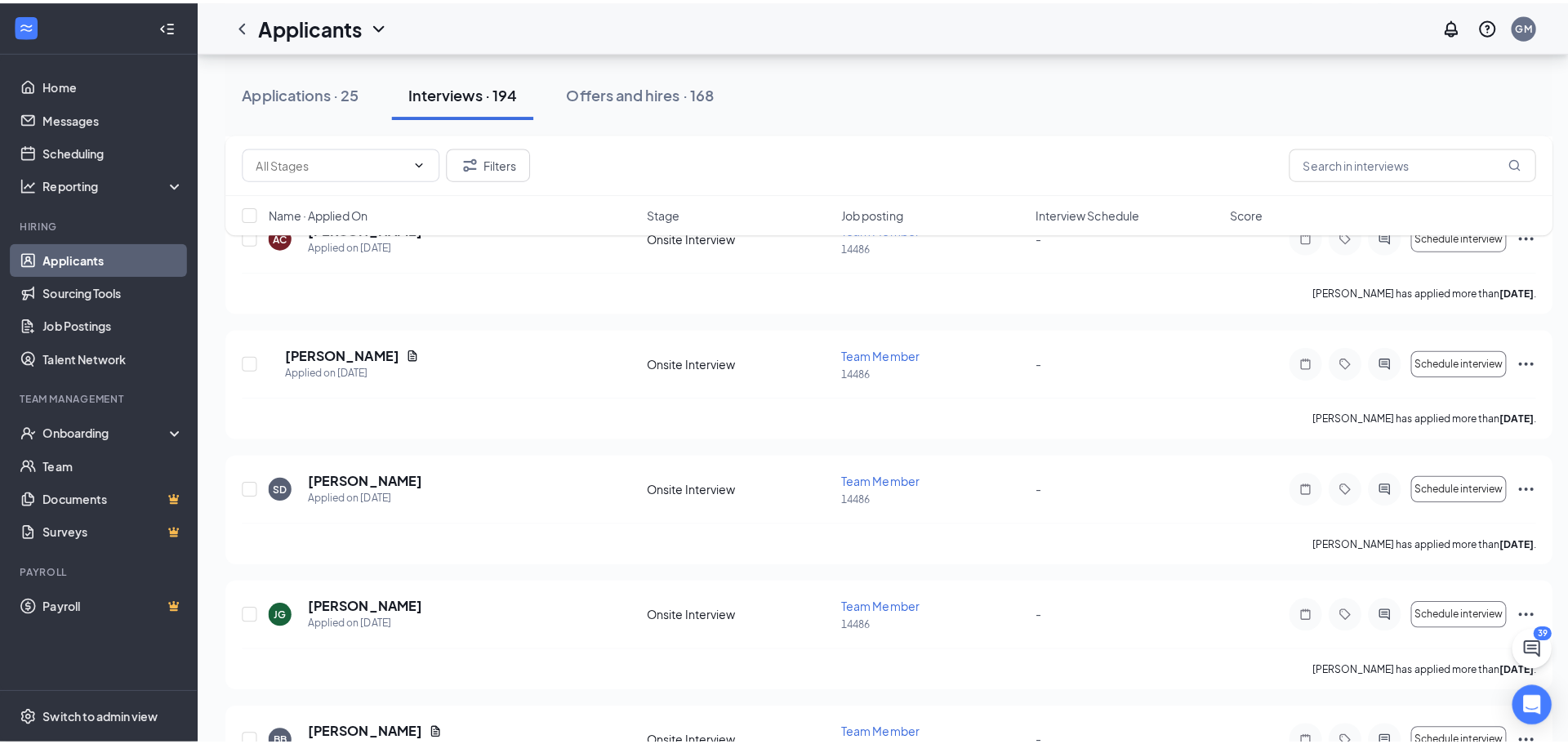
scroll to position [5638, 0]
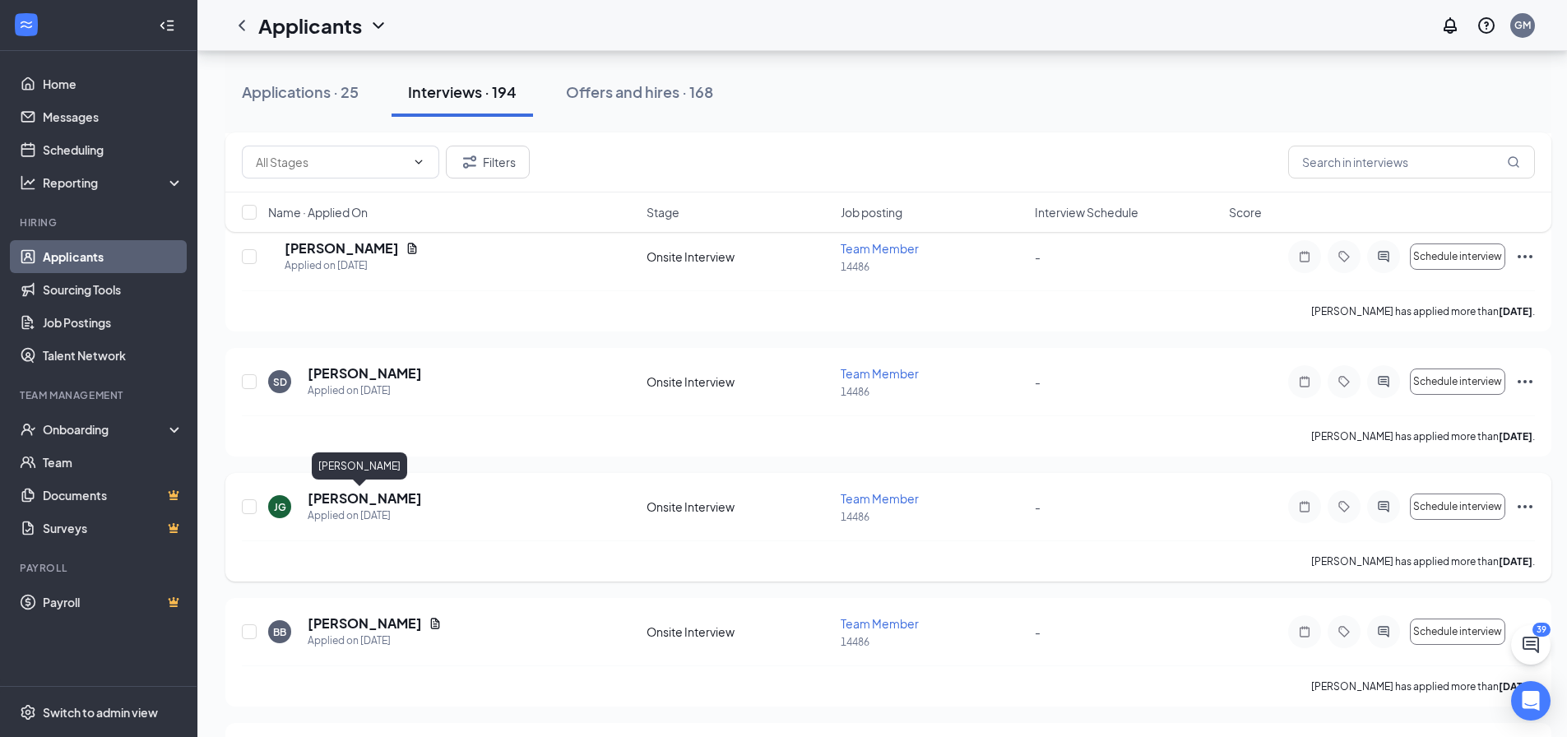
click at [364, 496] on h5 "[PERSON_NAME]" at bounding box center [365, 498] width 114 height 18
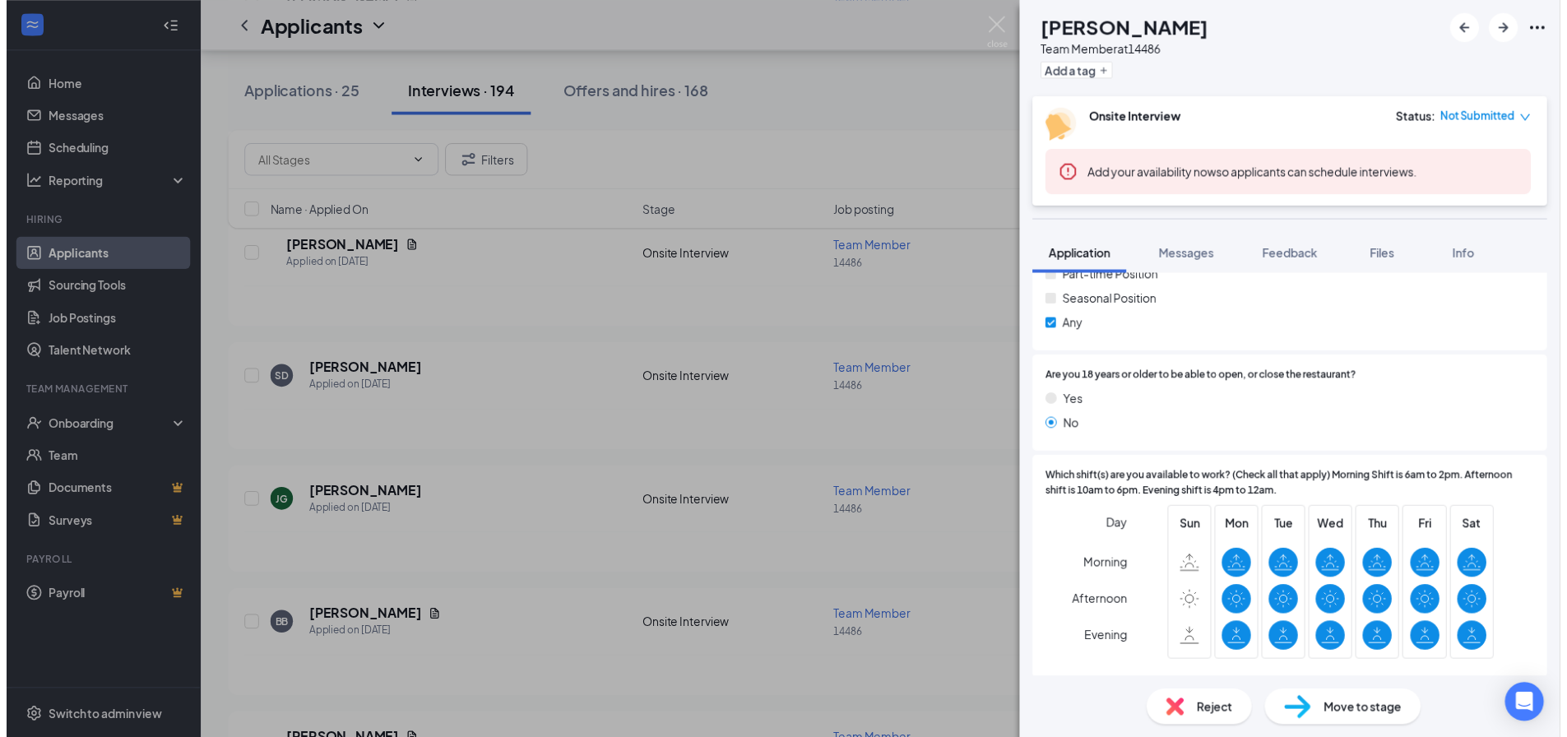
scroll to position [329, 0]
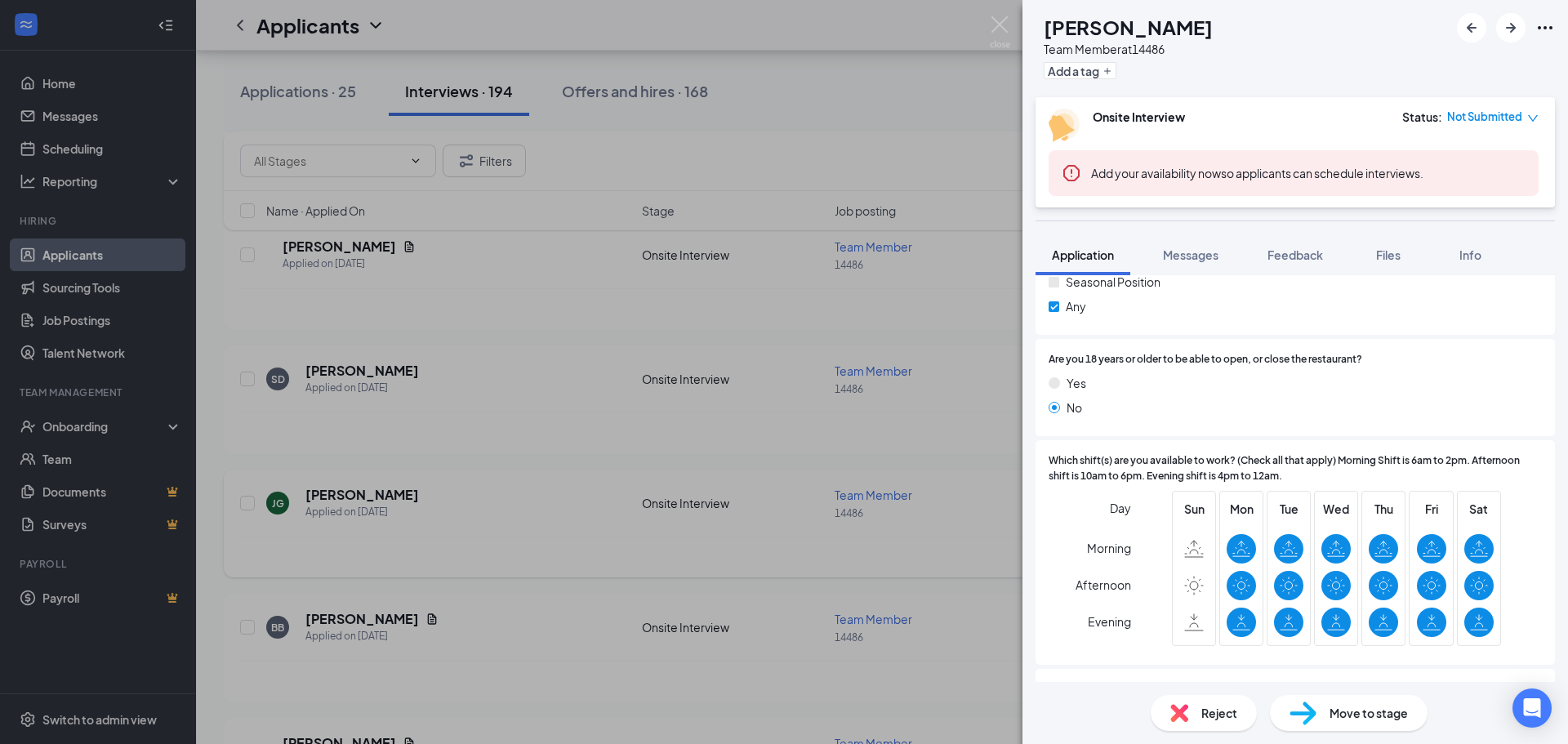
drag, startPoint x: 969, startPoint y: 486, endPoint x: 714, endPoint y: 494, distance: 255.1
click at [969, 487] on div "[PERSON_NAME] [PERSON_NAME] Team Member at 14486 Add a tag Onsite Interview Sta…" at bounding box center [784, 372] width 1568 height 744
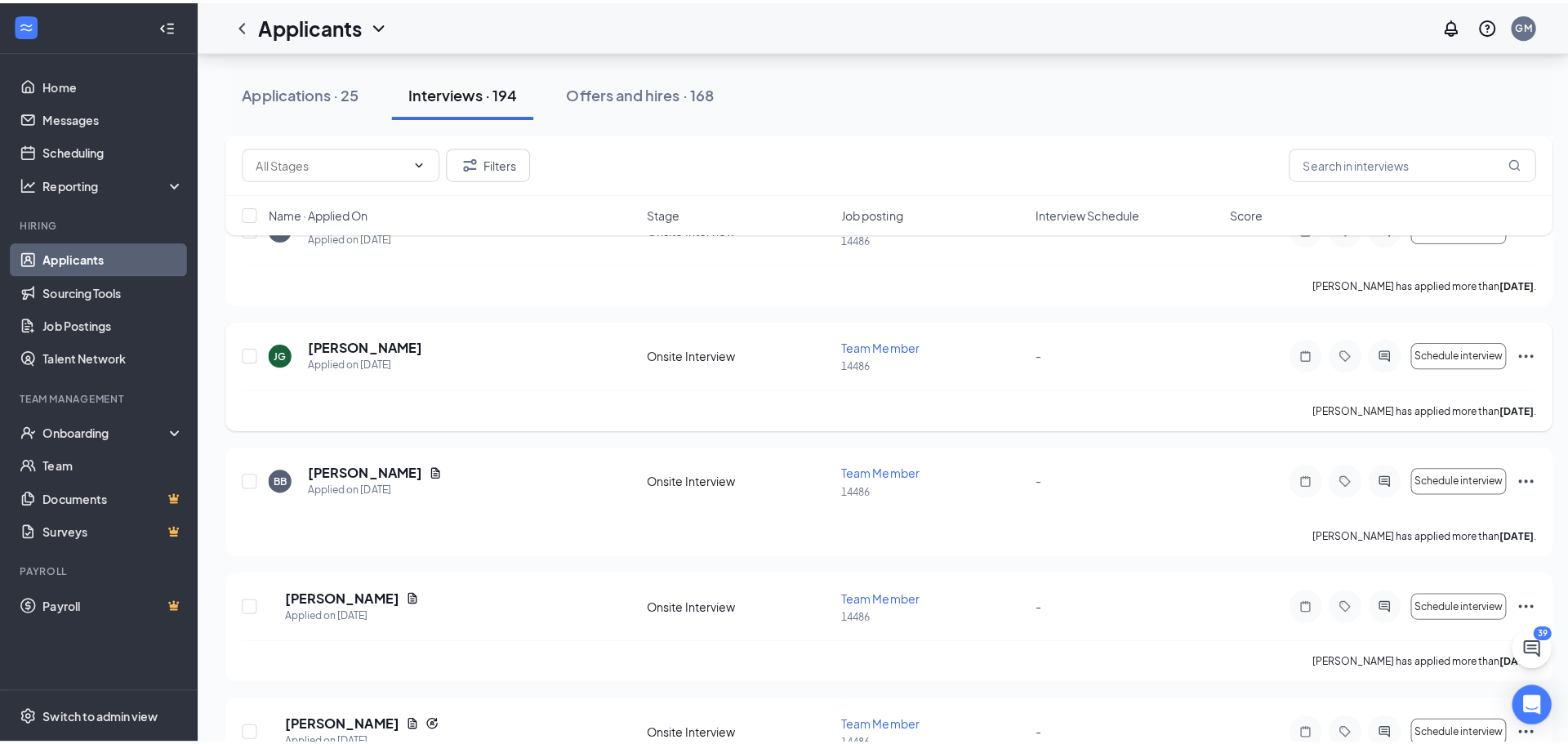
scroll to position [5801, 0]
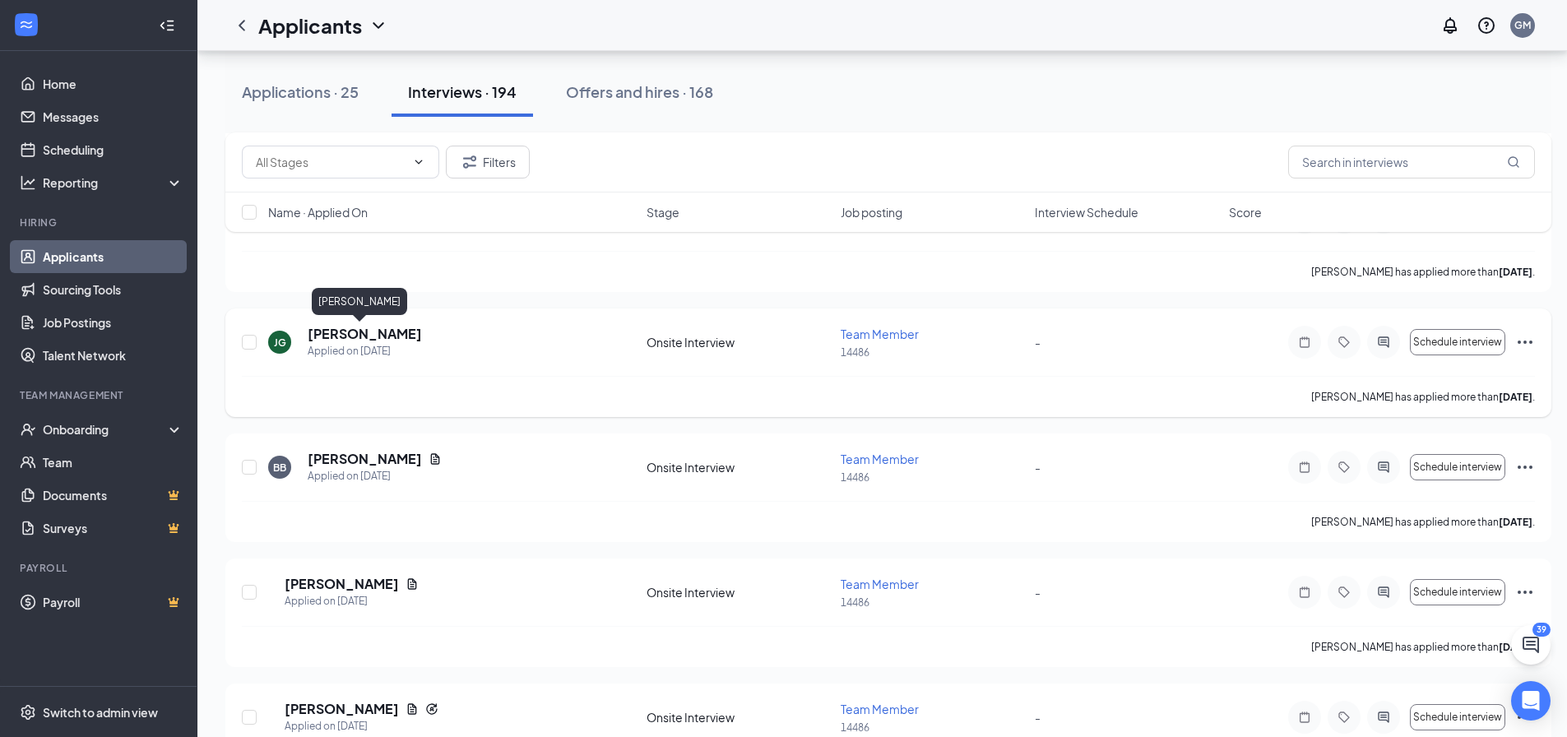
click at [341, 331] on h5 "[PERSON_NAME]" at bounding box center [365, 334] width 114 height 18
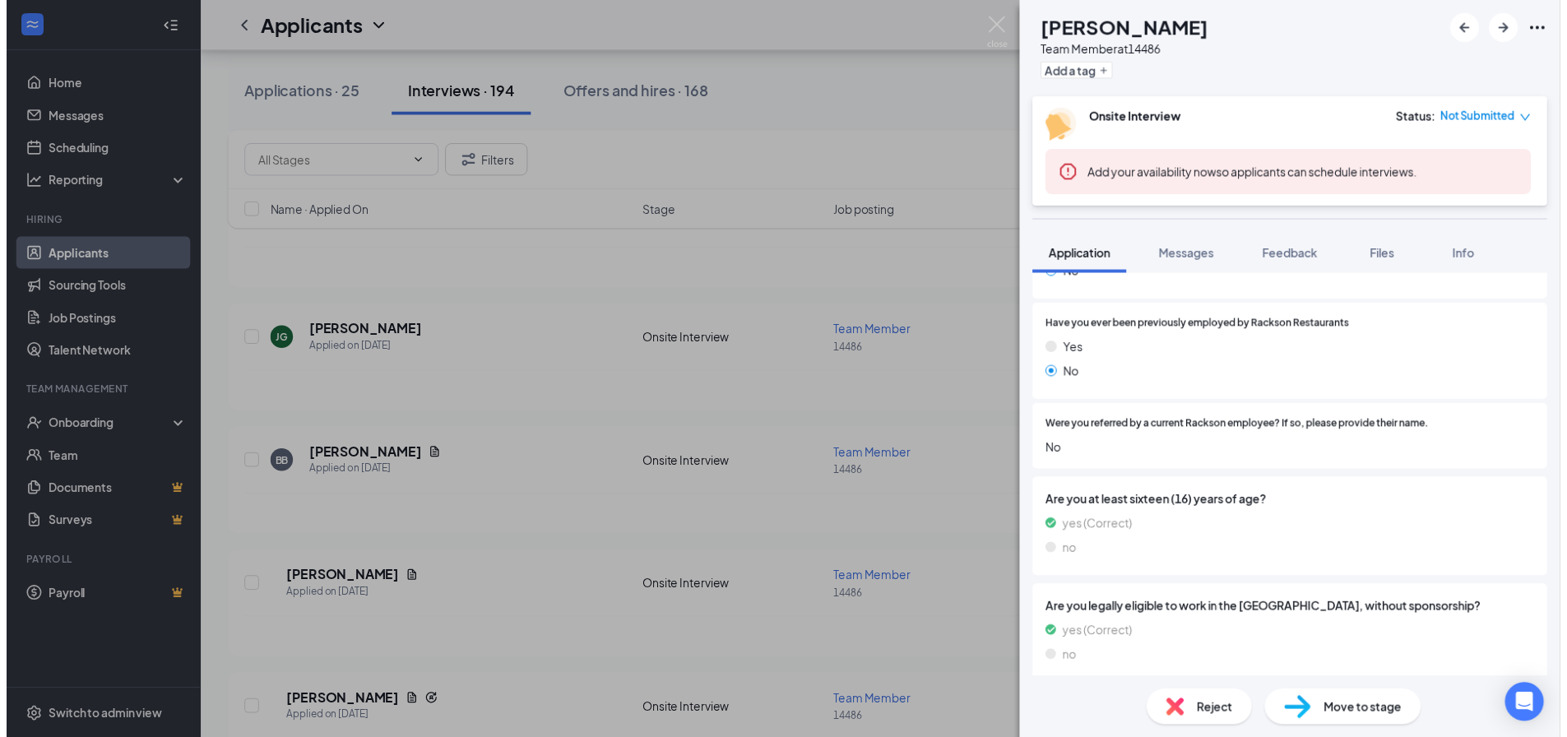
scroll to position [807, 0]
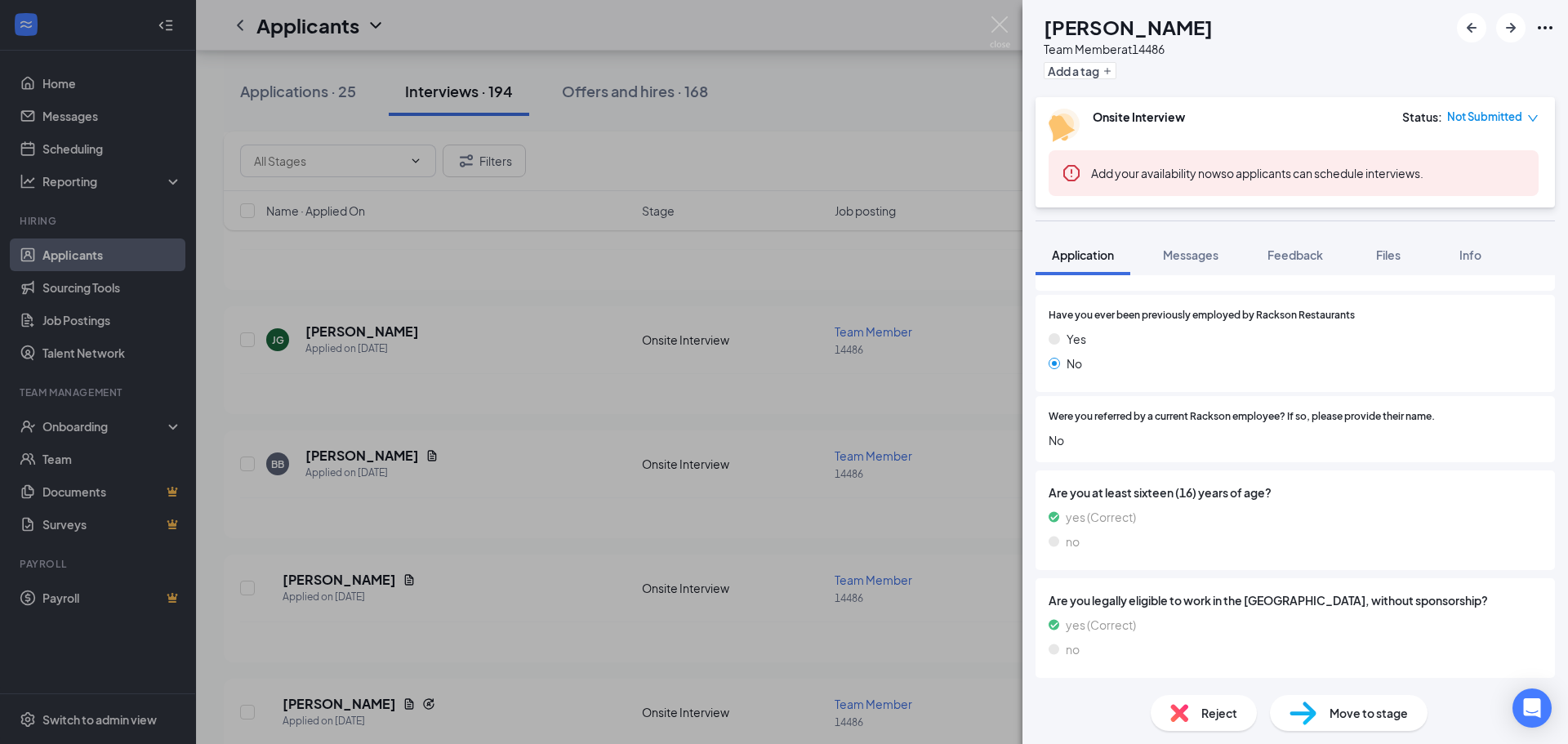
click at [784, 379] on div "[PERSON_NAME] [PERSON_NAME] Team Member at 14486 Add a tag Onsite Interview Sta…" at bounding box center [784, 372] width 1568 height 744
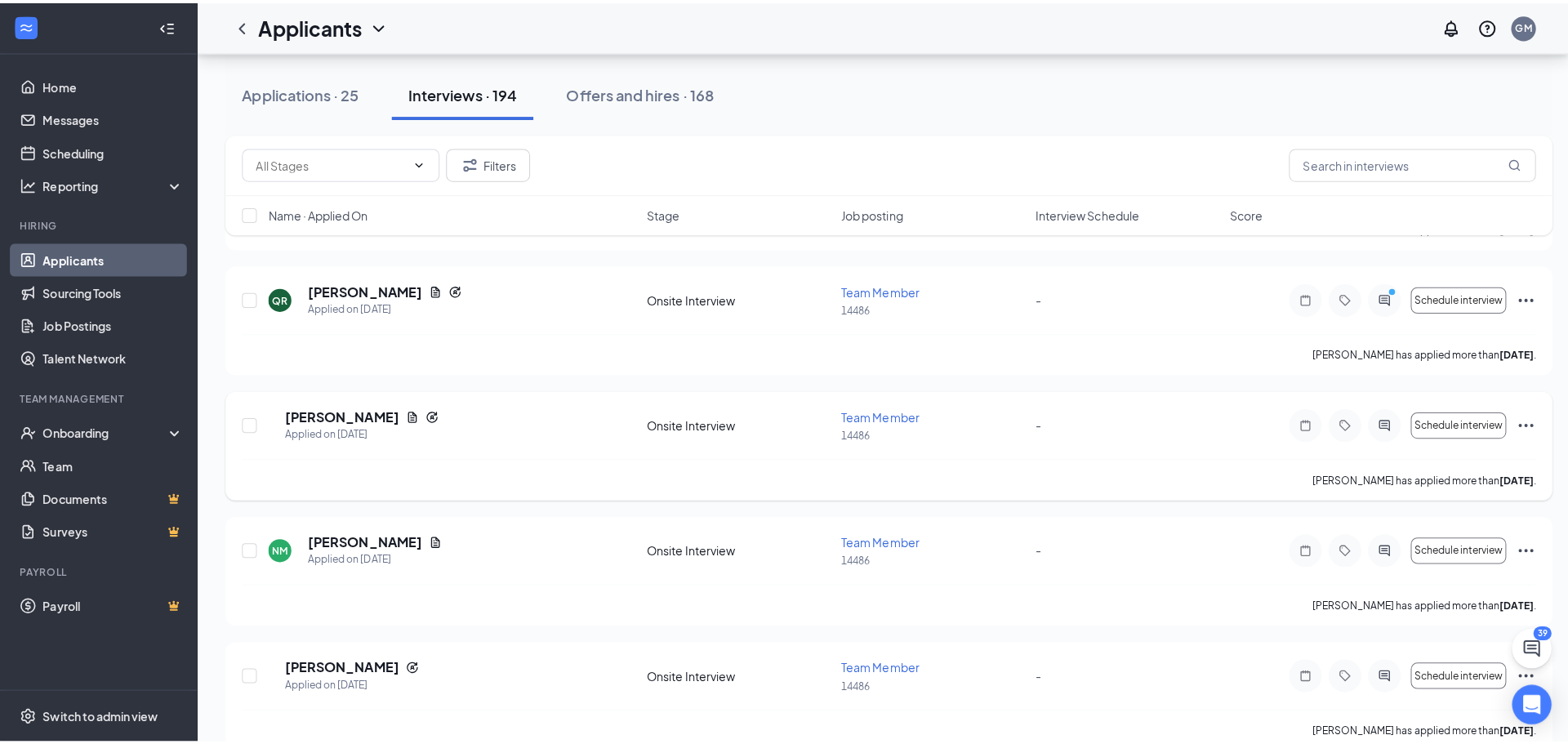
scroll to position [1790, 0]
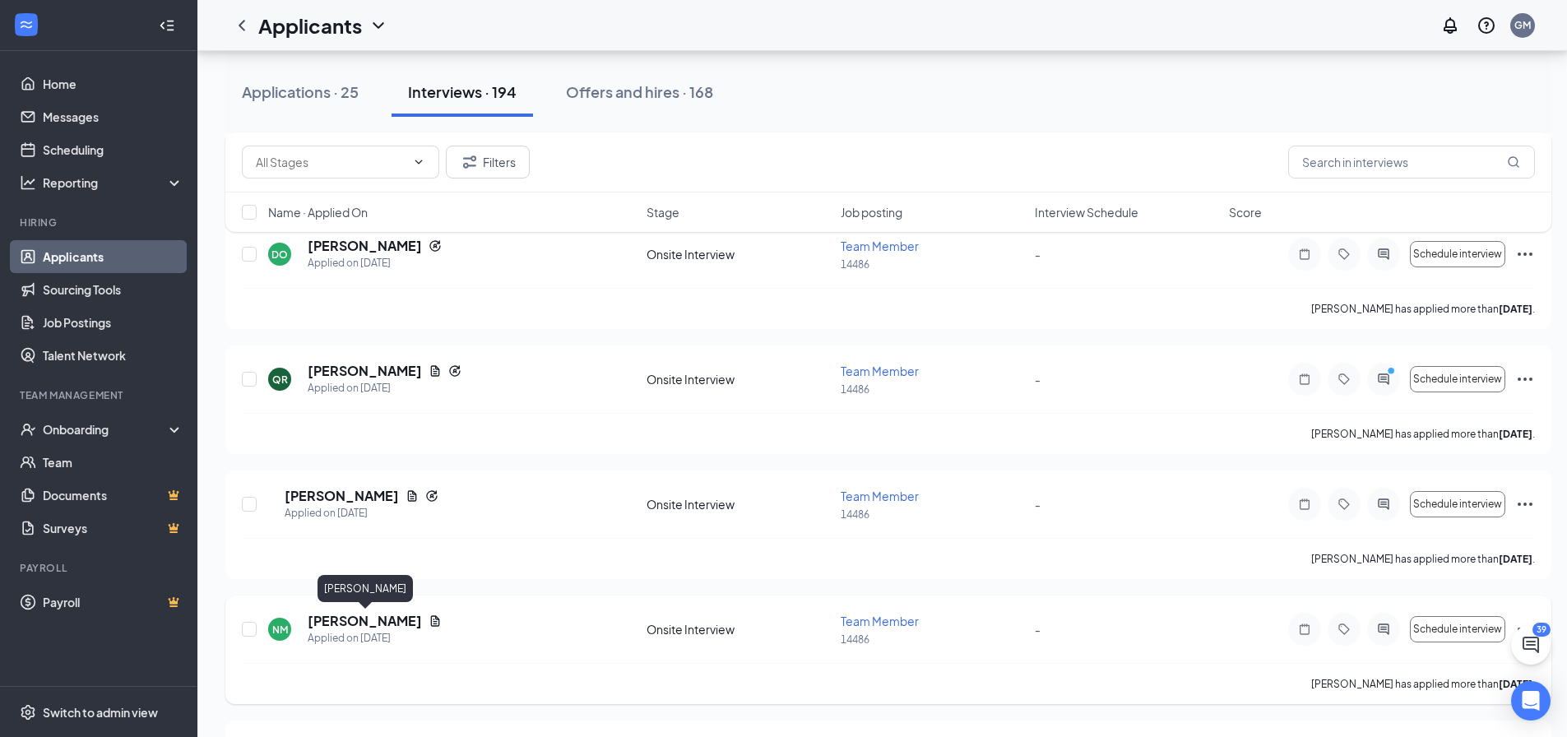
click at [392, 620] on h5 "[PERSON_NAME]" at bounding box center [365, 621] width 114 height 18
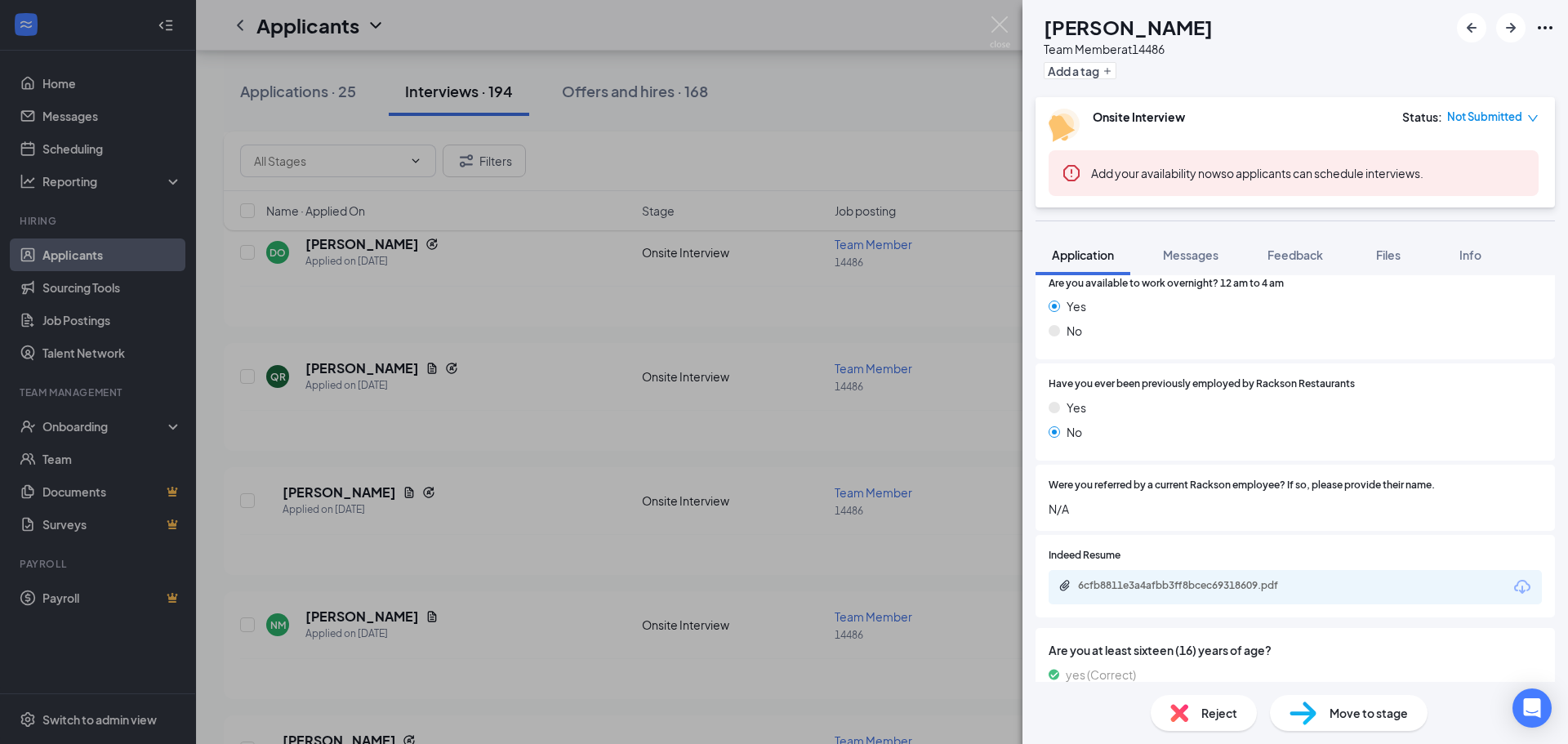
scroll to position [735, 0]
click at [1174, 579] on div "6cfb8811e3a4afbb3ff8bcec69318609.pdf" at bounding box center [1193, 583] width 228 height 13
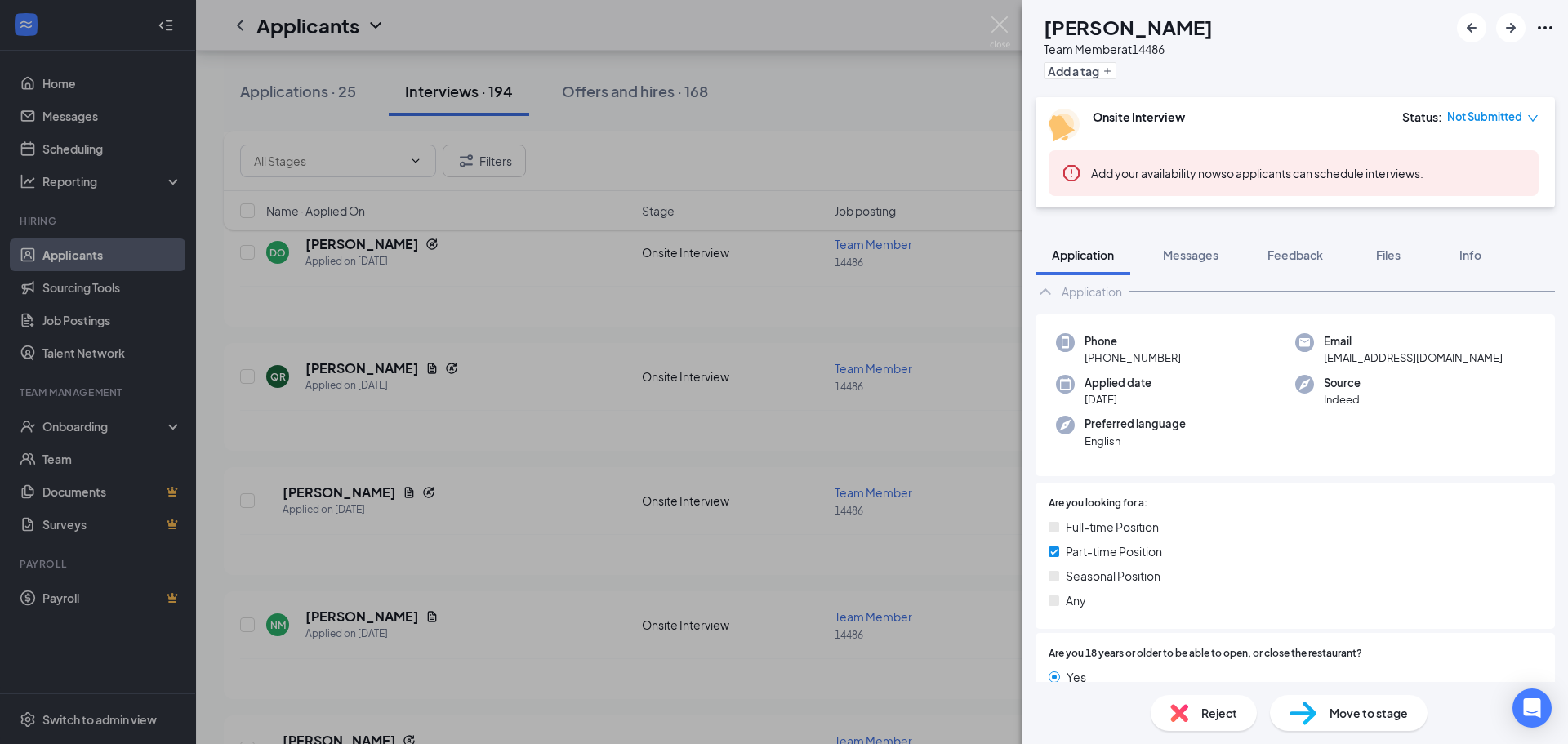
scroll to position [0, 0]
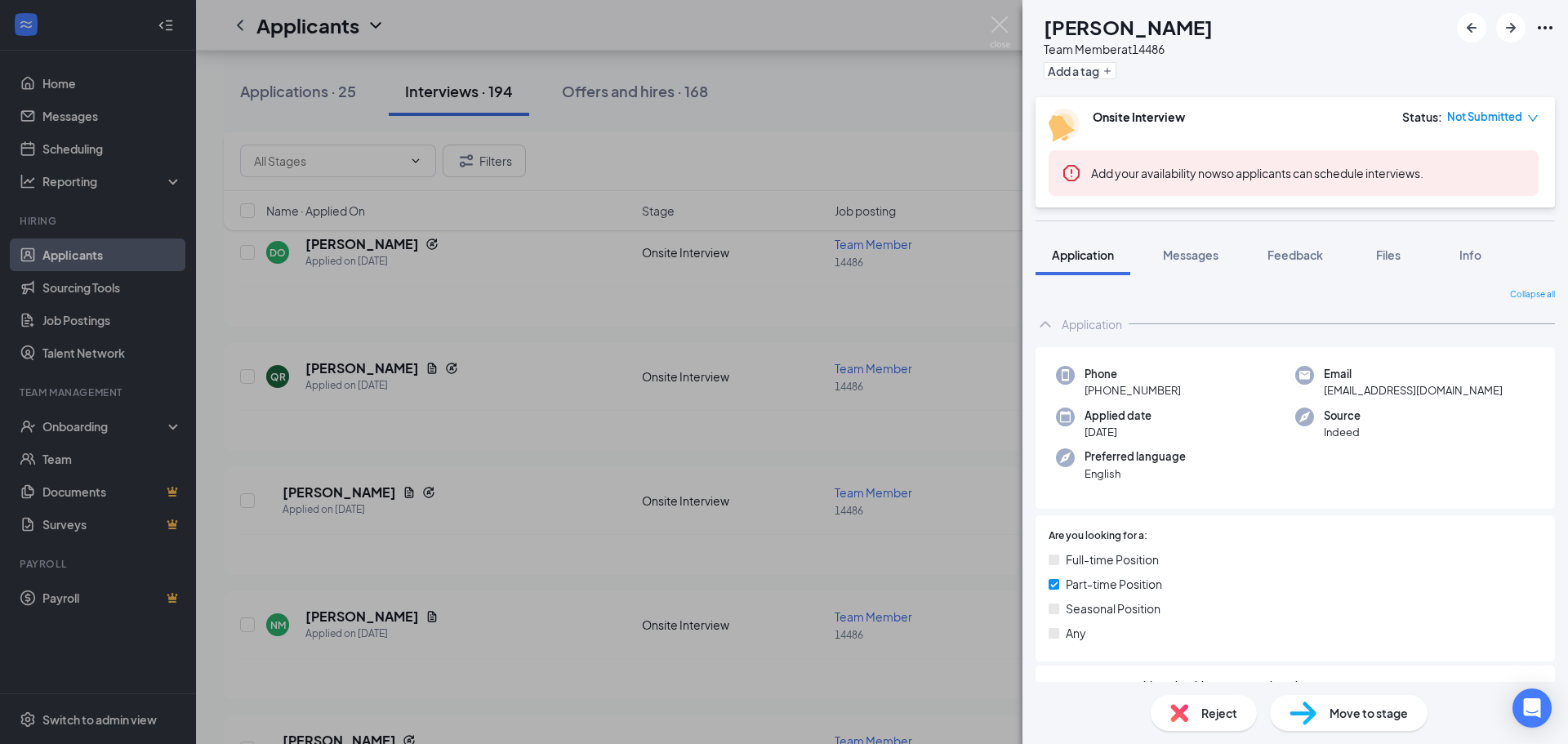
click at [950, 339] on div "NM [PERSON_NAME] Team Member at 14486 Add a tag Onsite Interview Status : Not S…" at bounding box center [784, 372] width 1568 height 744
click at [545, 344] on div "NM [PERSON_NAME] Team Member at 14486 Add a tag Onsite Interview Status : Not S…" at bounding box center [784, 372] width 1568 height 744
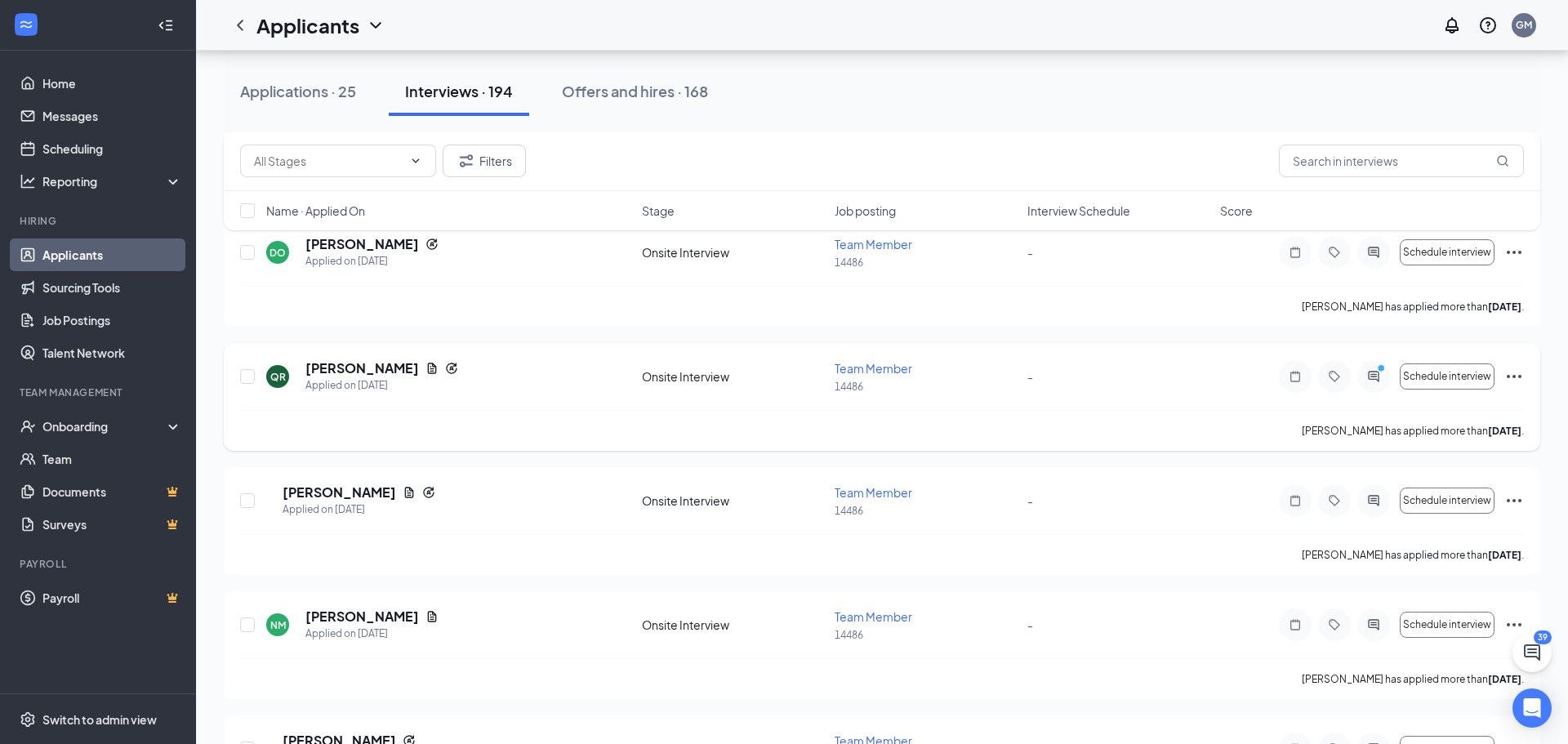
click at [386, 371] on h5 "[PERSON_NAME]" at bounding box center [362, 369] width 113 height 18
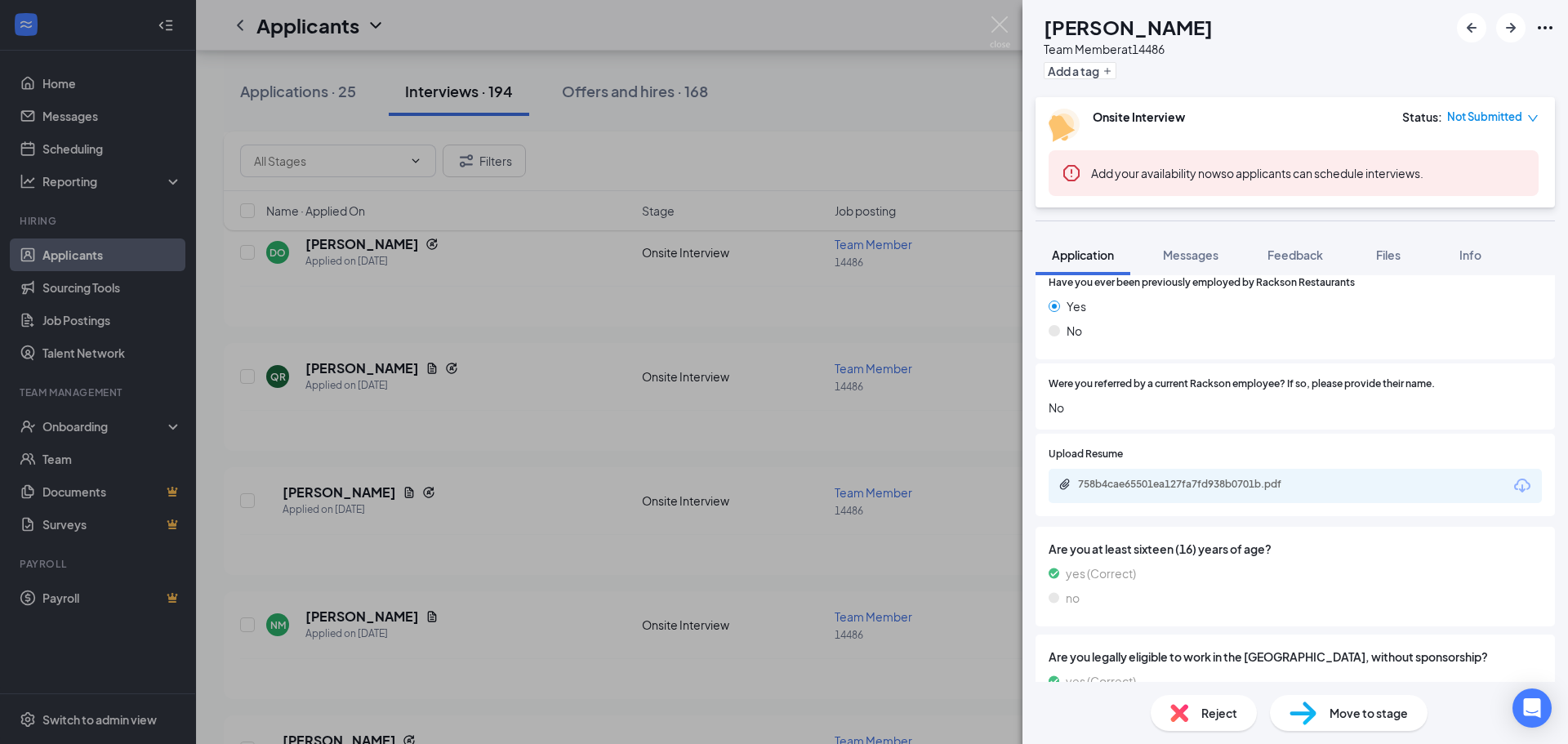
scroll to position [937, 0]
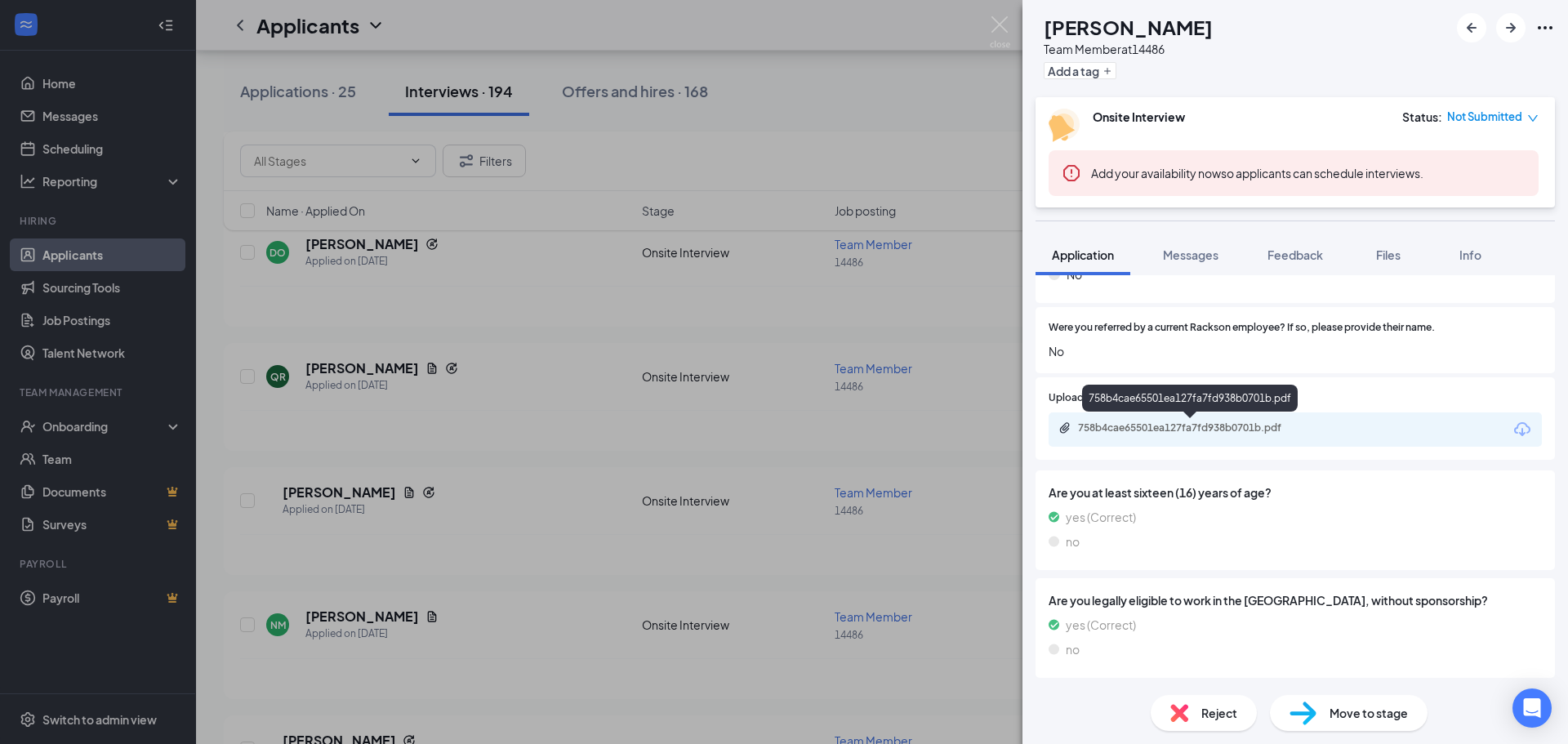
click at [1188, 435] on div "758b4cae65501ea127fa7fd938b0701b.pdf" at bounding box center [1193, 427] width 228 height 13
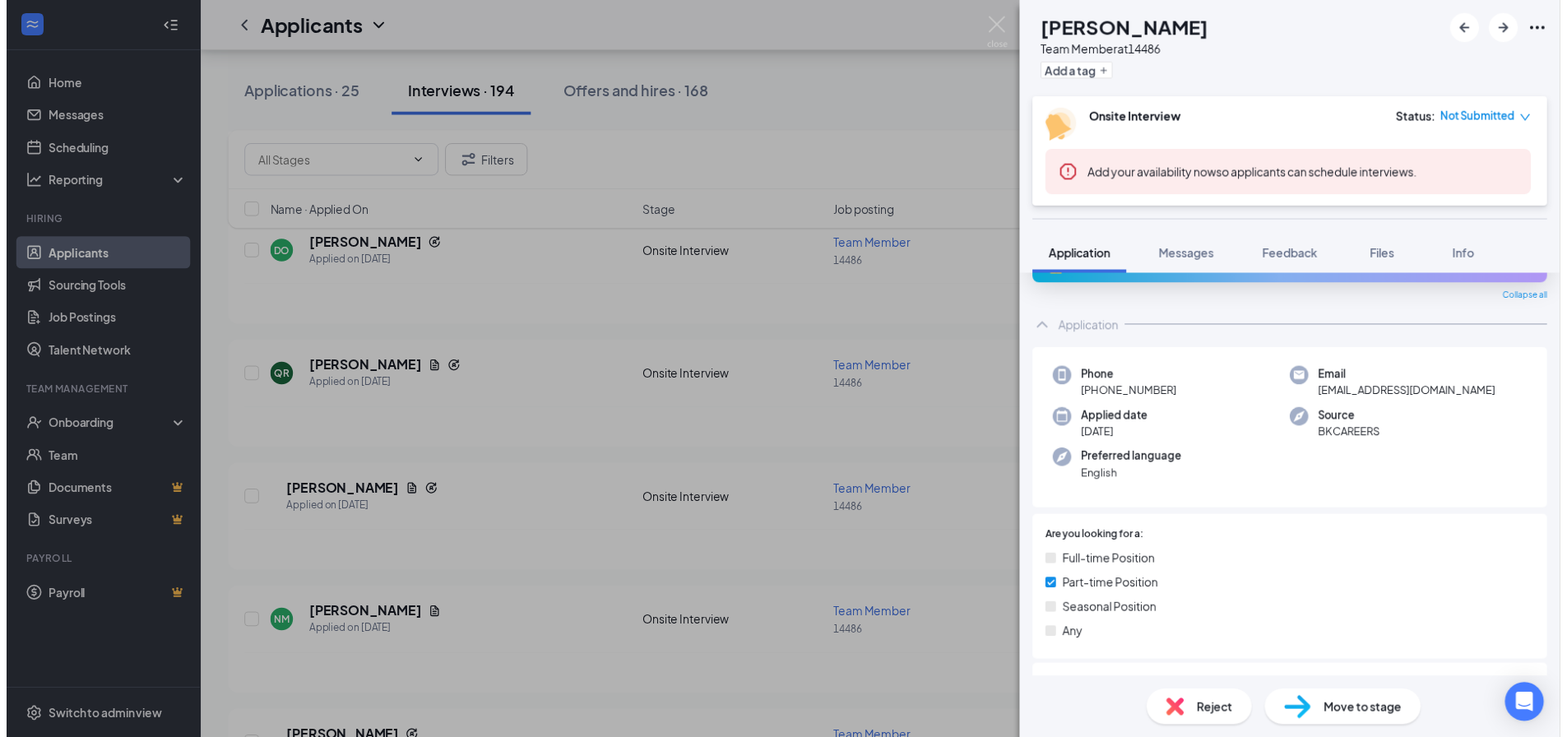
scroll to position [0, 0]
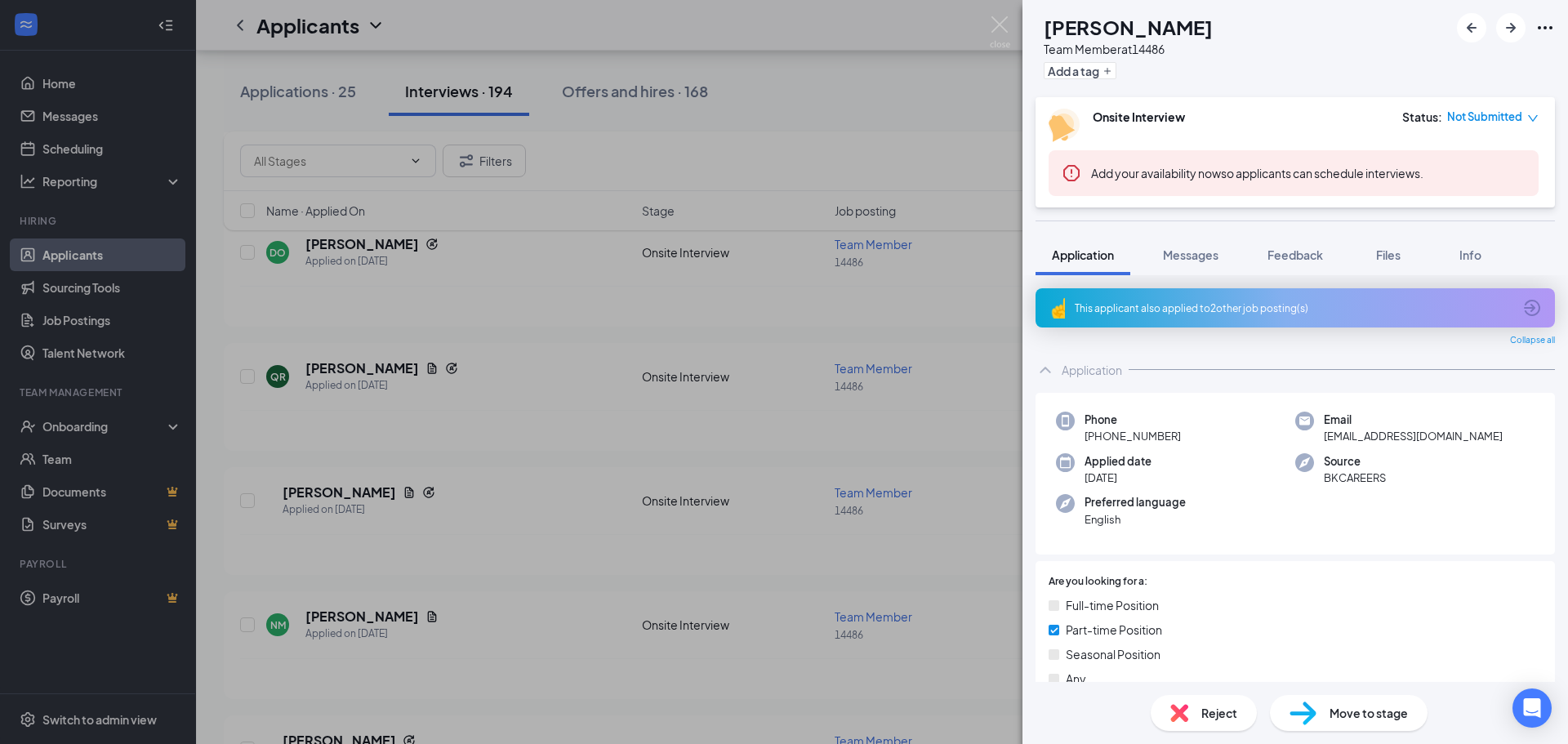
click at [898, 305] on div "QR [PERSON_NAME] Team Member at 14486 Add a tag Onsite Interview Status : Not S…" at bounding box center [784, 372] width 1568 height 744
click at [557, 422] on div "QR [PERSON_NAME] Team Member at 14486 Add a tag Onsite Interview Status : Not S…" at bounding box center [784, 372] width 1568 height 744
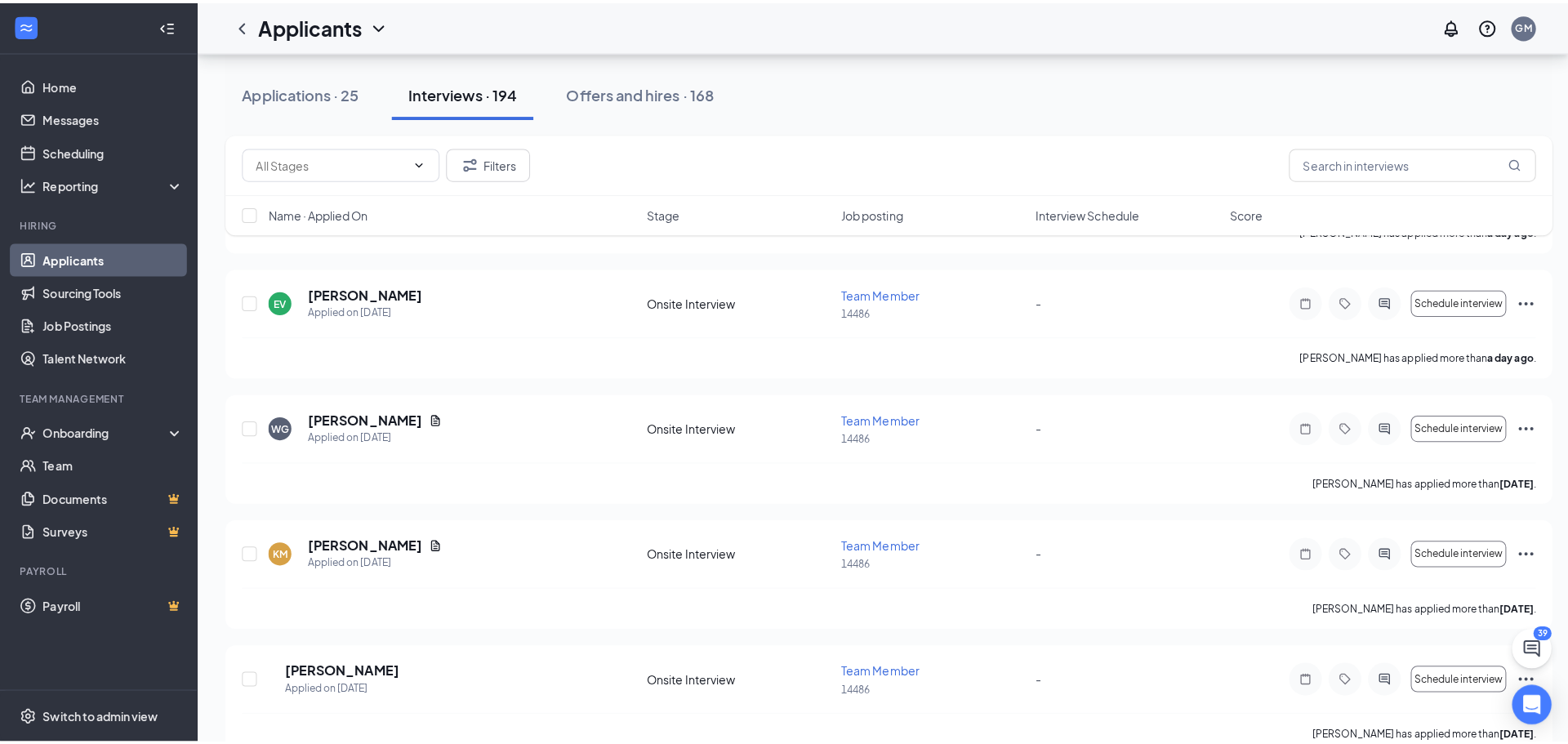
scroll to position [1218, 0]
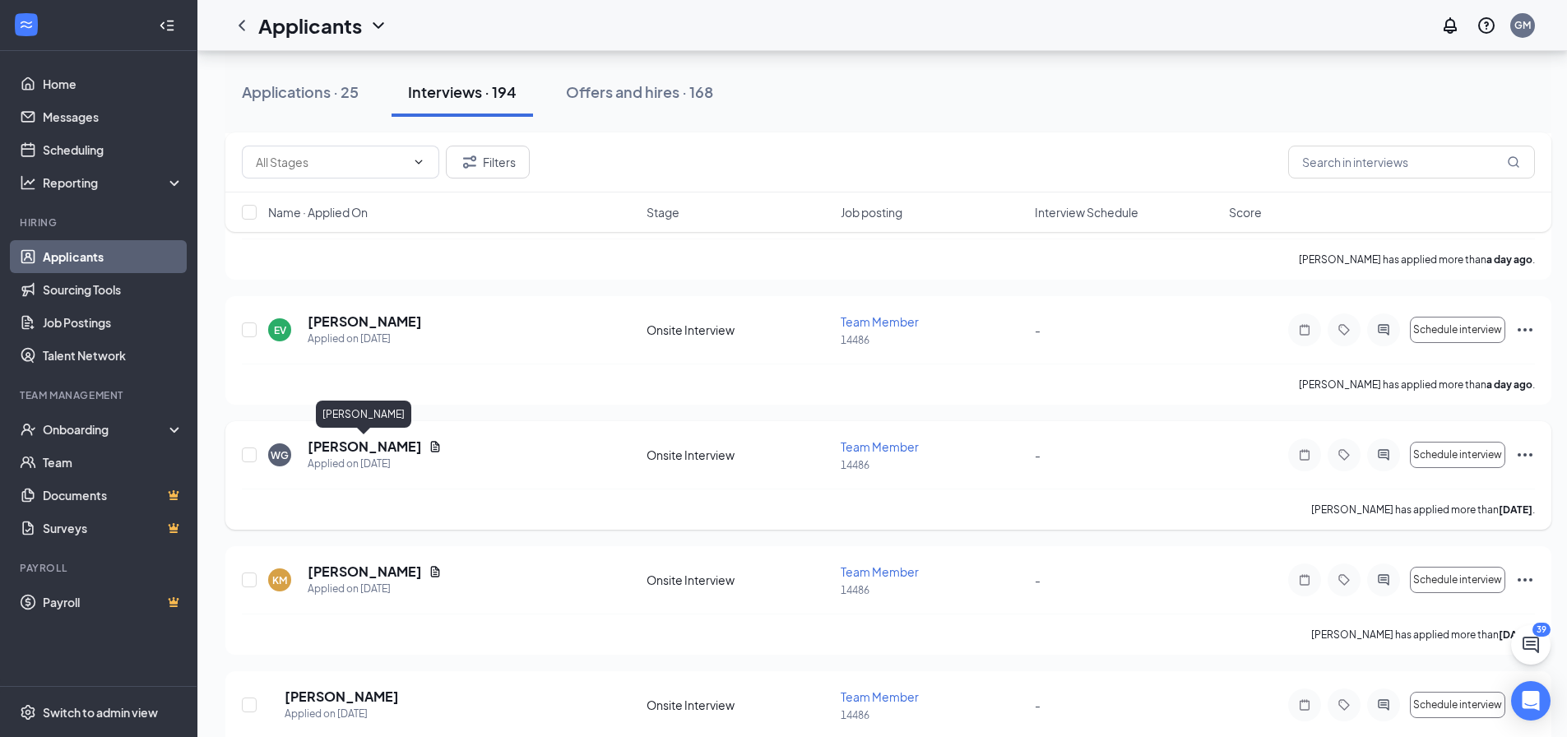
click at [398, 447] on h5 "[PERSON_NAME]" at bounding box center [365, 447] width 114 height 18
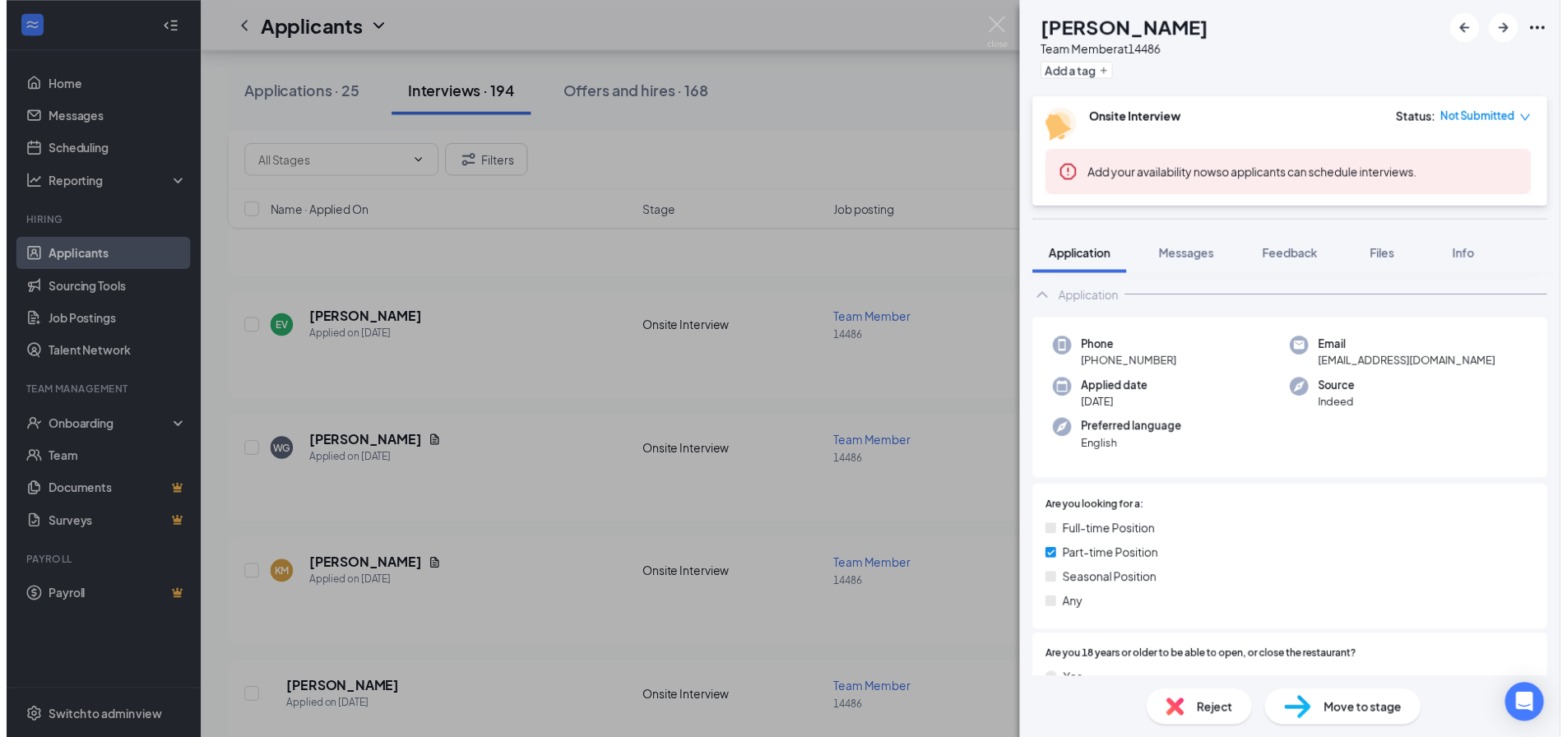
scroll to position [329, 0]
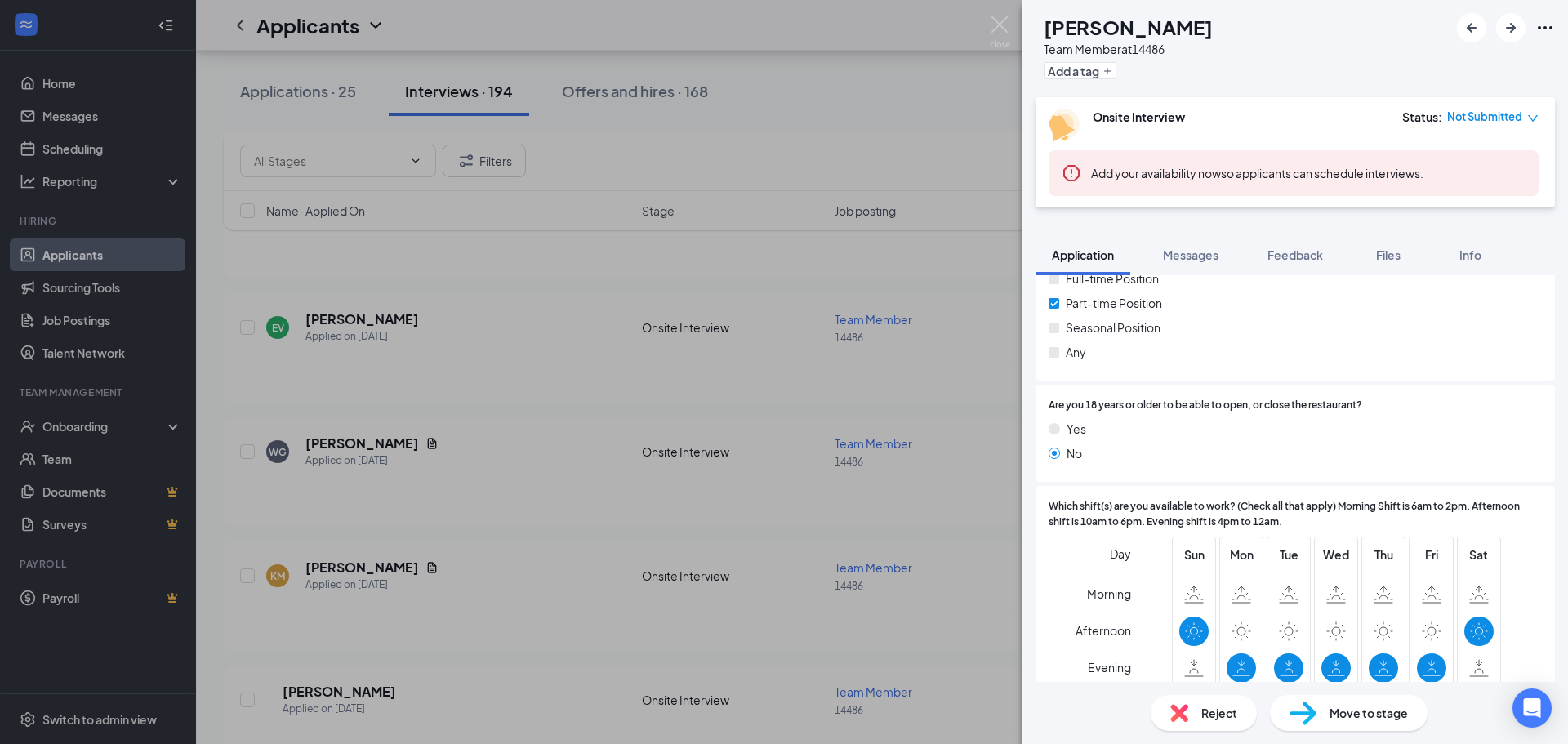
click at [941, 384] on div "WG [PERSON_NAME] Team Member at 14486 Add a tag Onsite Interview Status : Not S…" at bounding box center [784, 372] width 1568 height 744
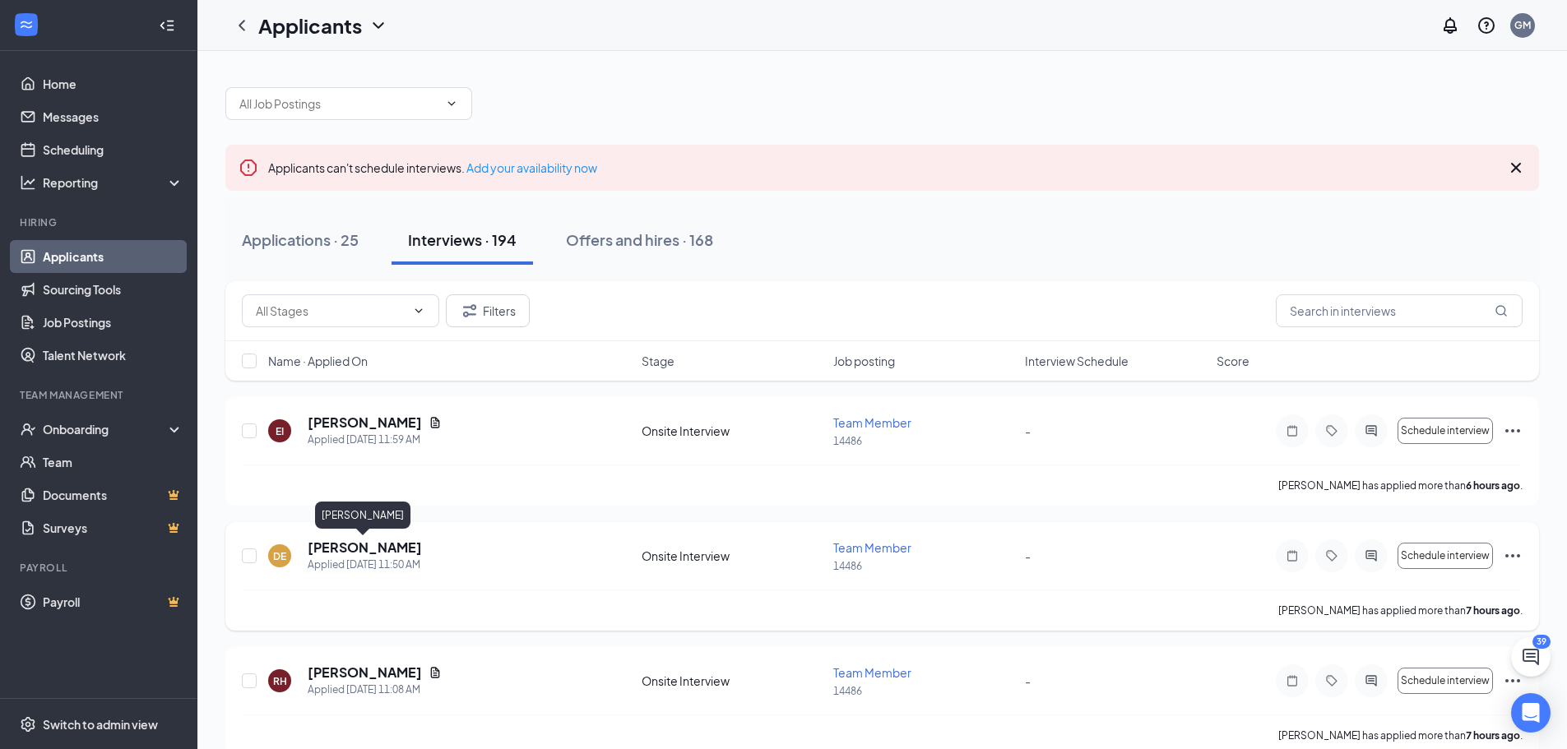
click at [372, 548] on h5 "[PERSON_NAME]" at bounding box center [365, 548] width 114 height 18
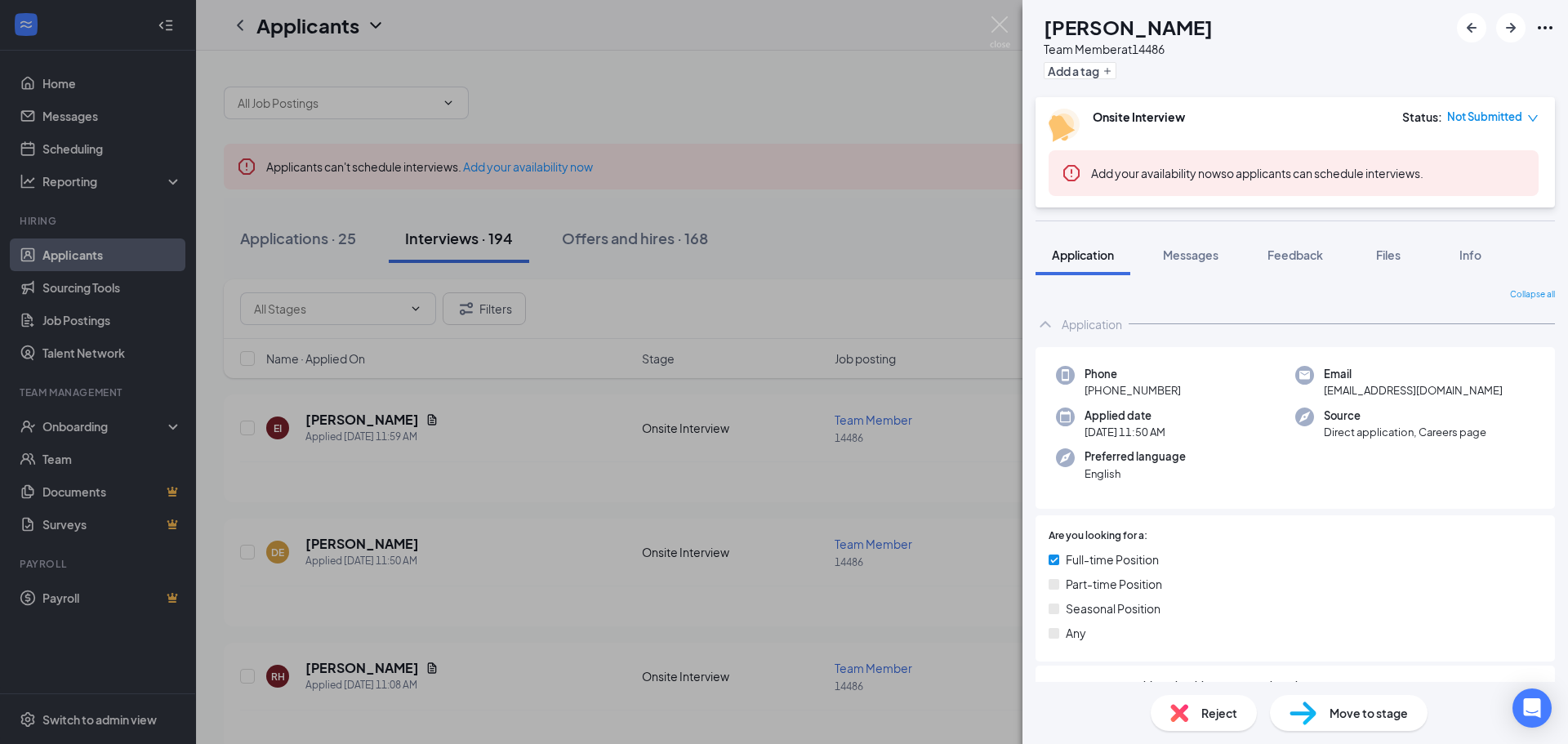
click at [837, 219] on div "DE [PERSON_NAME] Team Member at 14486 Add a tag Onsite Interview Status : Not S…" at bounding box center [784, 372] width 1568 height 744
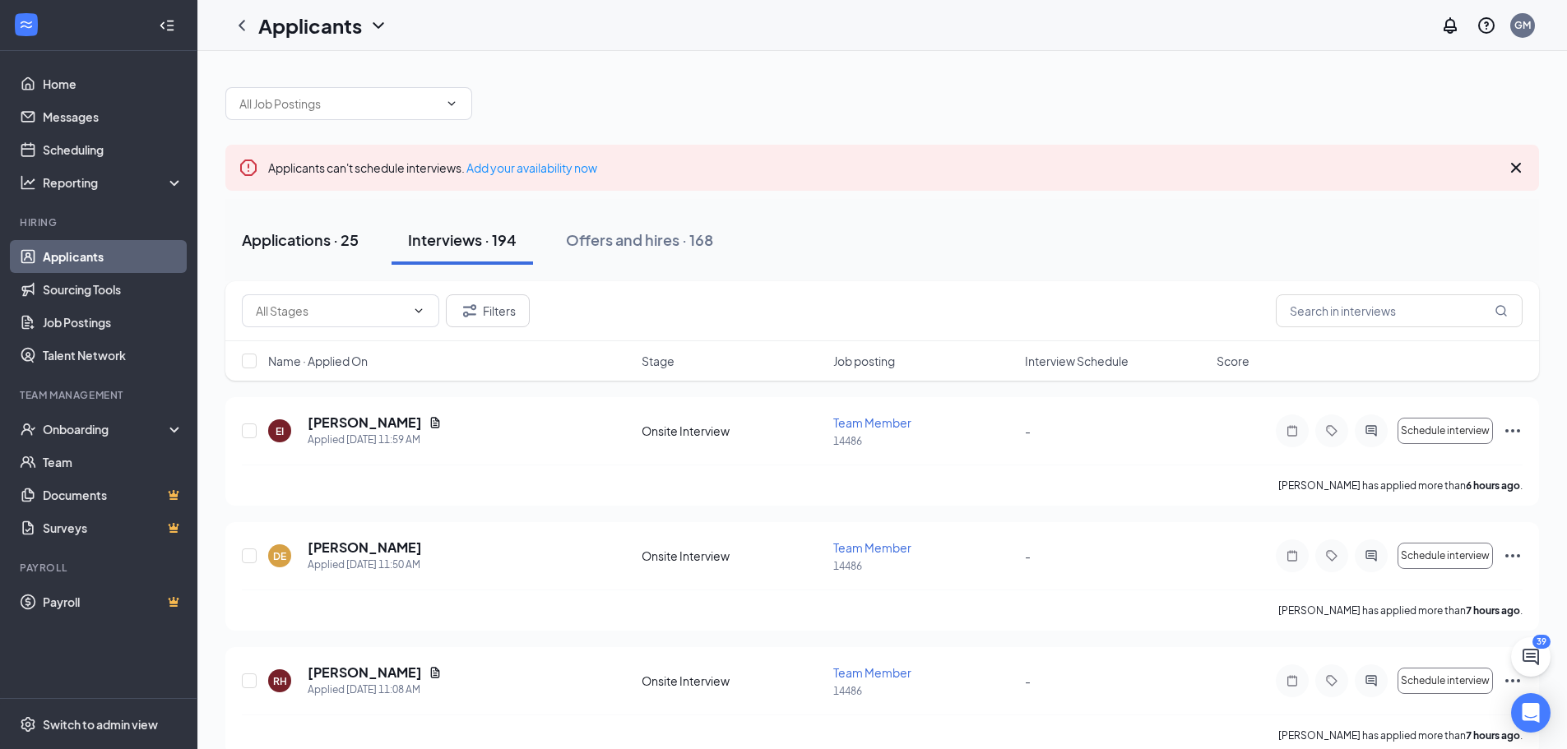
click at [315, 239] on div "Applications · 25" at bounding box center [300, 239] width 117 height 21
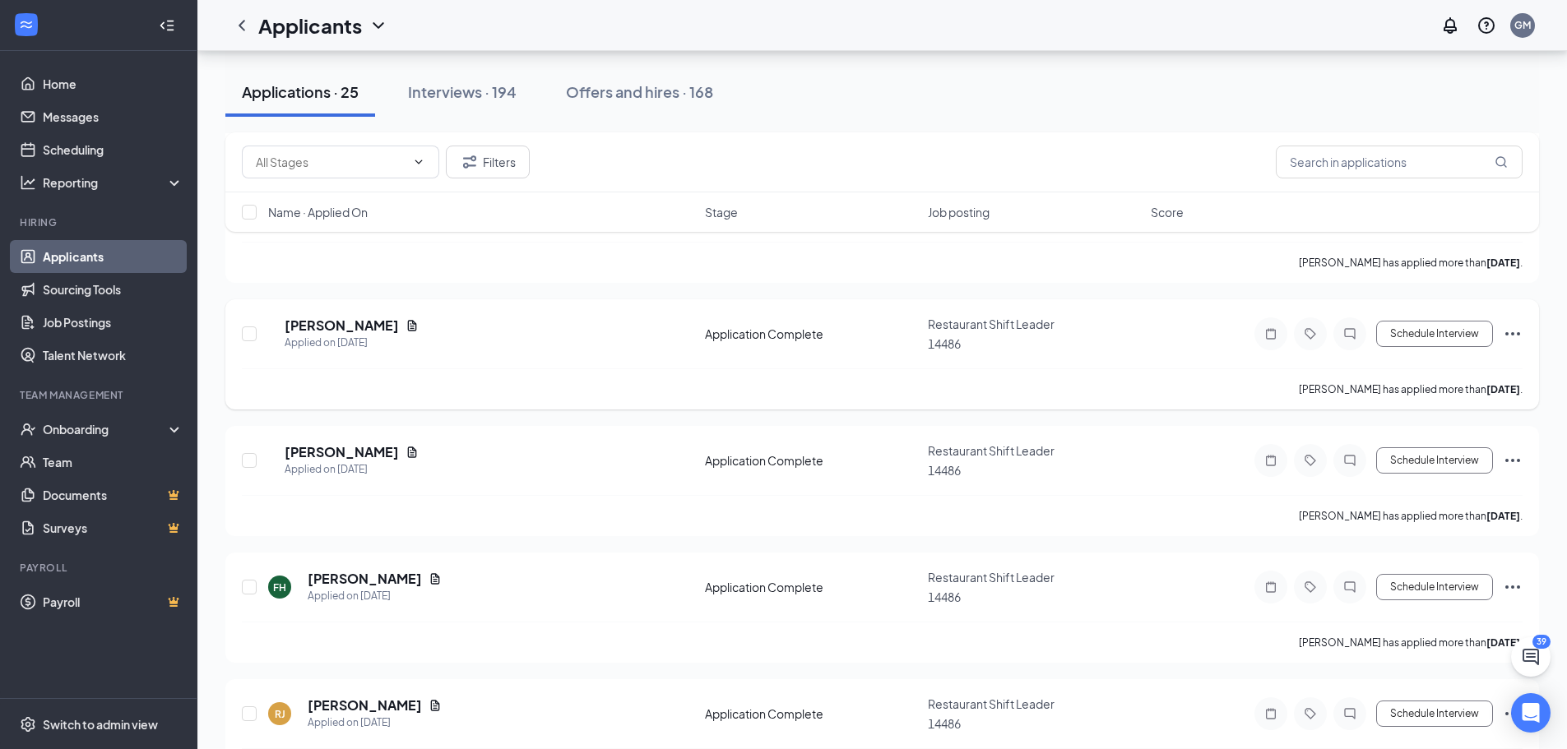
scroll to position [474, 0]
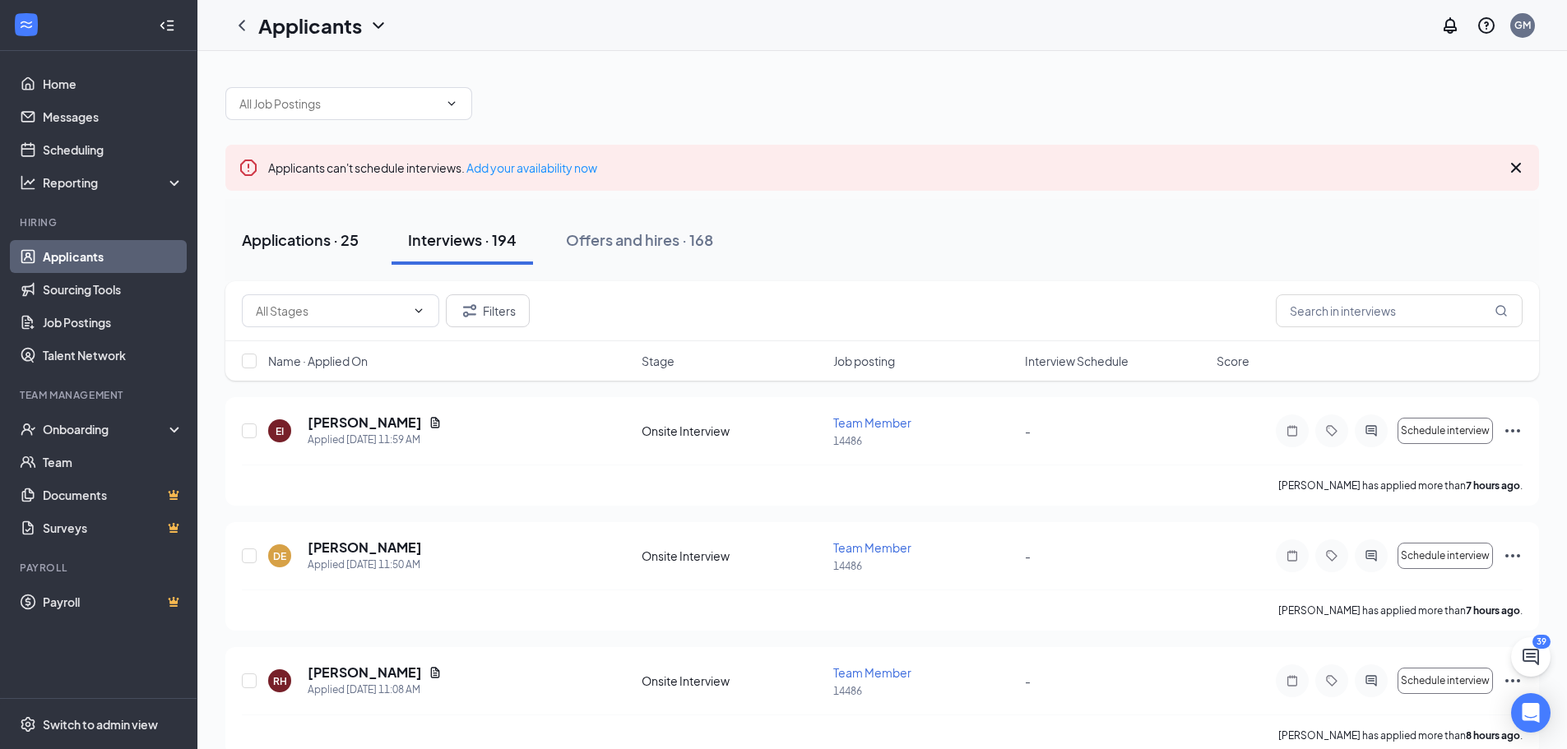
click at [315, 241] on div "Applications · 25" at bounding box center [300, 239] width 117 height 21
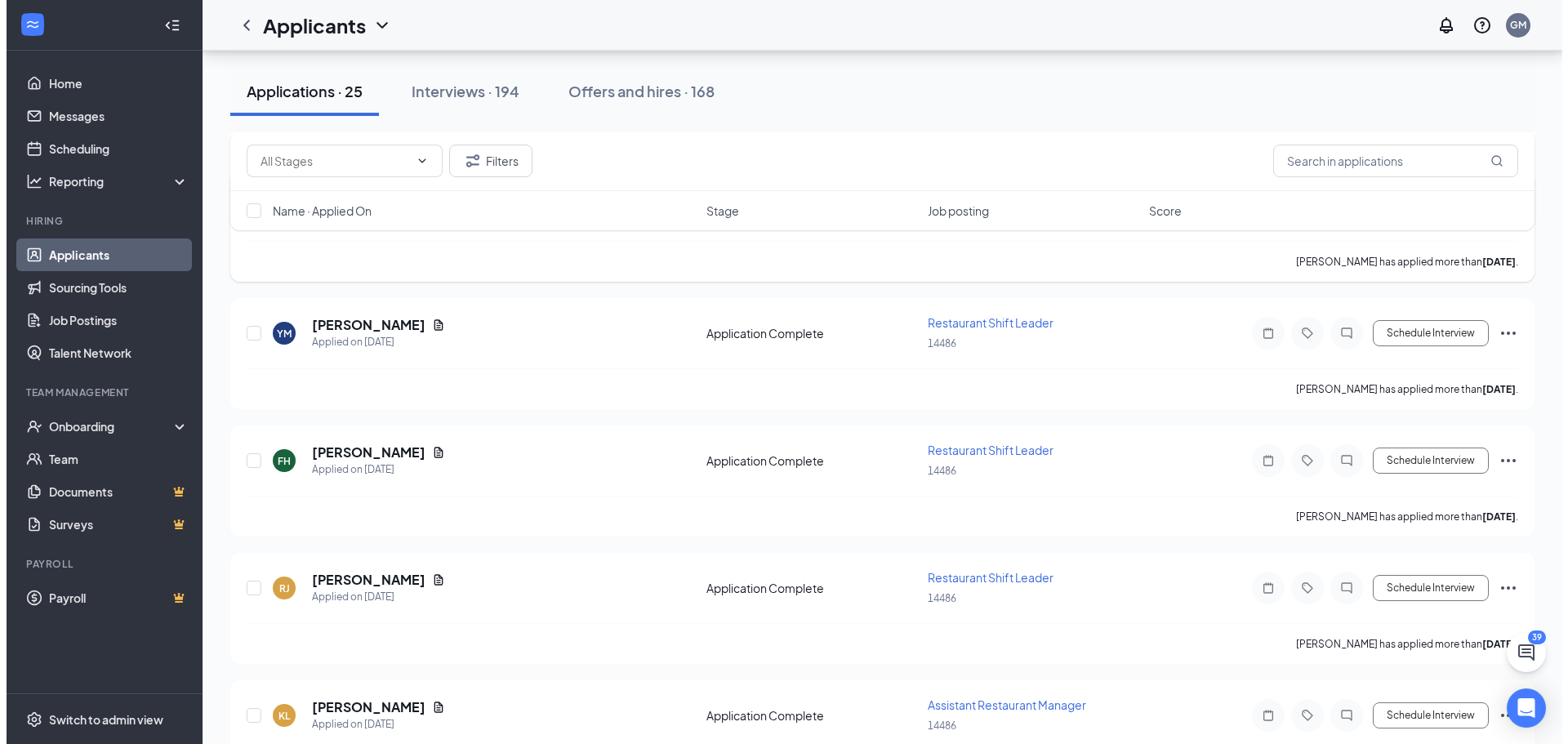
scroll to position [654, 0]
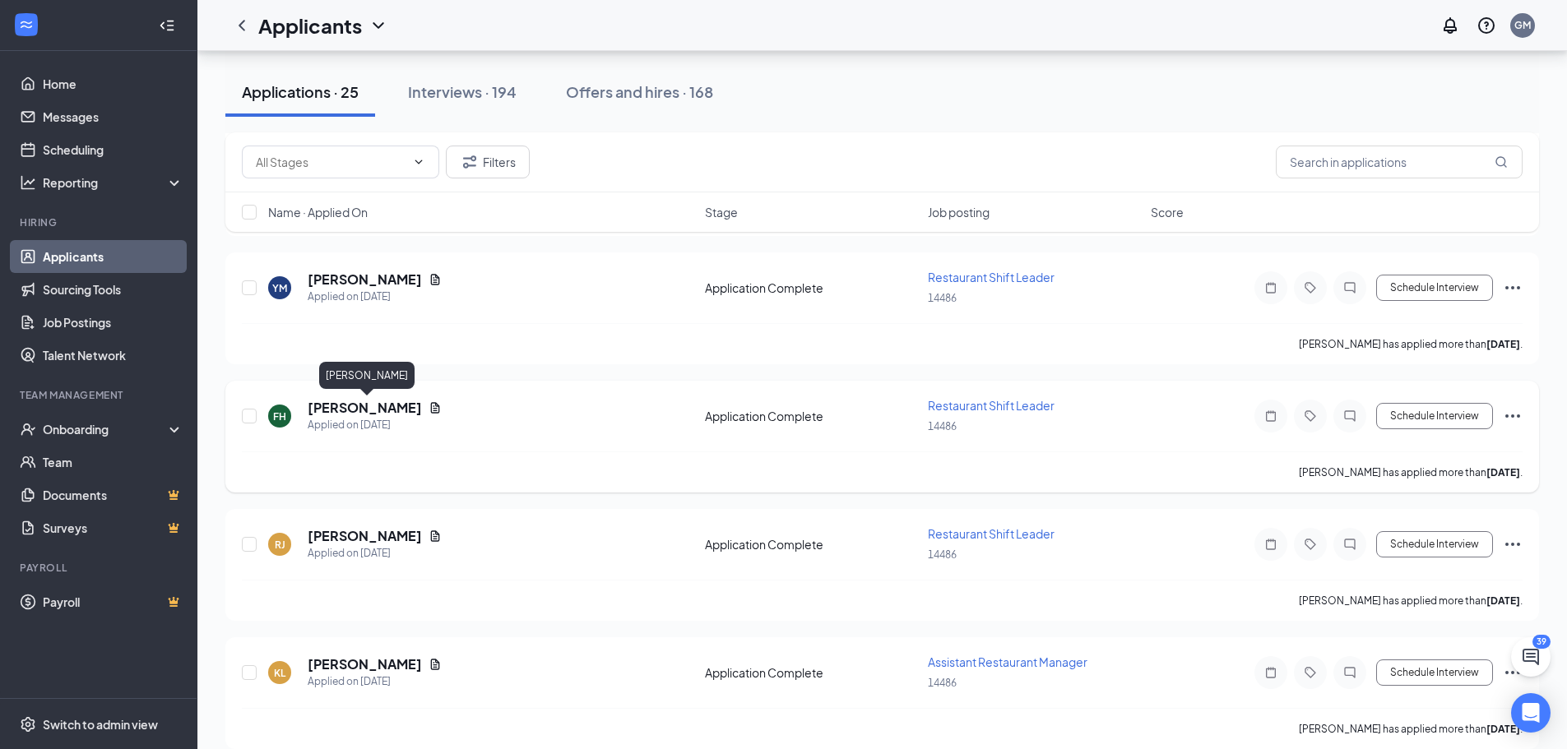
click at [418, 409] on h5 "[PERSON_NAME]" at bounding box center [365, 408] width 114 height 18
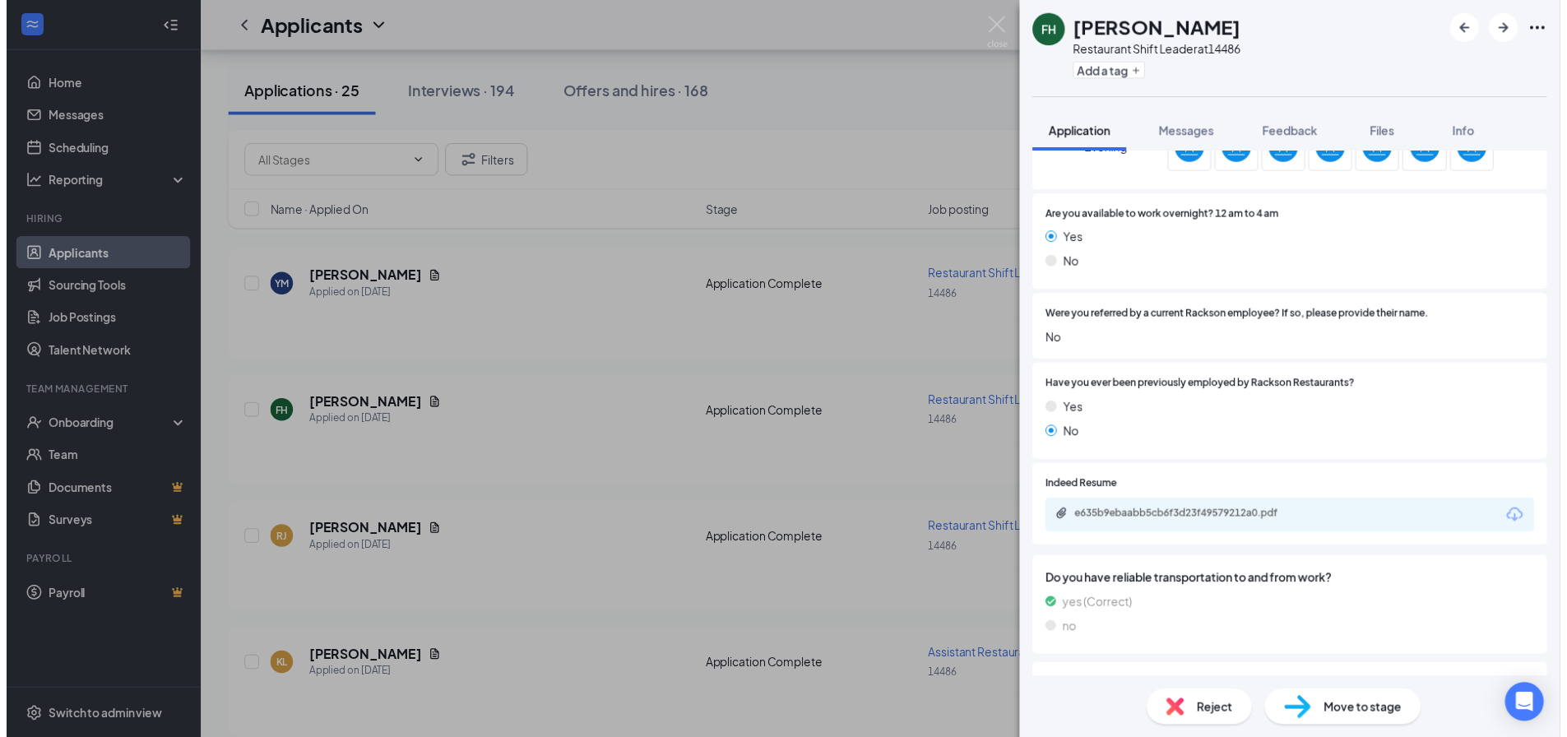
scroll to position [740, 0]
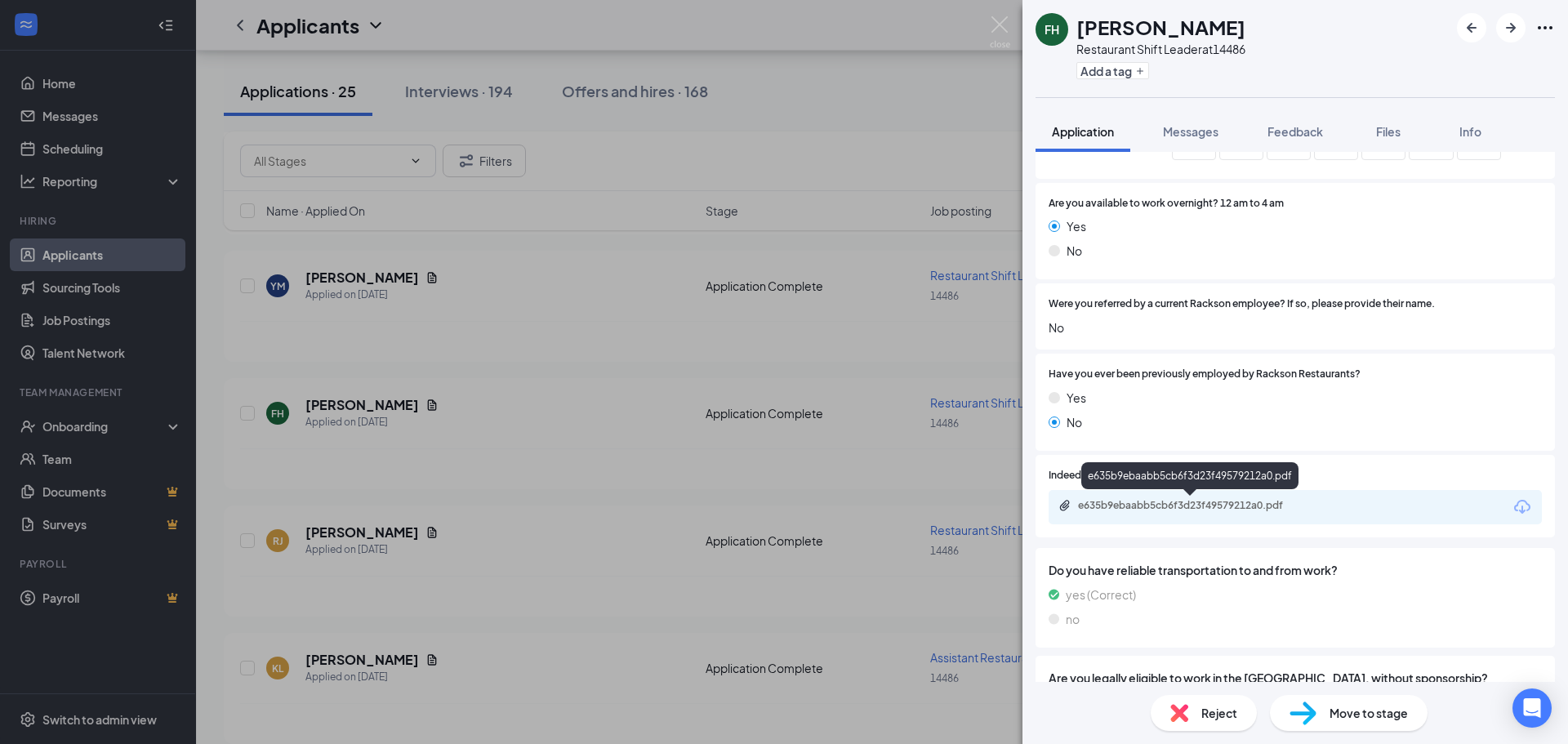
click at [1149, 500] on div "e635b9ebaabb5cb6f3d23f49579212a0.pdf" at bounding box center [1193, 506] width 228 height 13
click at [592, 300] on div "FH FREDERICK HATCHER Restaurant Shift Leader at 14486 Add a tag Application Mes…" at bounding box center [784, 372] width 1568 height 744
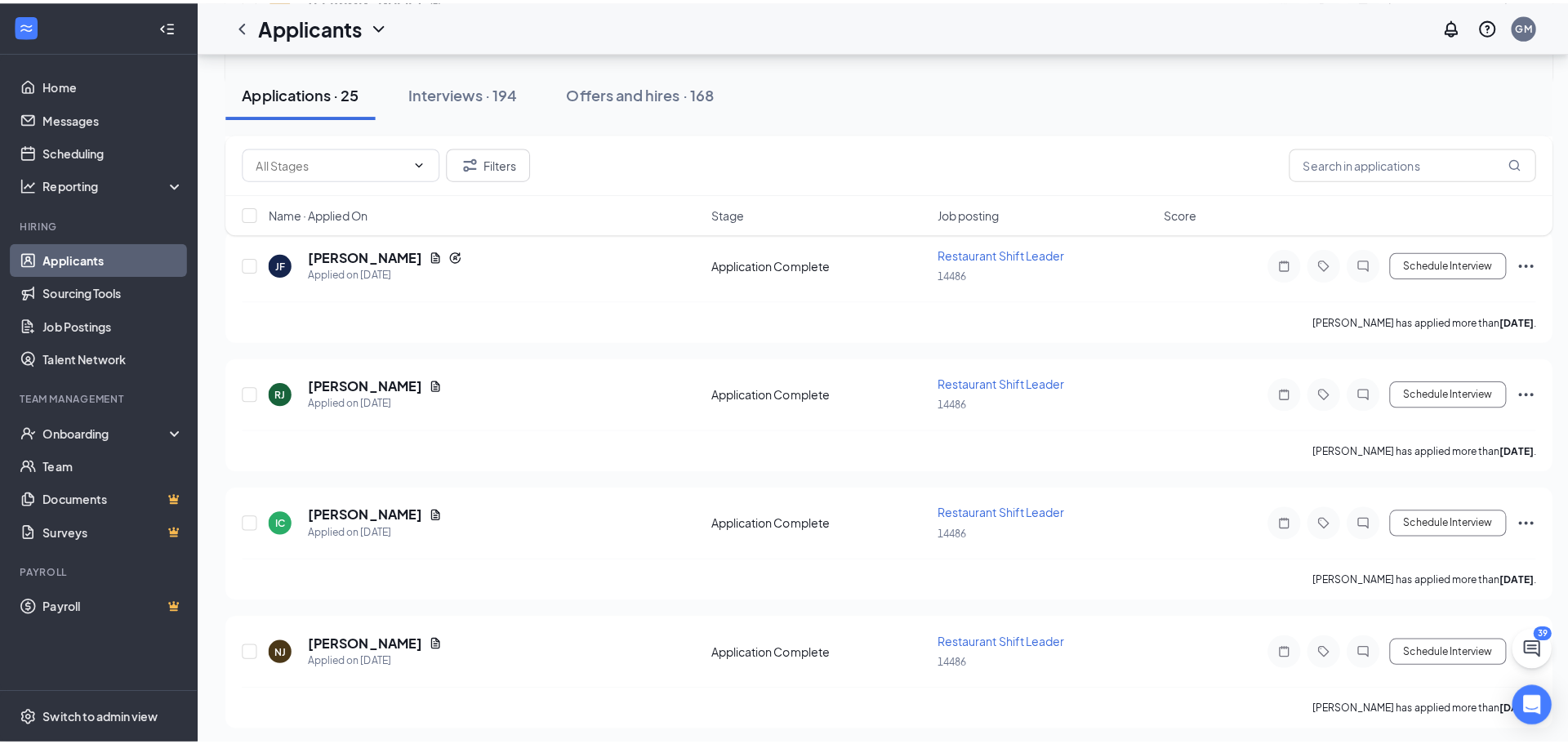
scroll to position [1226, 0]
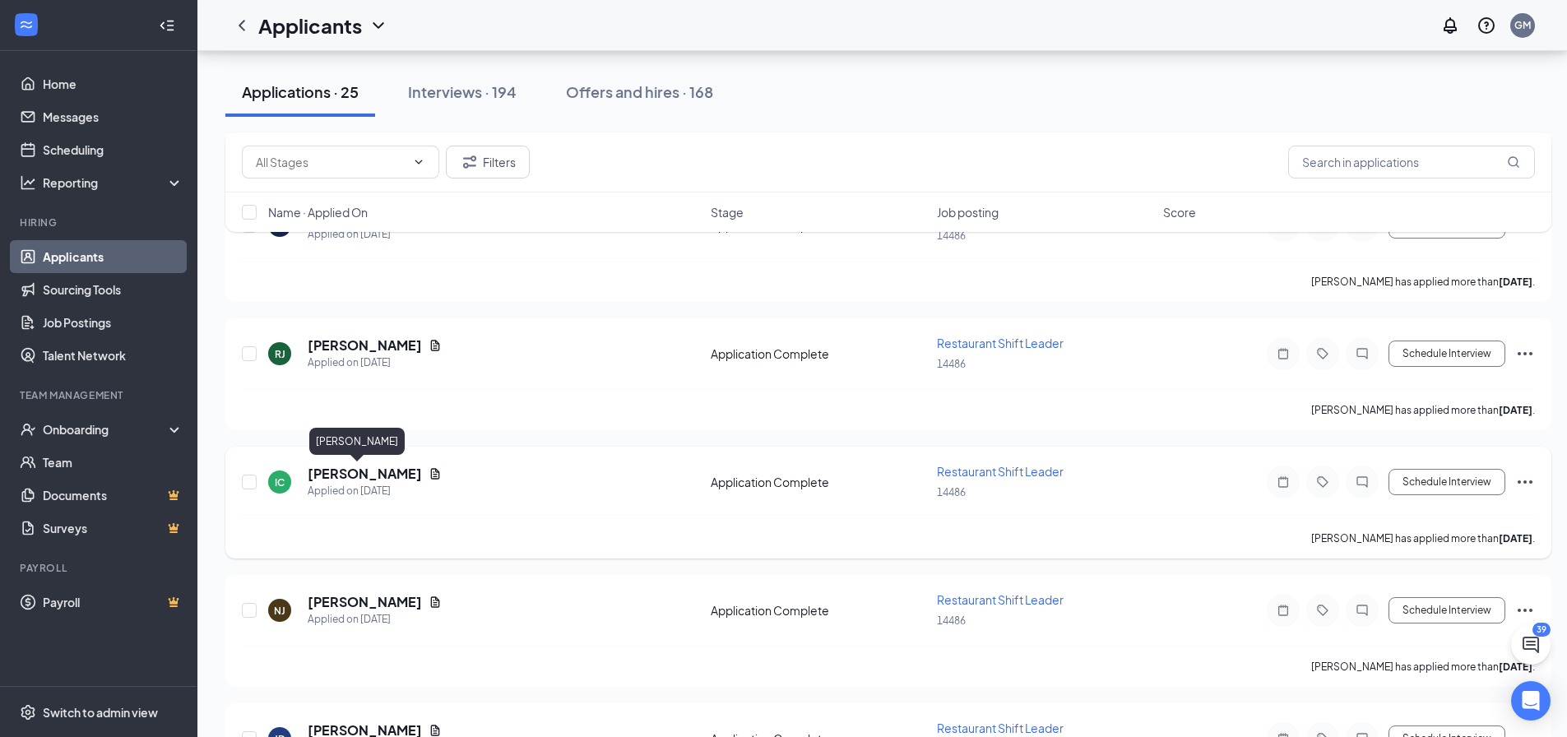
click at [348, 478] on h5 "[PERSON_NAME]" at bounding box center [365, 474] width 114 height 18
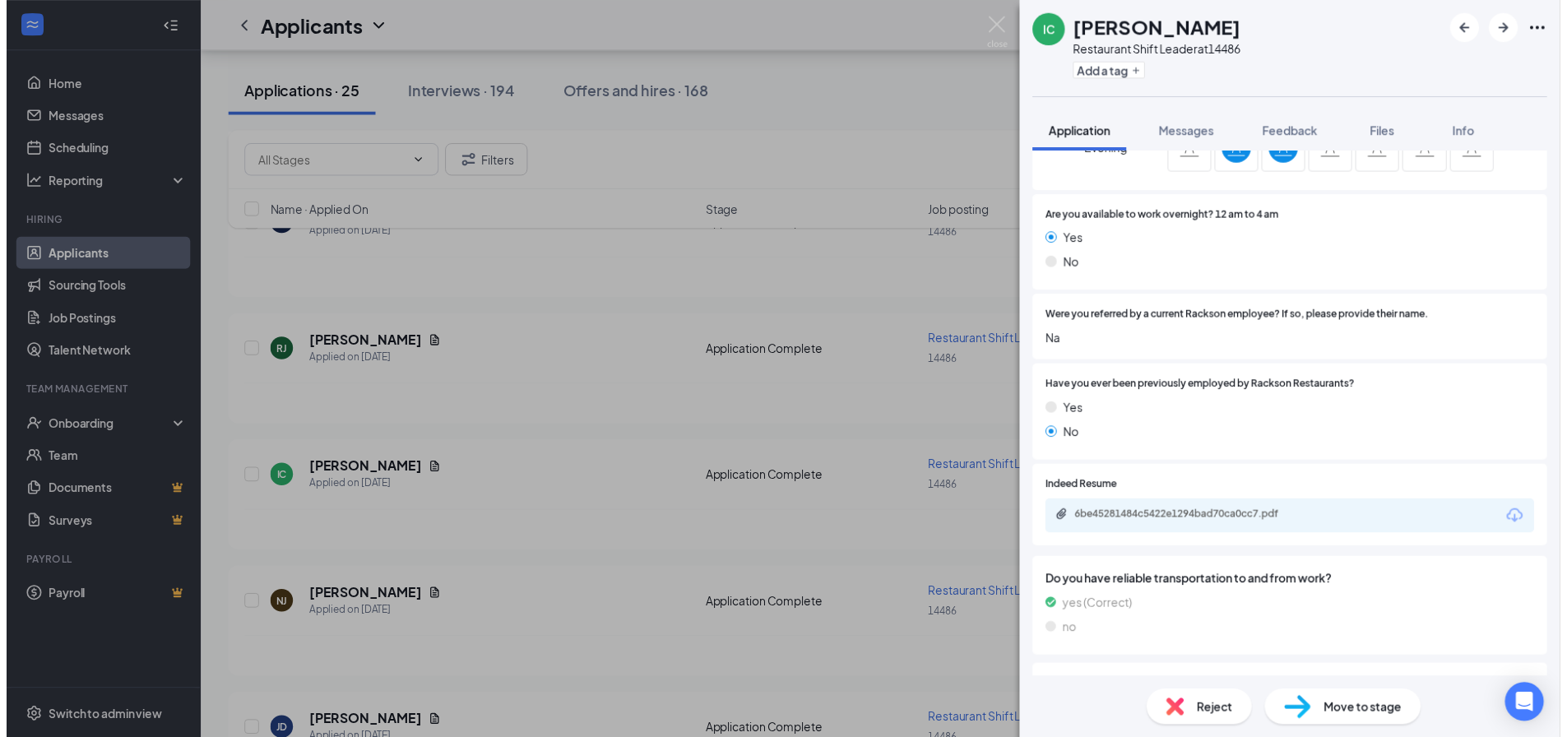
scroll to position [740, 0]
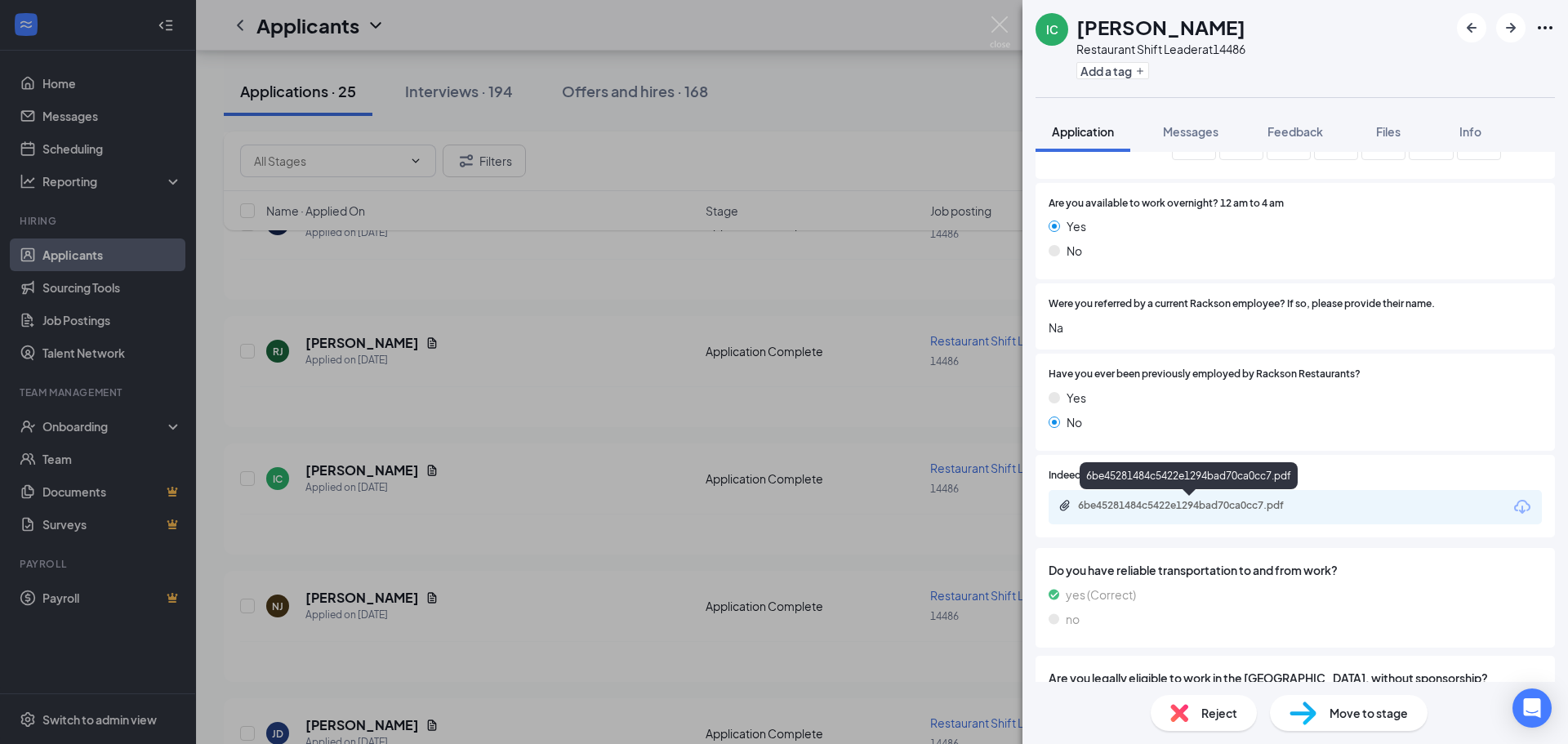
click at [1158, 505] on div "6be45281484c5422e1294bad70ca0cc7.pdf" at bounding box center [1193, 506] width 228 height 13
click at [577, 422] on div "IC Ibn Clark Restaurant Shift Leader at 14486 Add a tag Application Messages Fe…" at bounding box center [784, 372] width 1568 height 744
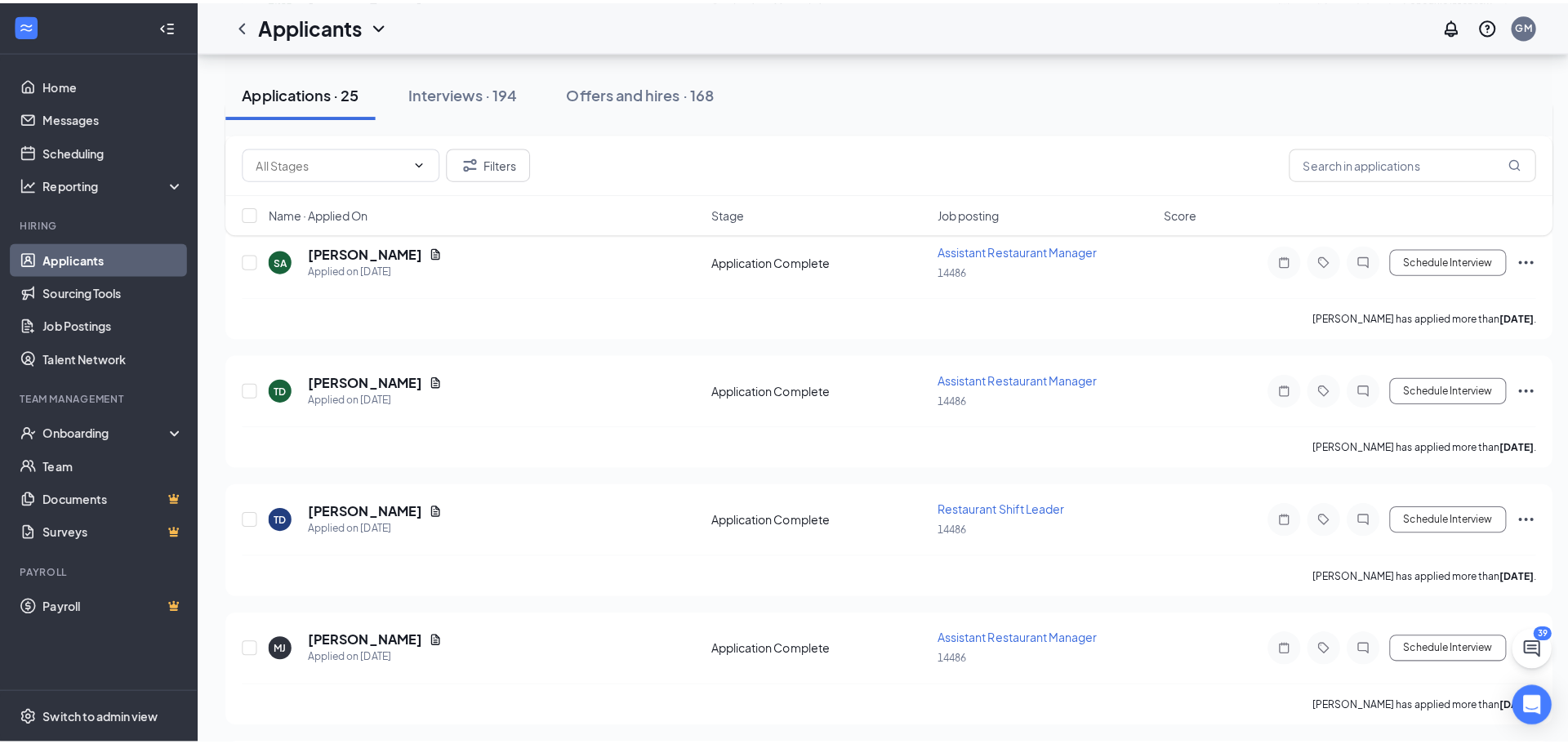
scroll to position [2125, 0]
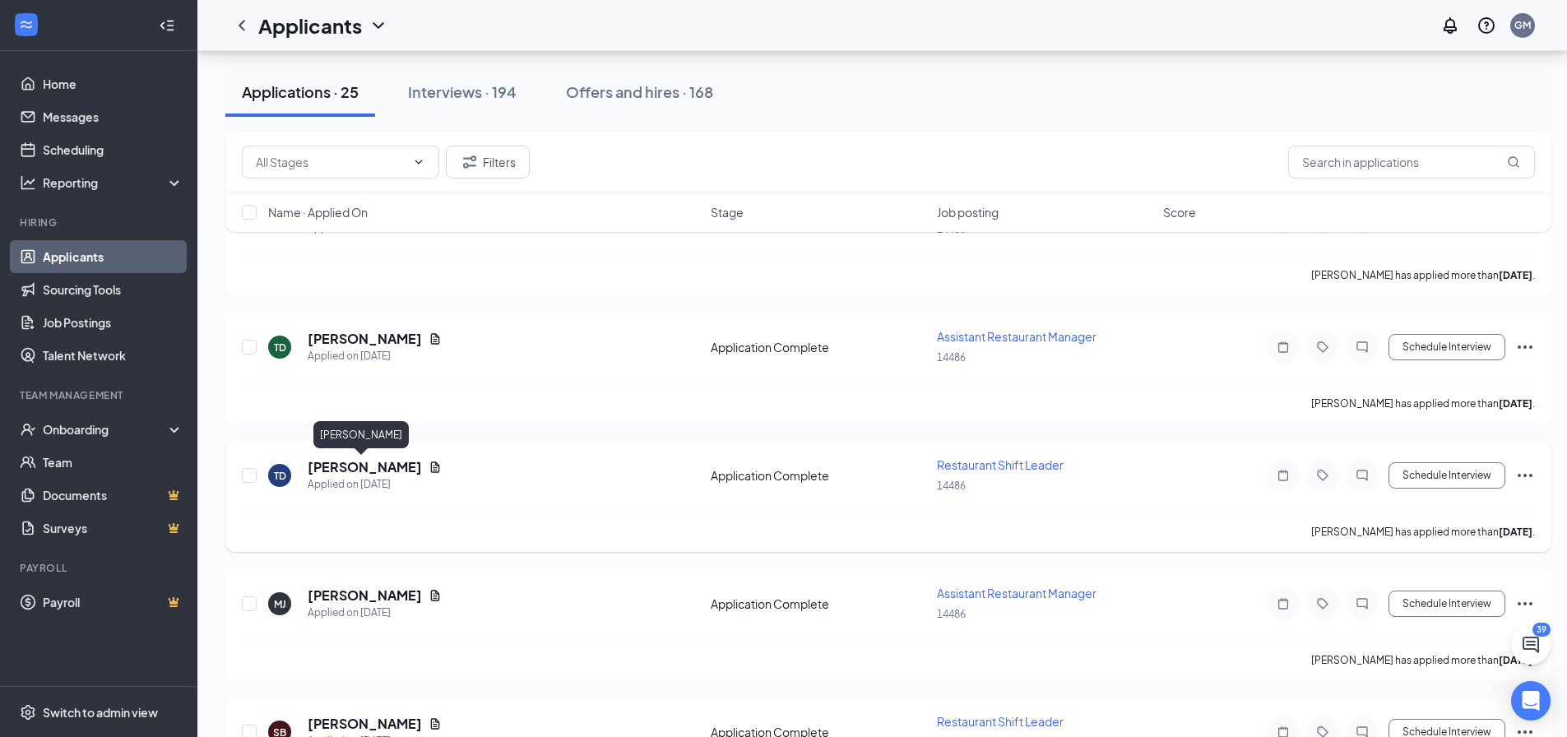
click at [361, 470] on h5 "[PERSON_NAME]" at bounding box center [365, 467] width 114 height 18
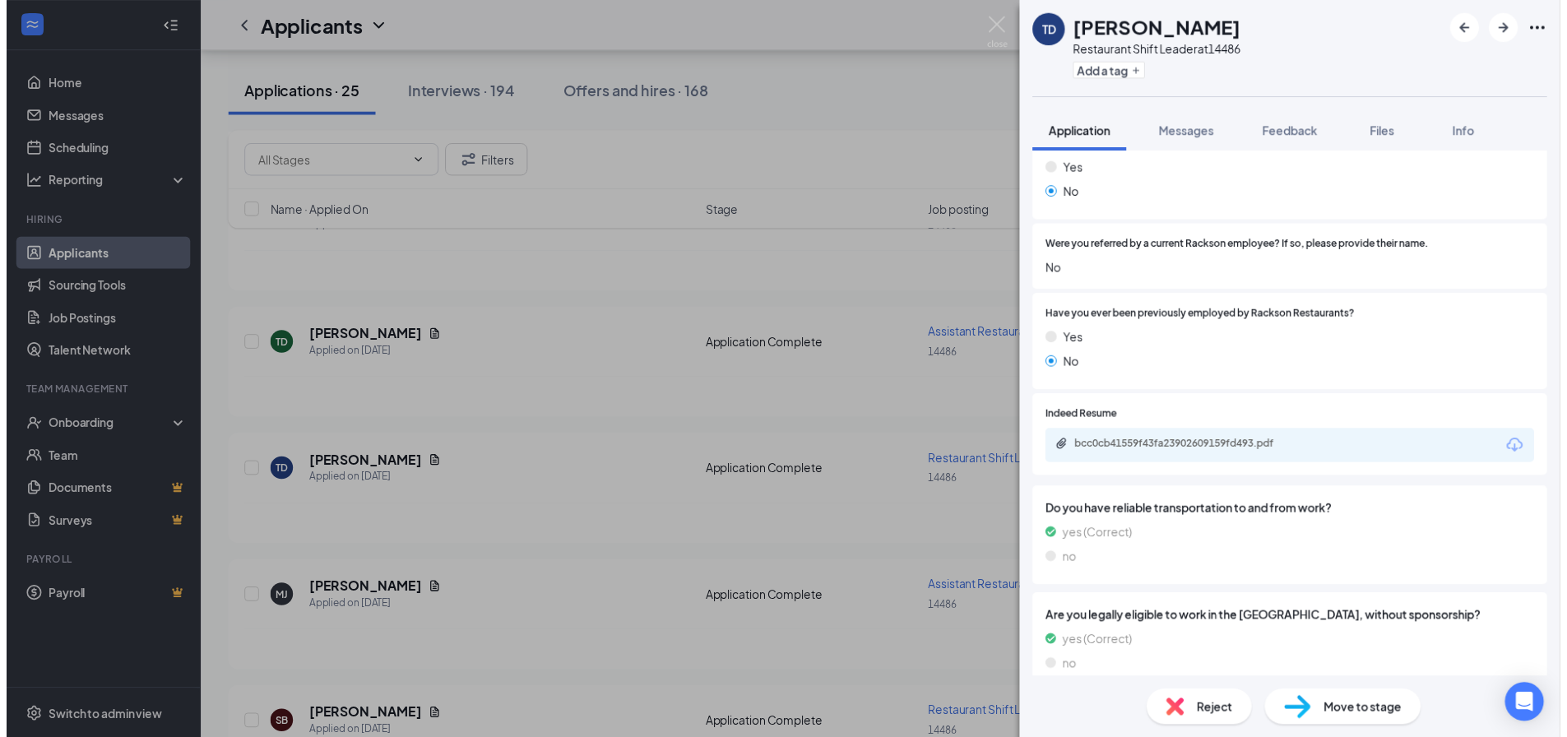
scroll to position [823, 0]
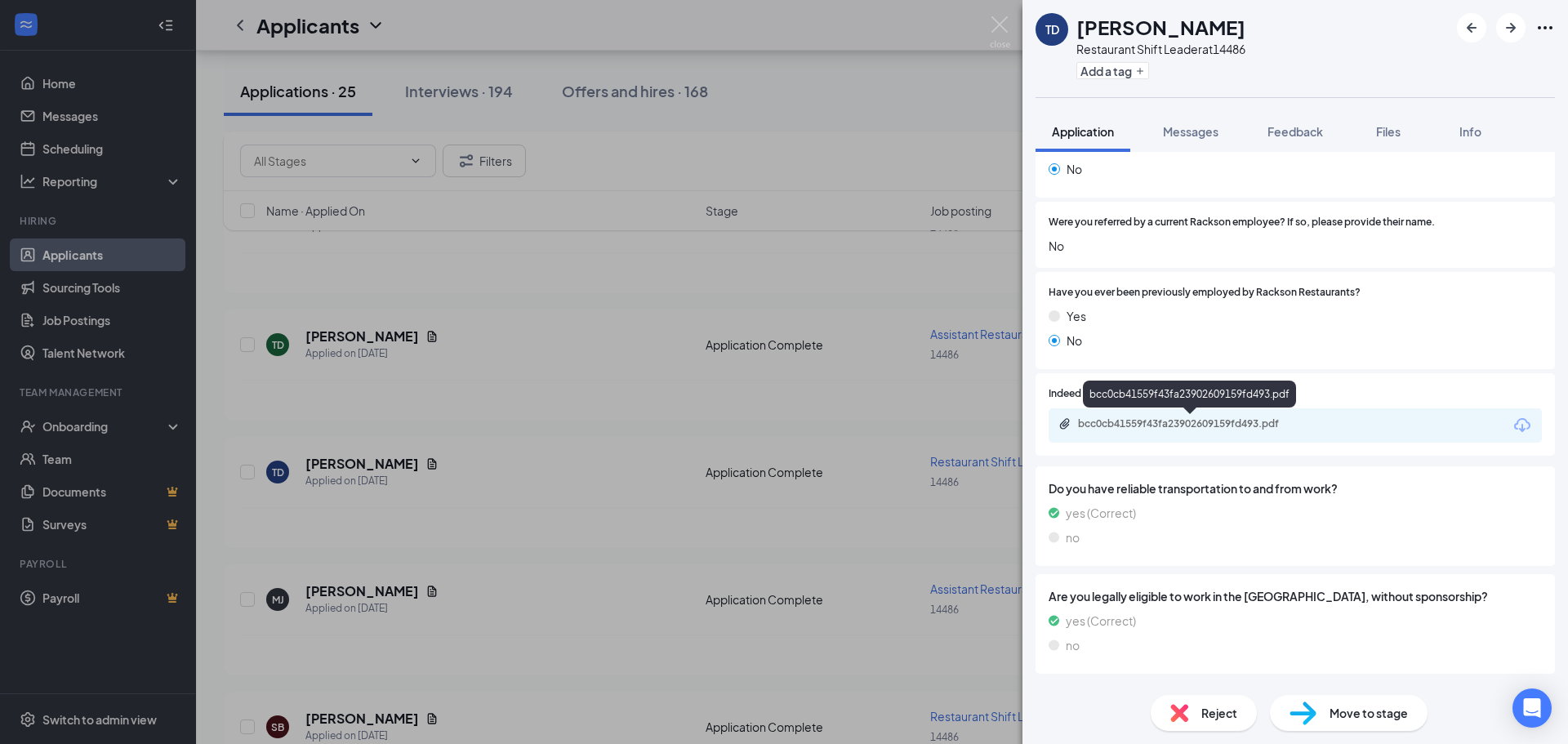
click at [1185, 429] on div "bcc0cb41559f43fa23902609159fd493.pdf" at bounding box center [1193, 423] width 228 height 13
click at [606, 320] on div "TD TyQuan Davis Restaurant Shift Leader at 14486 Add a tag Application Messages…" at bounding box center [784, 372] width 1568 height 744
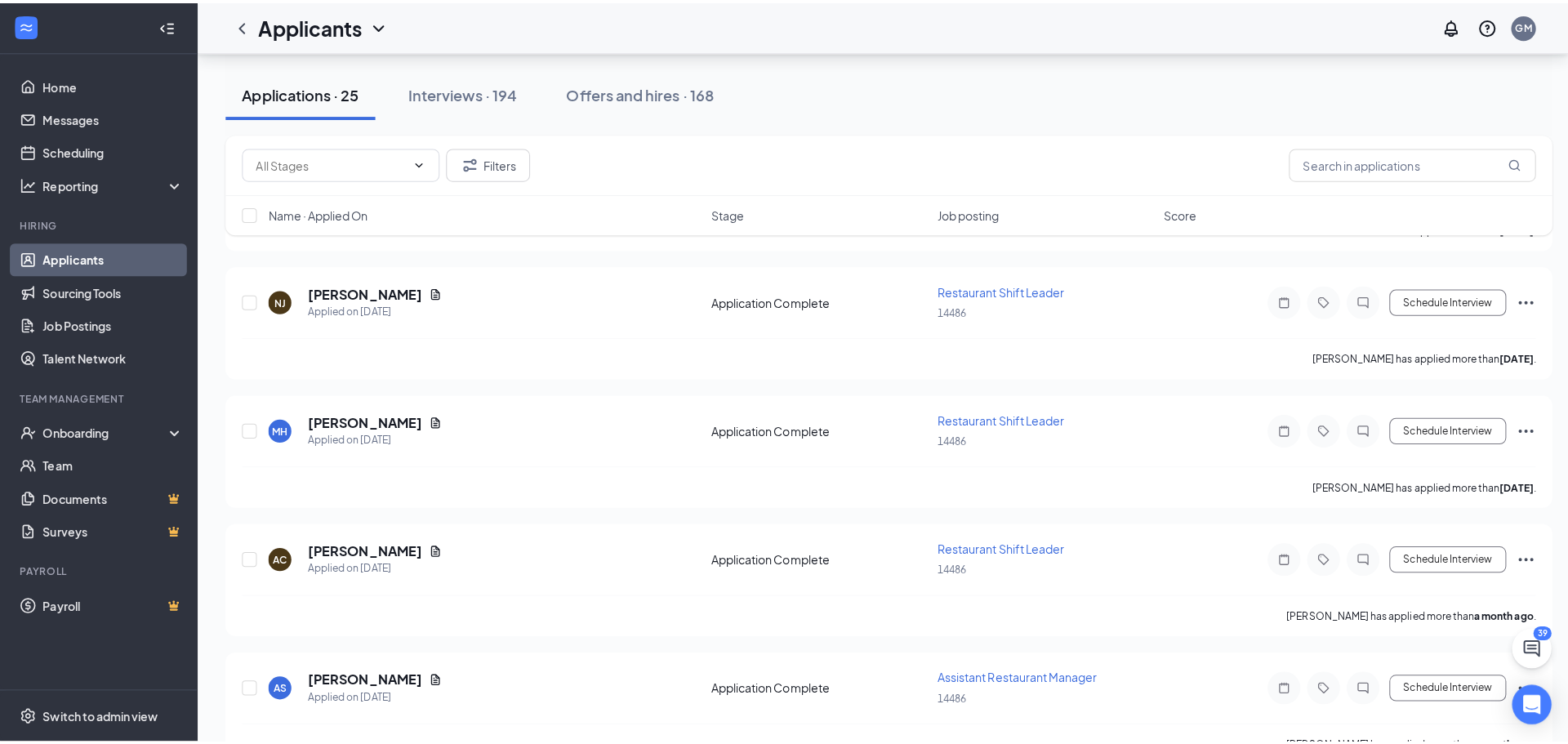
scroll to position [2696, 0]
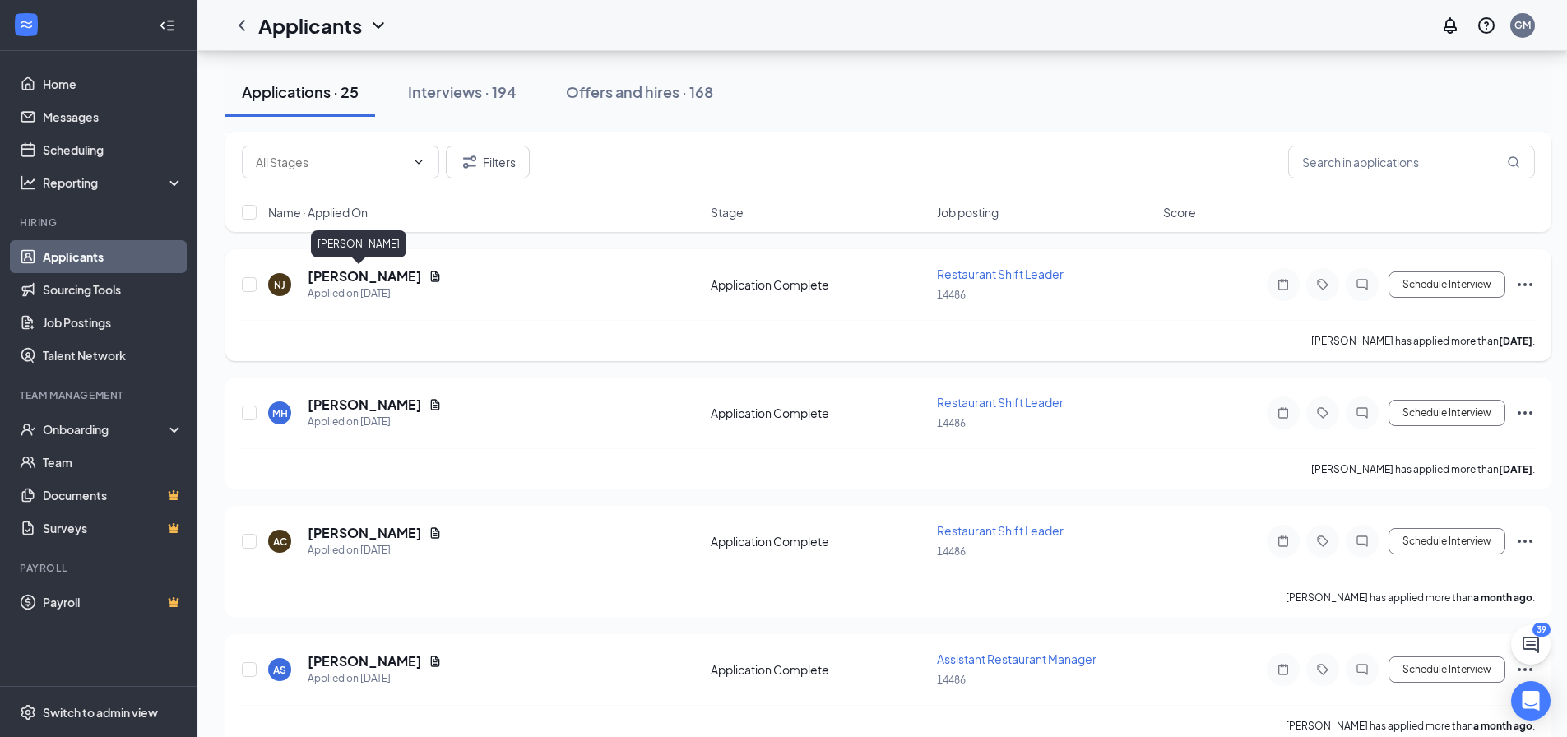
click at [333, 280] on h5 "[PERSON_NAME]" at bounding box center [365, 276] width 114 height 18
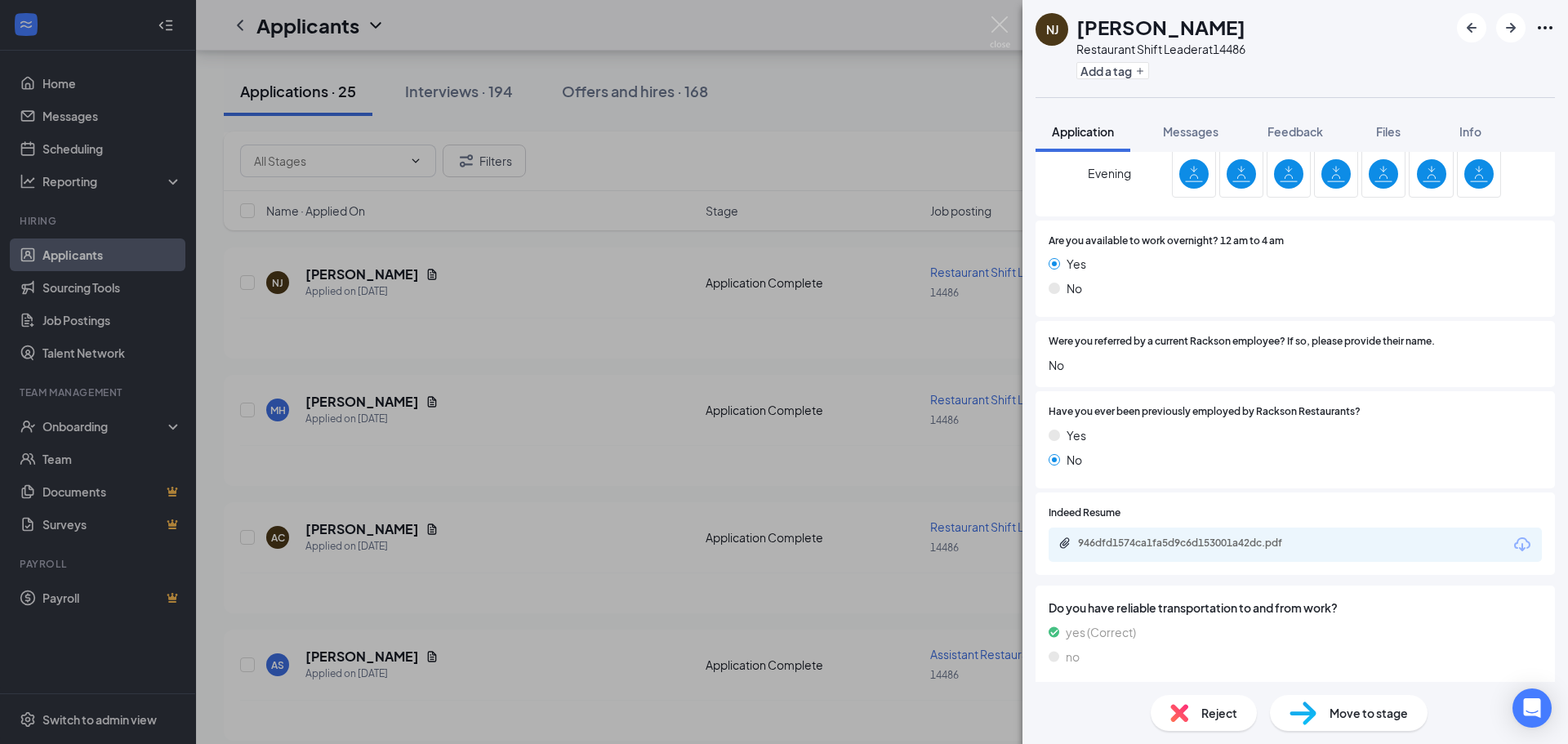
scroll to position [654, 0]
click at [1209, 541] on div "946dfd1574ca1fa5d9c6d153001a42dc.pdf" at bounding box center [1193, 541] width 228 height 13
